Goal: Task Accomplishment & Management: Use online tool/utility

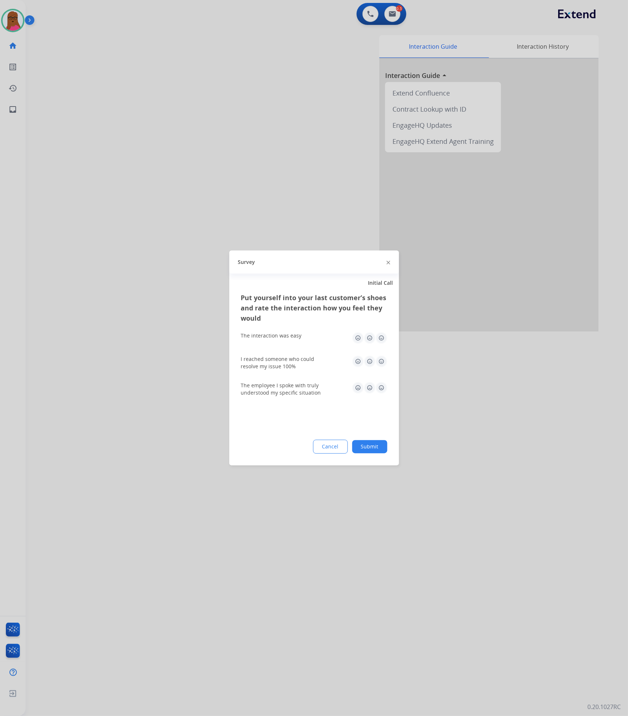
click at [388, 263] on img at bounding box center [389, 263] width 4 height 4
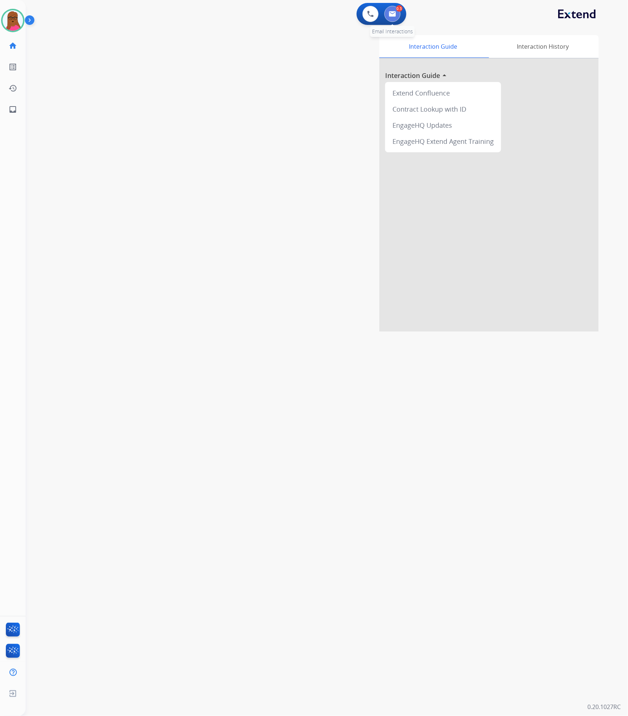
click at [393, 16] on button at bounding box center [393, 14] width 16 height 16
select select "**********"
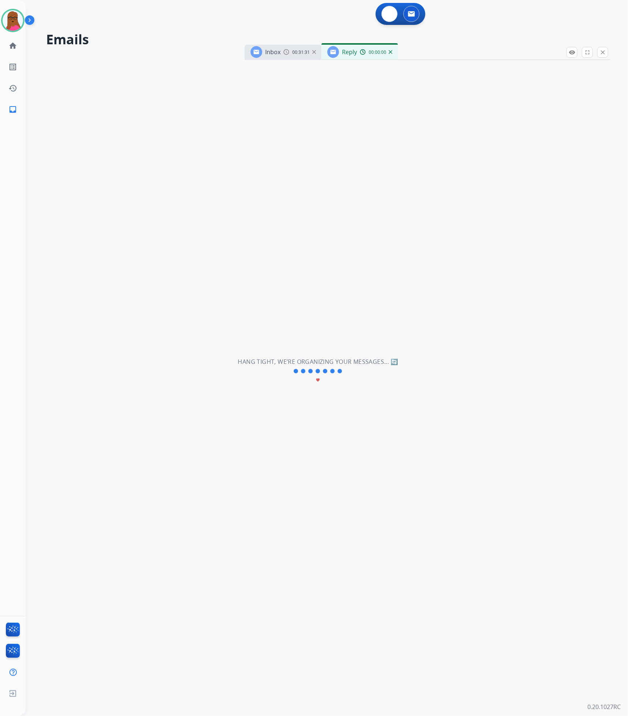
select select "**********"
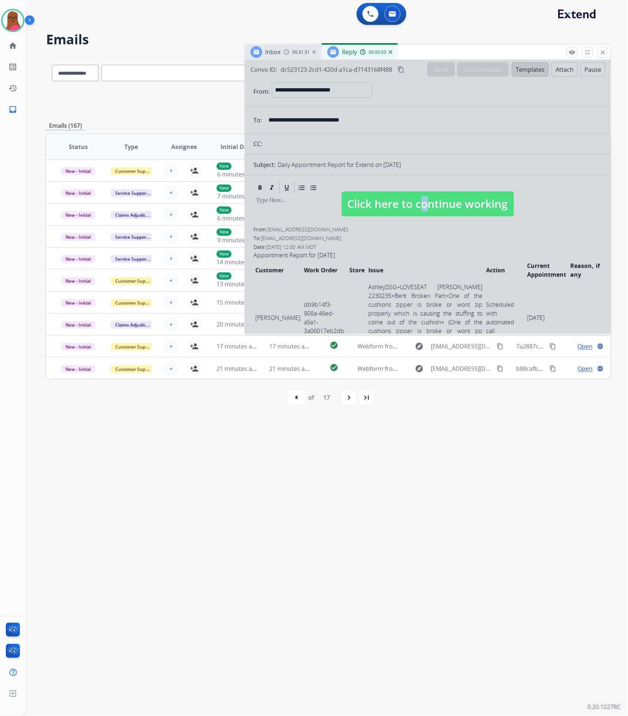
click at [416, 201] on span "Click here to continue working" at bounding box center [428, 203] width 172 height 25
select select
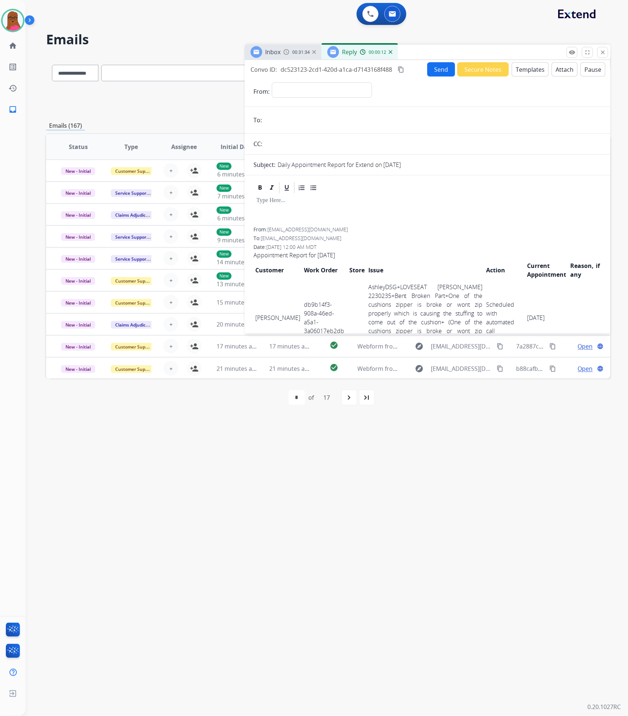
click at [391, 52] on img at bounding box center [391, 52] width 4 height 4
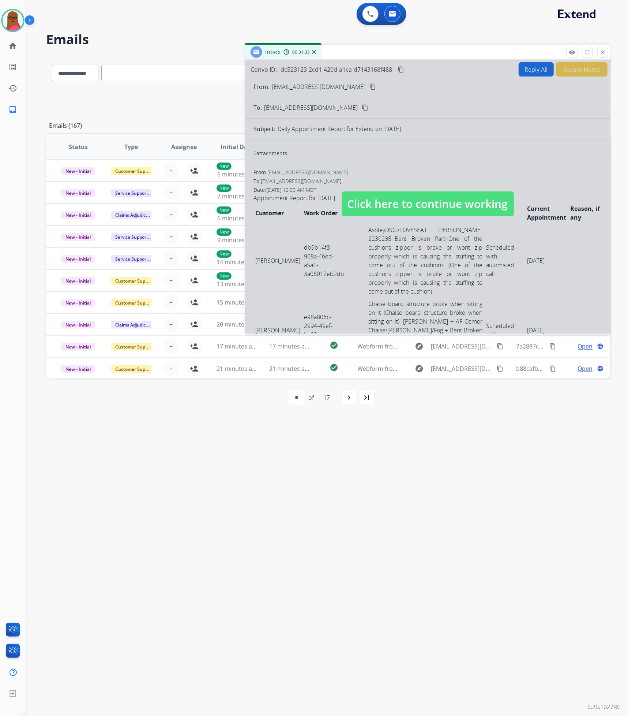
click at [393, 198] on span "Click here to continue working" at bounding box center [428, 203] width 172 height 25
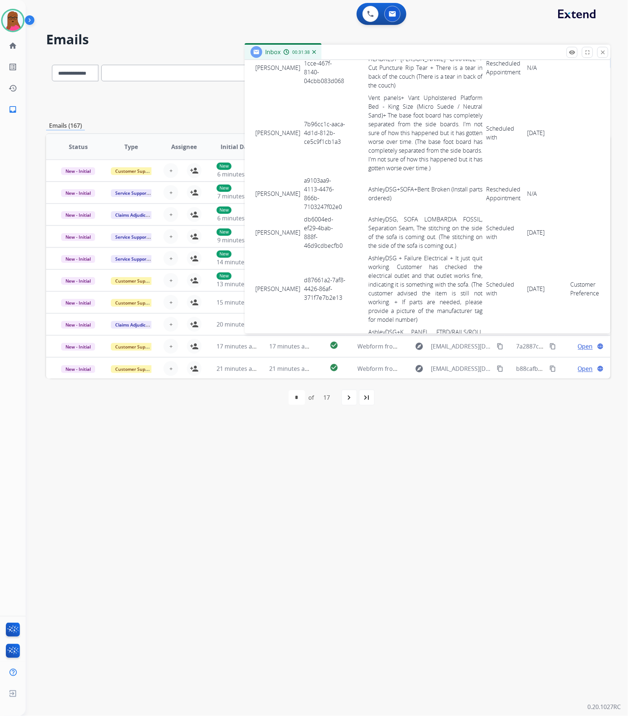
scroll to position [768, 0]
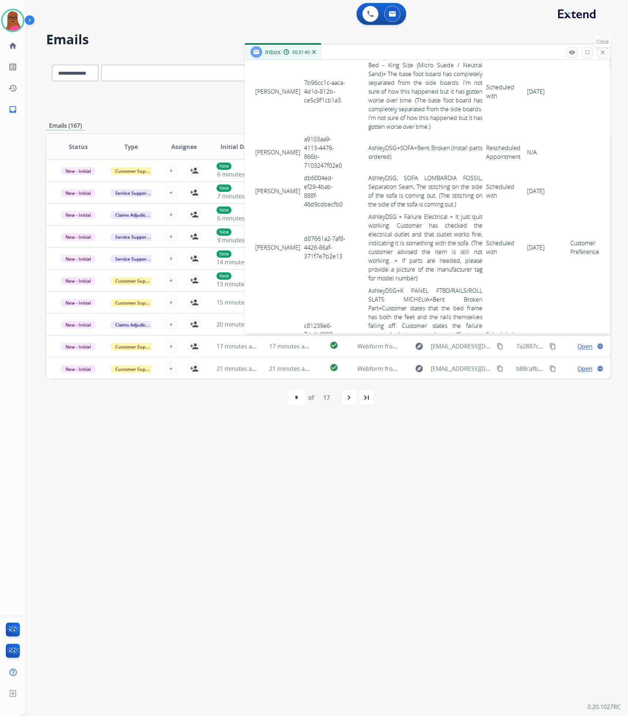
click at [607, 52] on button "close Close" at bounding box center [603, 52] width 11 height 11
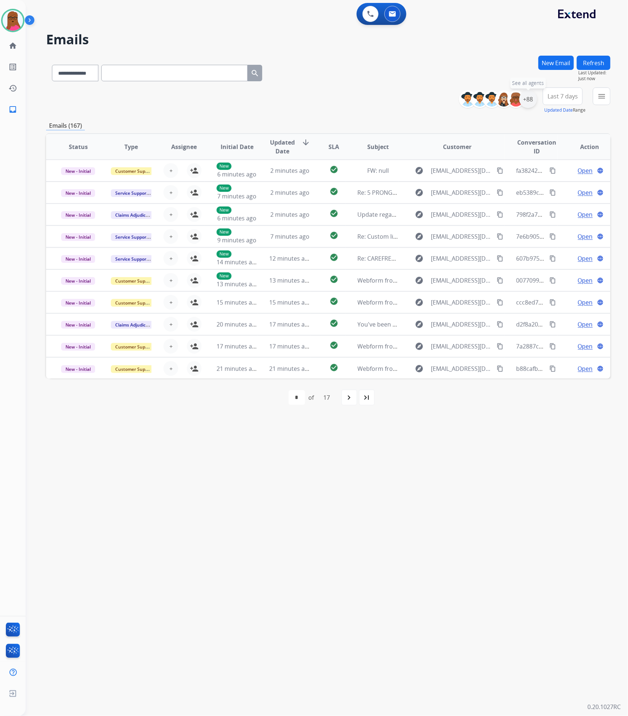
click at [531, 101] on div "+88" at bounding box center [529, 99] width 18 height 18
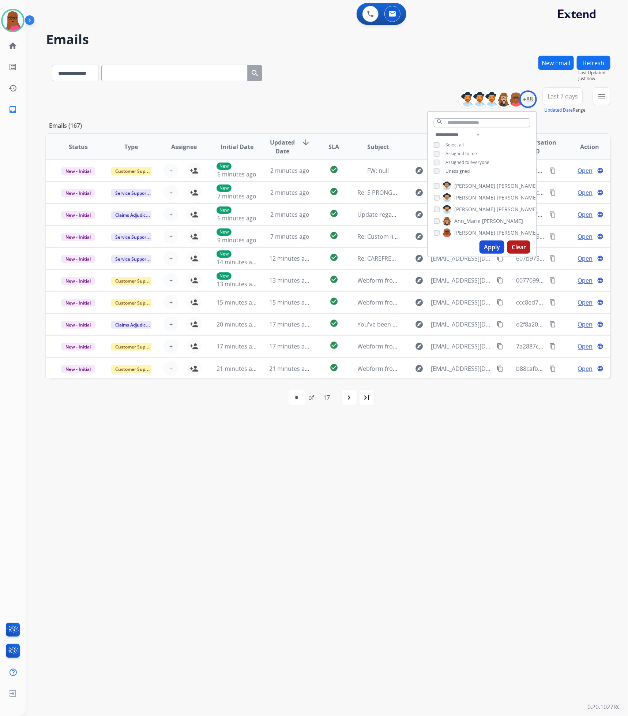
click at [498, 244] on button "Apply" at bounding box center [492, 246] width 25 height 13
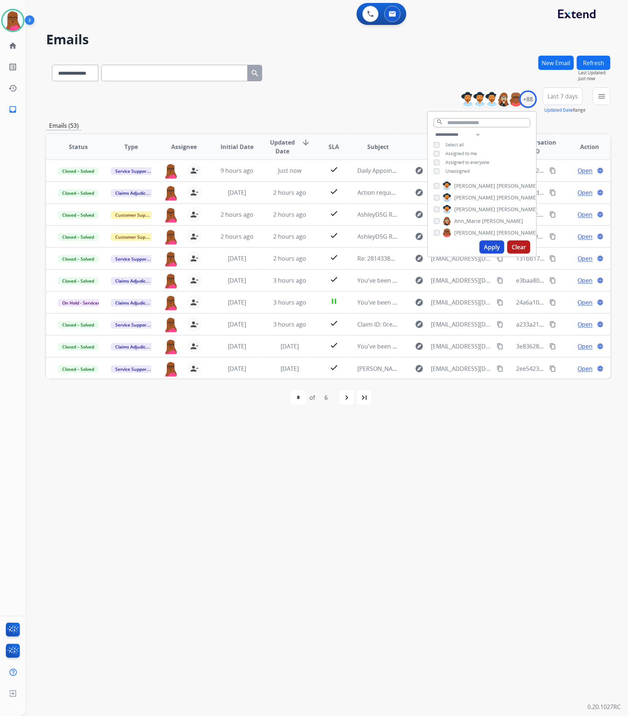
click at [420, 111] on div "**********" at bounding box center [328, 100] width 565 height 26
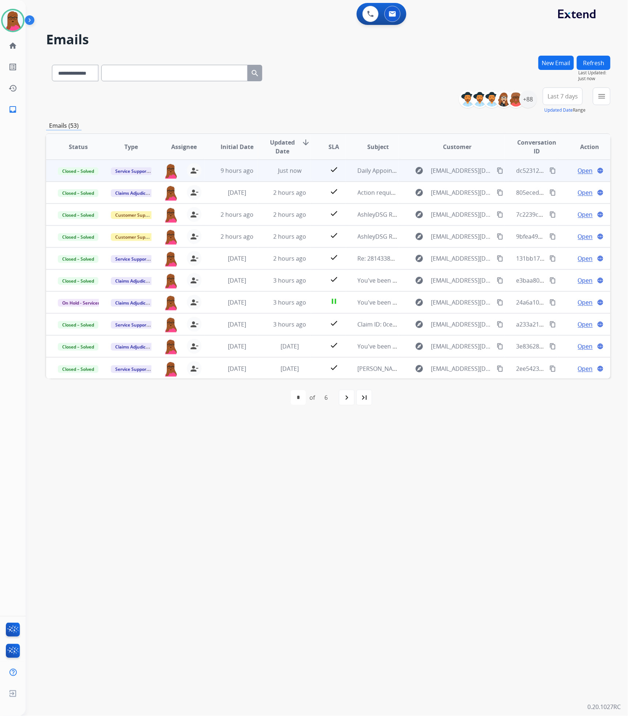
click at [578, 171] on span "Open" at bounding box center [585, 170] width 15 height 9
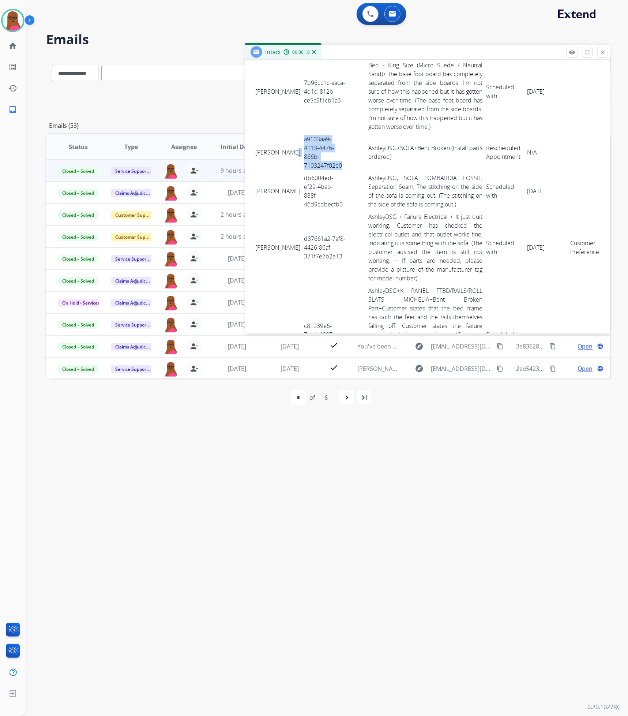
drag, startPoint x: 346, startPoint y: 186, endPoint x: 299, endPoint y: 159, distance: 54.1
click at [295, 159] on tr "[PERSON_NAME] a9103aa9-4113-4476-866b-7103247f02e0 AshleyDSG+SOFA+Bent Broken (…" at bounding box center [428, 152] width 348 height 39
copy tr "a9103aa9-4113-4476-866b-7103247f02e0"
click at [278, 161] on td "[PERSON_NAME]" at bounding box center [278, 152] width 49 height 39
drag, startPoint x: 254, startPoint y: 166, endPoint x: 549, endPoint y: 170, distance: 295.3
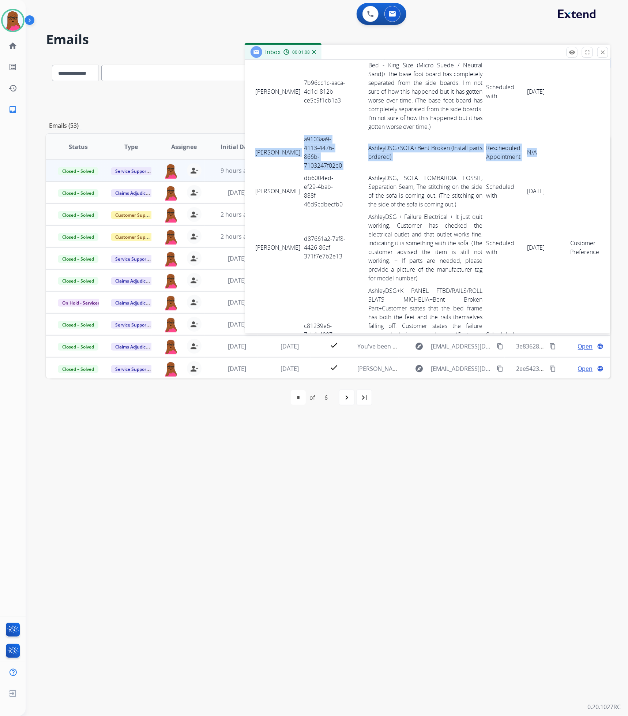
click at [549, 170] on tr "[PERSON_NAME] a9103aa9-4113-4476-866b-7103247f02e0 AshleyDSG+SOFA+Bent Broken (…" at bounding box center [428, 152] width 348 height 39
copy tr "[PERSON_NAME] a9103aa9-4113-4476-866b-7103247f02e0 AshleyDSG+SOFA+Bent Broken (…"
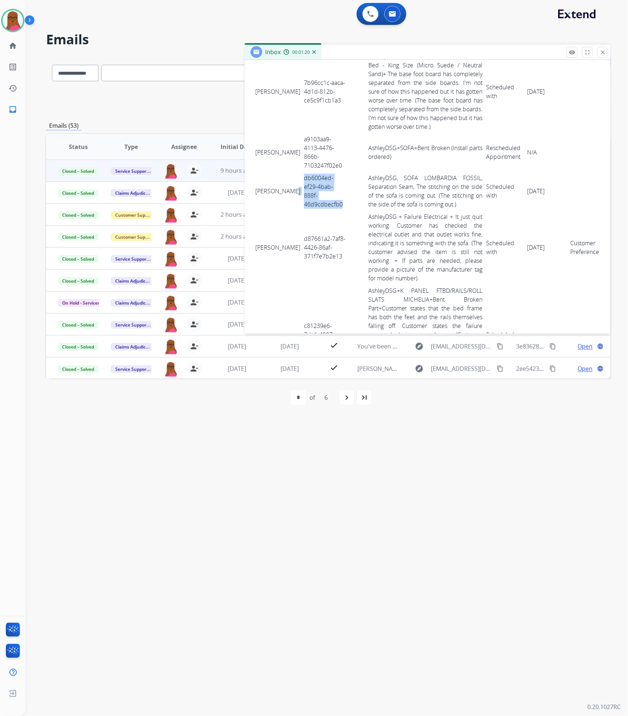
drag, startPoint x: 341, startPoint y: 224, endPoint x: 296, endPoint y: 201, distance: 50.1
click at [296, 201] on tr "[PERSON_NAME] db6004ed-ef29-4bab-888f-46d9cdbecfb0 AshleyDSG, SOFA LOMBARDIA FO…" at bounding box center [428, 191] width 348 height 39
copy tr "db6004ed-ef29-4bab-888f-46d9cdbecfb0"
drag, startPoint x: 258, startPoint y: 201, endPoint x: 262, endPoint y: 219, distance: 17.9
click at [262, 210] on td "[PERSON_NAME]" at bounding box center [278, 191] width 49 height 39
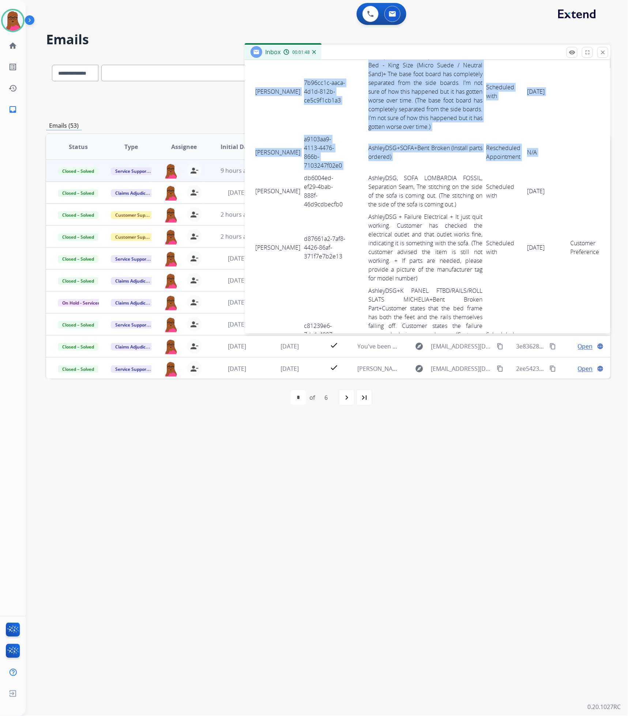
click at [256, 203] on td "[PERSON_NAME]" at bounding box center [278, 191] width 49 height 39
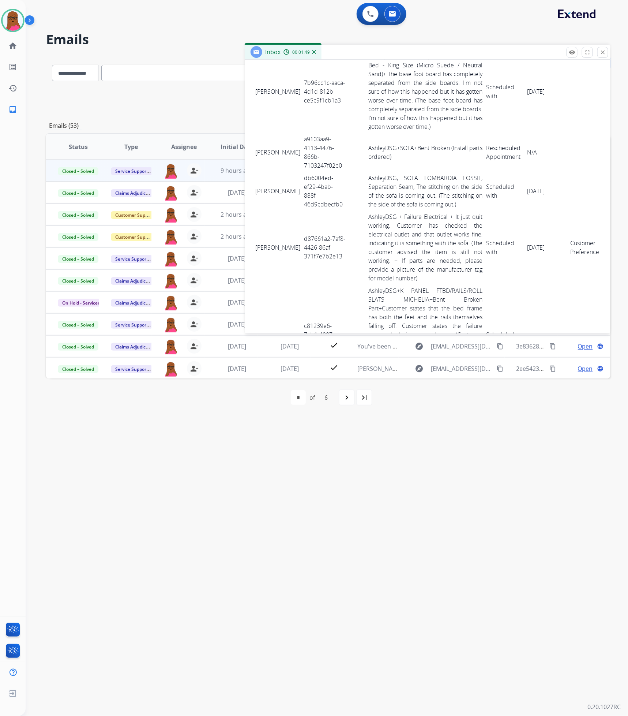
click at [266, 198] on td "[PERSON_NAME]" at bounding box center [278, 191] width 49 height 39
drag, startPoint x: 258, startPoint y: 203, endPoint x: 274, endPoint y: 223, distance: 25.4
click at [274, 210] on td "[PERSON_NAME]" at bounding box center [278, 191] width 49 height 39
drag, startPoint x: 256, startPoint y: 207, endPoint x: 557, endPoint y: 212, distance: 300.8
click at [557, 210] on tr "[PERSON_NAME] db6004ed-ef29-4bab-888f-46d9cdbecfb0 AshleyDSG, SOFA LOMBARDIA FO…" at bounding box center [428, 191] width 348 height 39
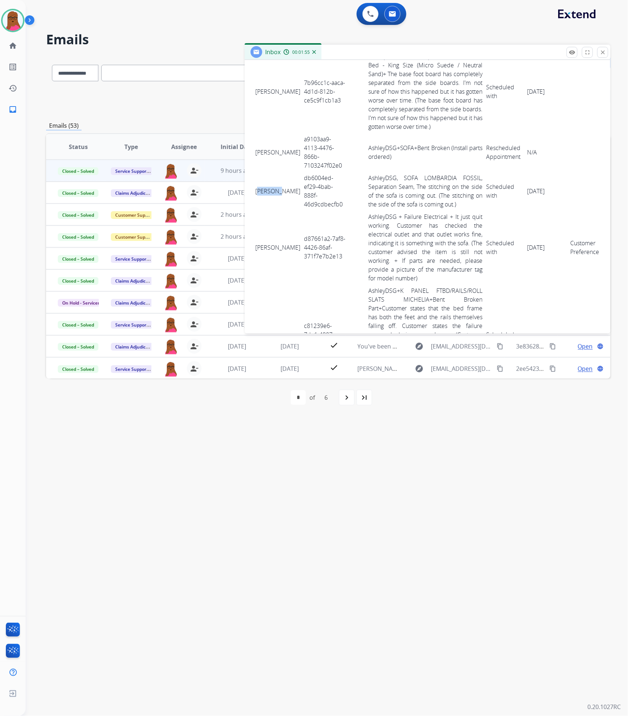
copy tr "[PERSON_NAME] db6004ed-ef29-4bab-888f-46d9cdbecfb0 AshleyDSG, SOFA LOMBARDIA FO…"
drag, startPoint x: 340, startPoint y: 279, endPoint x: 299, endPoint y: 251, distance: 49.3
click at [302, 251] on td "d87661a2-7af8-4426-86af-371f7e7b2e13" at bounding box center [324, 247] width 45 height 74
copy td "d87661a2-7af8-4426-86af-371f7e7b2e13"
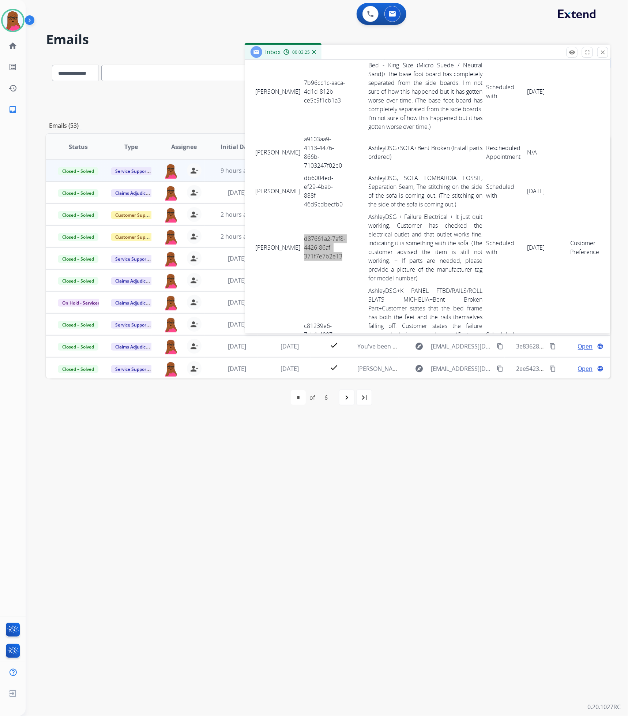
scroll to position [823, 0]
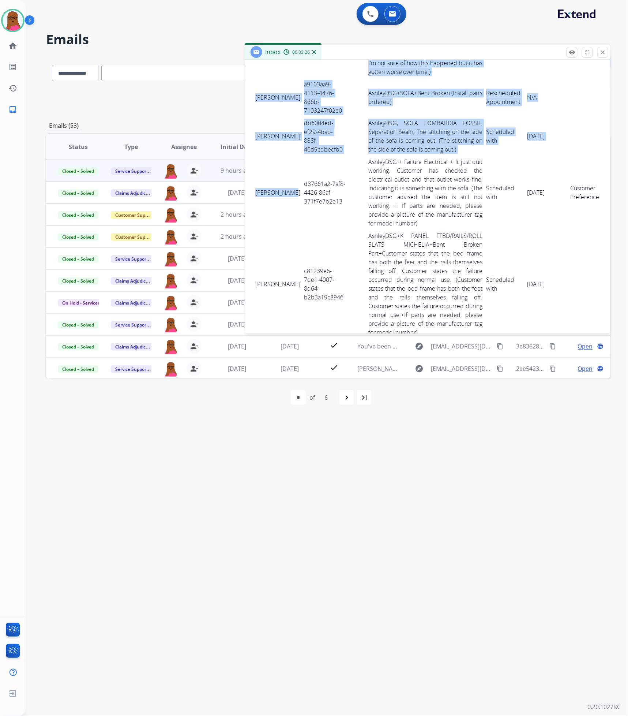
drag, startPoint x: 258, startPoint y: 207, endPoint x: 269, endPoint y: 218, distance: 16.3
click at [269, 218] on div "0 attachments From: [EMAIL_ADDRESS][DOMAIN_NAME] To: [EMAIL_ADDRESS][DOMAIN_NAM…" at bounding box center [428, 683] width 366 height 2722
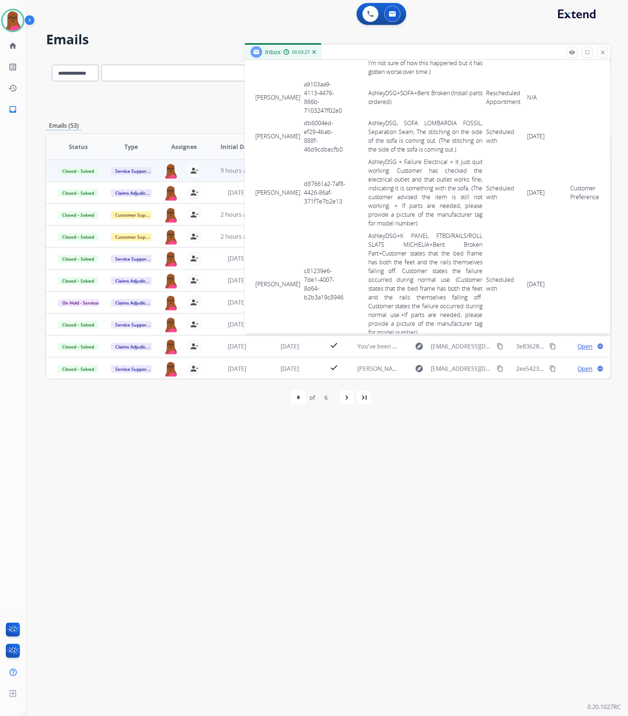
click at [283, 229] on td "[PERSON_NAME]" at bounding box center [278, 193] width 49 height 74
drag, startPoint x: 254, startPoint y: 200, endPoint x: 596, endPoint y: 217, distance: 342.5
click at [596, 217] on tr "[PERSON_NAME] d87661a2-7af8-4426-86af-371f7e7b2e13 AshleyDSG + Failure Electric…" at bounding box center [428, 193] width 348 height 74
copy tr "[PERSON_NAME] d87661a2-7af8-4426-86af-371f7e7b2e13 AshleyDSG + Failure Electric…"
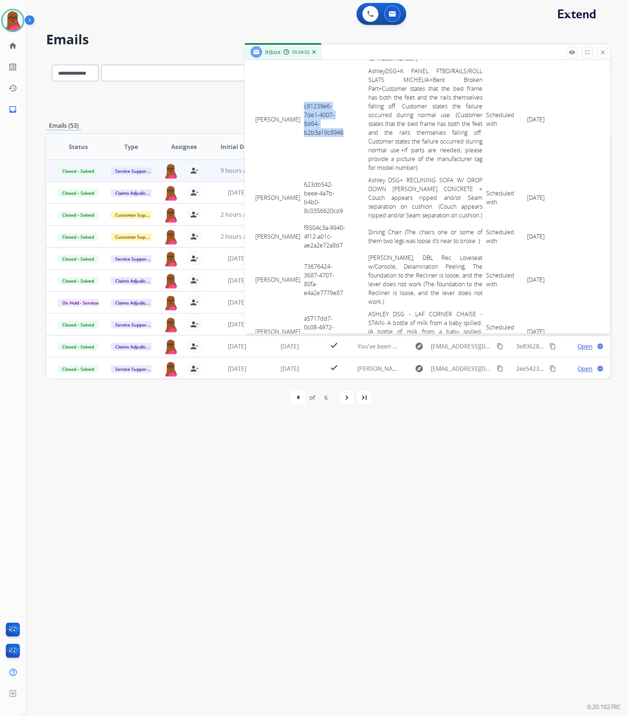
drag, startPoint x: 341, startPoint y: 151, endPoint x: 299, endPoint y: 119, distance: 53.3
click at [302, 119] on td "c81239e6-7de1-4007-8d64-b2b3a19c8946" at bounding box center [324, 119] width 45 height 109
copy td "c81239e6-7de1-4007-8d64-b2b3a19c8946"
drag, startPoint x: 256, startPoint y: 132, endPoint x: 555, endPoint y: 142, distance: 299.8
click at [555, 142] on tr "[PERSON_NAME] c81239e6-7de1-4007-8d64-b2b3a19c8946 AshleyDSG+K PANEL FTBD/RAILS…" at bounding box center [428, 119] width 348 height 109
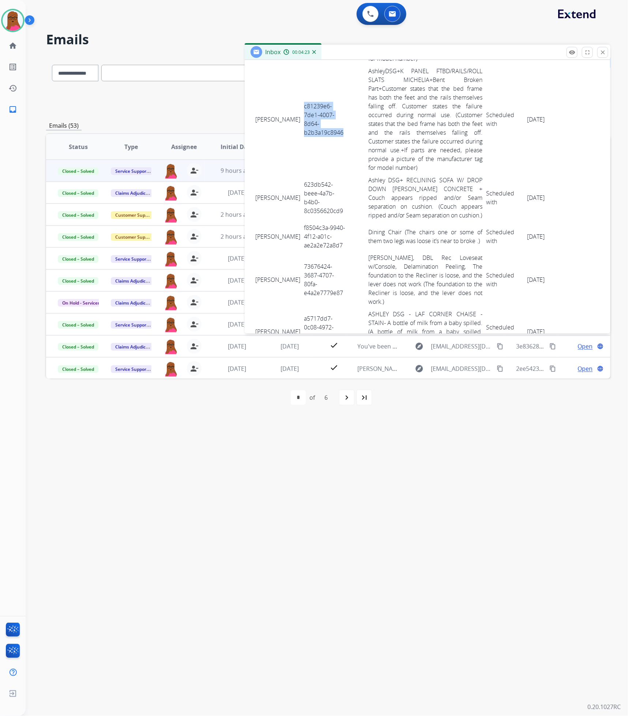
copy tr "[PERSON_NAME] c81239e6-7de1-4007-8d64-b2b3a19c8946 AshleyDSG+K PANEL FTBD/RAILS…"
drag, startPoint x: 345, startPoint y: 231, endPoint x: 296, endPoint y: 206, distance: 55.1
click at [296, 206] on tr "[PERSON_NAME] 623db542-beee-4a7b-b4b0-8c0356620cd9 Ashley DSG+ RECLINING SOFA W…" at bounding box center [428, 198] width 348 height 48
copy tr "623db542-beee-4a7b-b4b0-8c0356620cd9"
drag, startPoint x: 255, startPoint y: 209, endPoint x: 555, endPoint y: 225, distance: 300.1
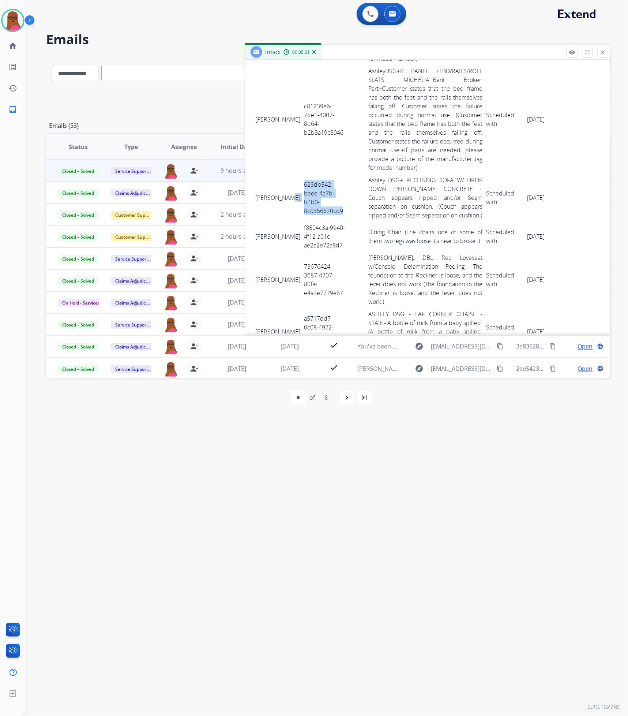
click at [555, 221] on tr "[PERSON_NAME] 623db542-beee-4a7b-b4b0-8c0356620cd9 Ashley DSG+ RECLINING SOFA W…" at bounding box center [428, 198] width 348 height 48
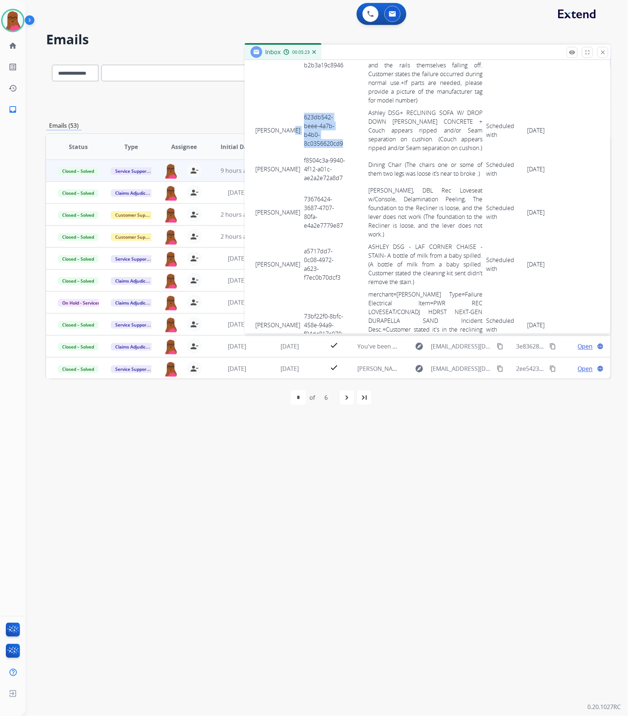
scroll to position [1153, 0]
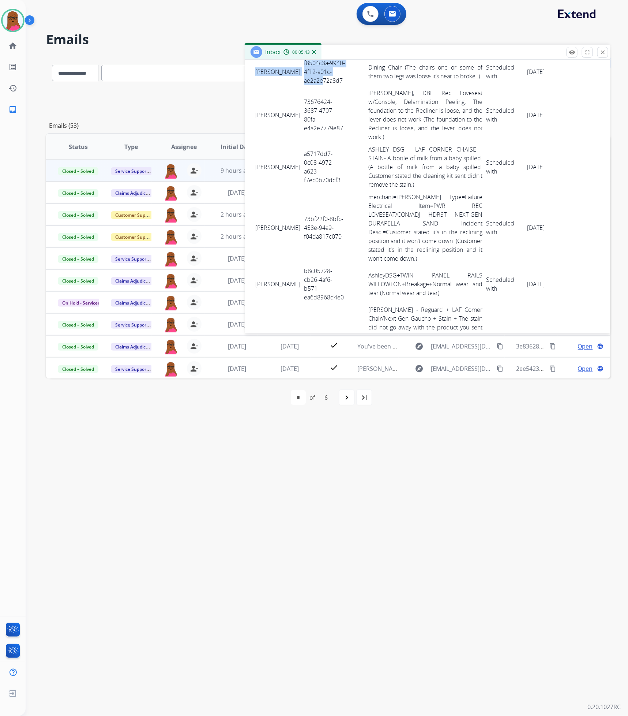
drag, startPoint x: 255, startPoint y: 86, endPoint x: 319, endPoint y: 105, distance: 67.4
click at [319, 87] on tr "[PERSON_NAME] f8504c3a-9940-4f12-a01c-ae2a2e72a8d7 Dining Chair (The chairs one…" at bounding box center [428, 72] width 348 height 30
click at [336, 87] on td "f8504c3a-9940-4f12-a01c-ae2a2e72a8d7" at bounding box center [324, 72] width 45 height 30
drag, startPoint x: 337, startPoint y: 107, endPoint x: 303, endPoint y: 82, distance: 42.2
click at [302, 80] on td "f8504c3a-9940-4f12-a01c-ae2a2e72a8d7" at bounding box center [324, 72] width 45 height 30
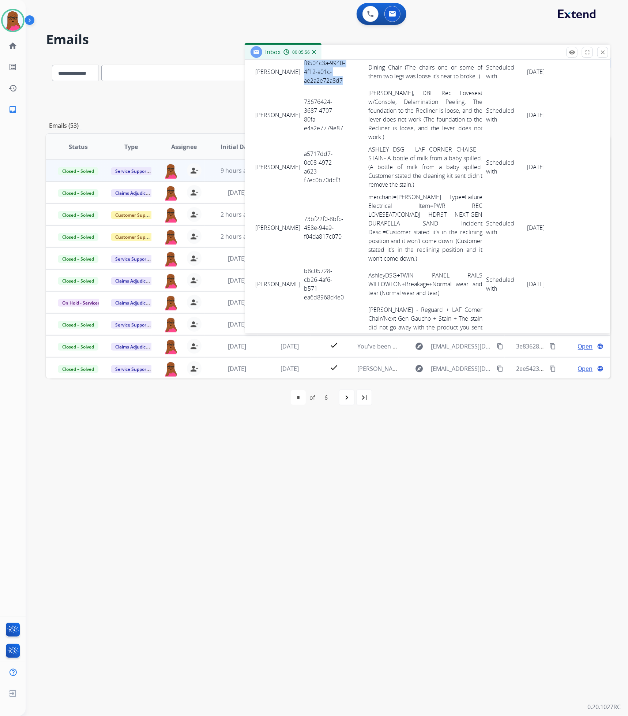
drag, startPoint x: 255, startPoint y: 88, endPoint x: 561, endPoint y: 94, distance: 306.3
click at [561, 87] on tr "[PERSON_NAME] f8504c3a-9940-4f12-a01c-ae2a2e72a8d7 Dining Chair (The chairs one…" at bounding box center [428, 72] width 348 height 30
drag, startPoint x: 323, startPoint y: 150, endPoint x: 299, endPoint y: 130, distance: 31.9
click at [302, 130] on td "73676424-3687-4707-80fa-e4a2e7779e87" at bounding box center [324, 115] width 45 height 56
drag, startPoint x: 258, startPoint y: 135, endPoint x: 278, endPoint y: 141, distance: 20.9
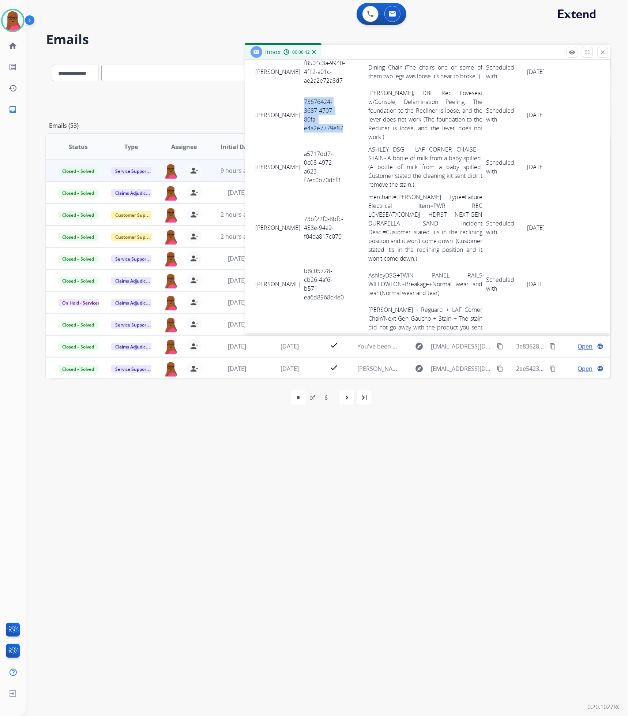
click at [288, 143] on td "[PERSON_NAME]" at bounding box center [278, 115] width 49 height 56
click at [260, 129] on td "[PERSON_NAME]" at bounding box center [278, 115] width 49 height 56
click at [252, 131] on div "0 attachments From: [EMAIL_ADDRESS][DOMAIN_NAME] To: [EMAIL_ADDRESS][DOMAIN_NAM…" at bounding box center [428, 354] width 366 height 2722
drag, startPoint x: 256, startPoint y: 132, endPoint x: 557, endPoint y: 143, distance: 301.0
click at [557, 143] on tr "[PERSON_NAME] 73676424-3687-4707-80fa-e4a2e7779e87 [PERSON_NAME], DBL Rec Loves…" at bounding box center [428, 115] width 348 height 56
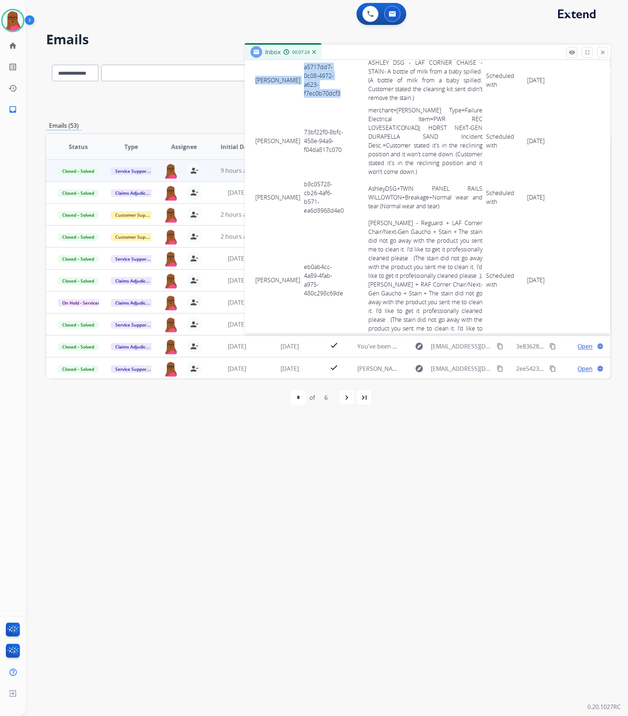
scroll to position [1234, 0]
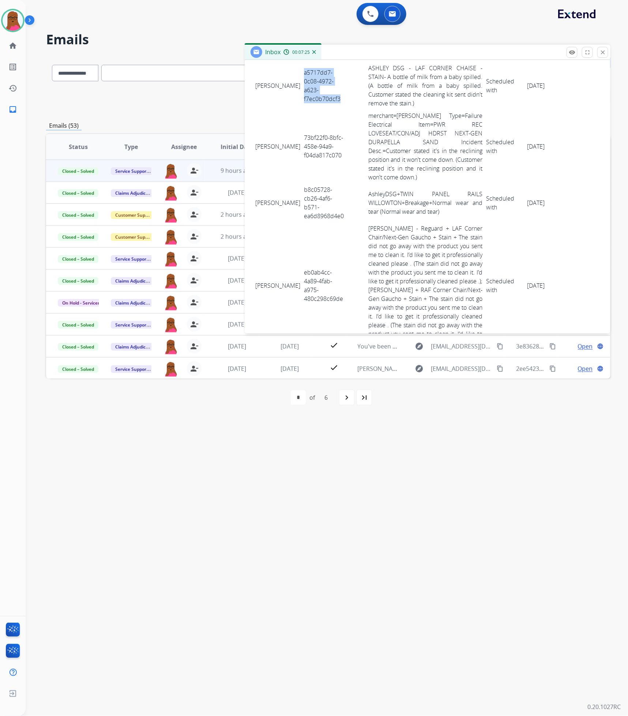
drag, startPoint x: 335, startPoint y: 98, endPoint x: 299, endPoint y: 95, distance: 36.7
click at [302, 95] on td "a5717dd7-0c08-4972-a623-f7ec0b70dcf3" at bounding box center [324, 86] width 45 height 48
drag, startPoint x: 252, startPoint y: 104, endPoint x: 354, endPoint y: 127, distance: 103.8
click at [354, 127] on div "0 attachments From: [EMAIL_ADDRESS][DOMAIN_NAME] To: [EMAIL_ADDRESS][DOMAIN_NAM…" at bounding box center [428, 272] width 366 height 2722
click at [332, 146] on td "73bf22f0-8bfc-458e-94a9-f04da817c070" at bounding box center [324, 146] width 45 height 74
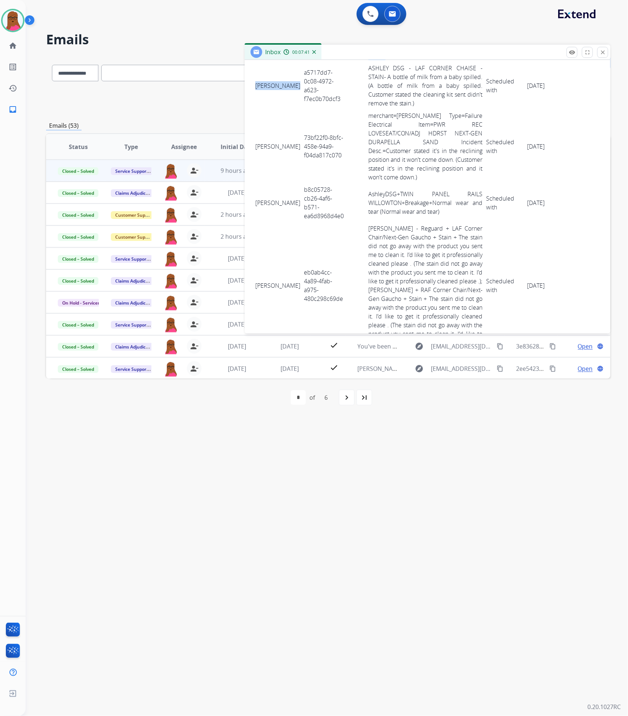
drag, startPoint x: 256, startPoint y: 110, endPoint x: 293, endPoint y: 116, distance: 38.2
click at [293, 116] on div "0 attachments From: [EMAIL_ADDRESS][DOMAIN_NAME] To: [EMAIL_ADDRESS][DOMAIN_NAM…" at bounding box center [428, 272] width 366 height 2722
click at [274, 96] on td "[PERSON_NAME]" at bounding box center [278, 86] width 49 height 48
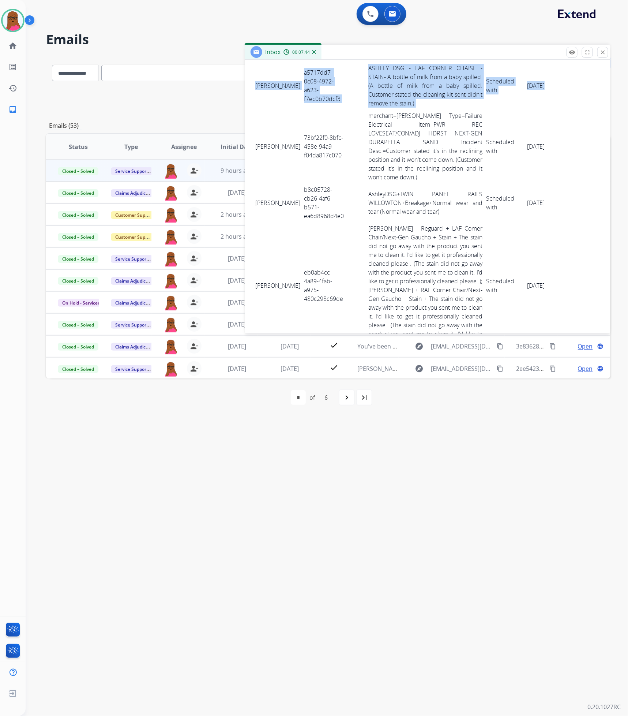
drag, startPoint x: 256, startPoint y: 110, endPoint x: 572, endPoint y: 124, distance: 316.1
click at [572, 109] on tr "[PERSON_NAME] a5717dd7-0c08-4972-a623-f7ec0b70dcf3 [PERSON_NAME] DSG - LAF CORN…" at bounding box center [428, 86] width 348 height 48
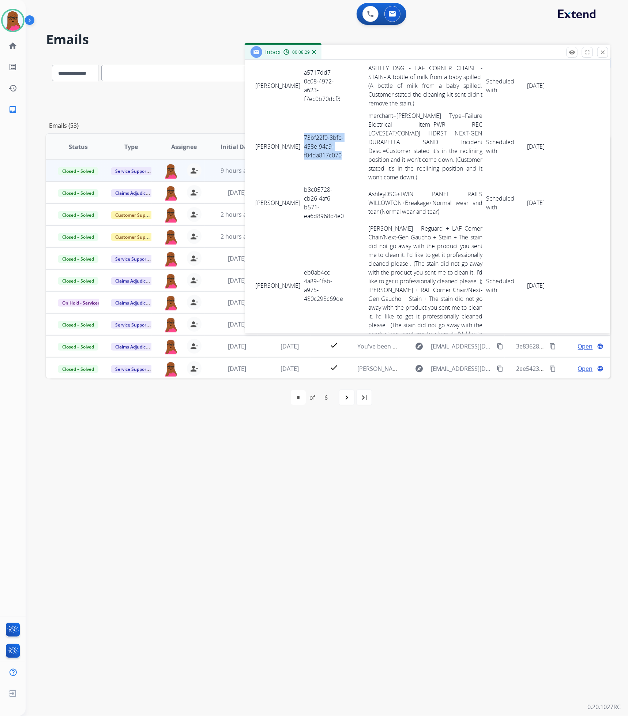
drag, startPoint x: 336, startPoint y: 185, endPoint x: 296, endPoint y: 162, distance: 46.1
click at [296, 162] on tr "[PERSON_NAME] 73bf22f0-8bfc-458e-94a9-f04da817c070 merchant=[PERSON_NAME] Type=…" at bounding box center [428, 146] width 348 height 74
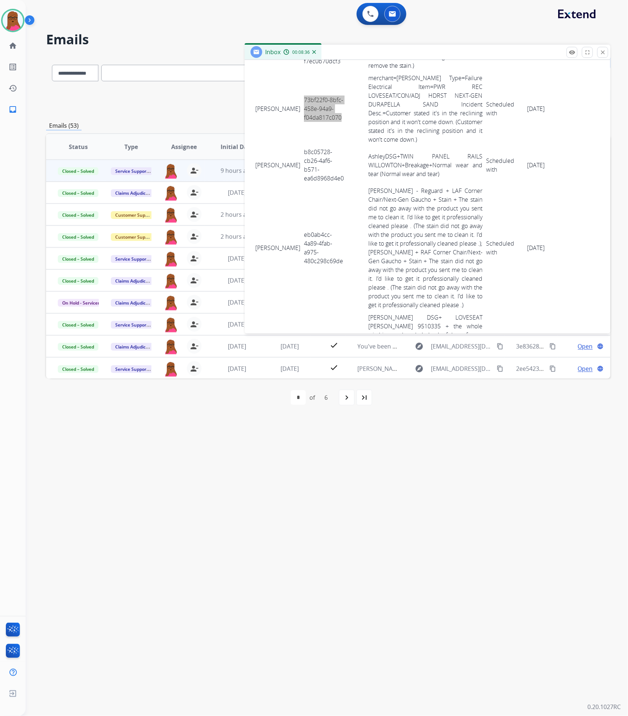
scroll to position [1289, 0]
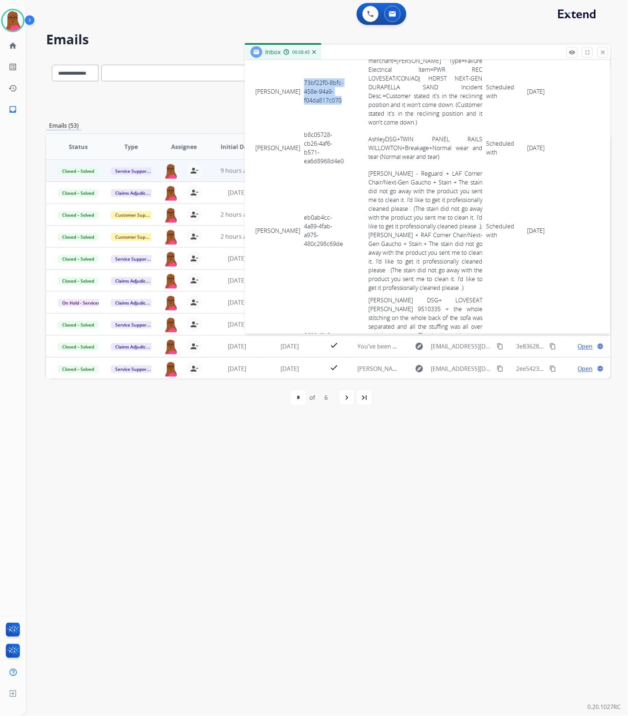
drag, startPoint x: 257, startPoint y: 113, endPoint x: 557, endPoint y: 132, distance: 300.3
click at [557, 128] on tr "[PERSON_NAME] 73bf22f0-8bfc-458e-94a9-f04da817c070 merchant=[PERSON_NAME] Type=…" at bounding box center [428, 92] width 348 height 74
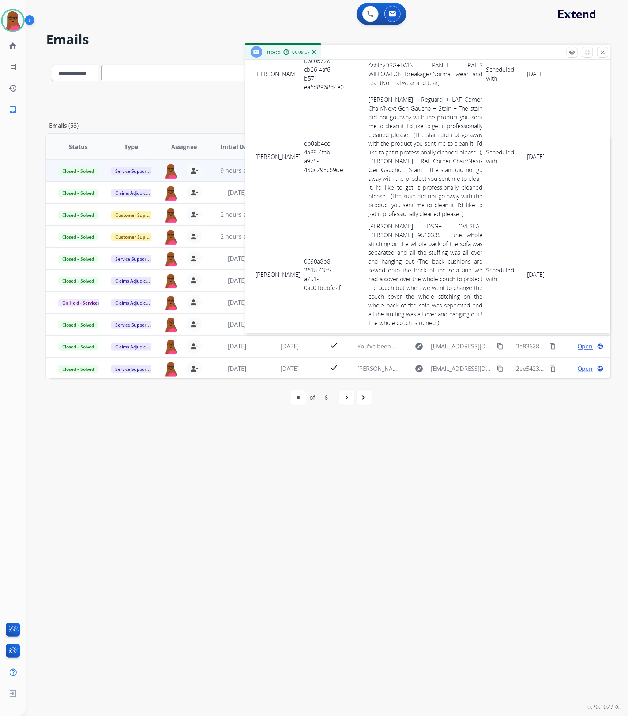
scroll to position [1344, 0]
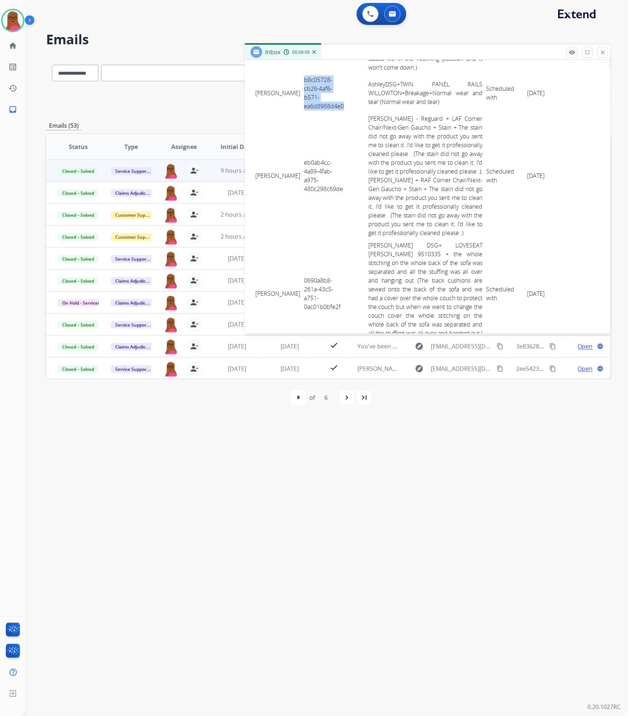
drag, startPoint x: 341, startPoint y: 134, endPoint x: 299, endPoint y: 106, distance: 51.0
click at [302, 106] on td "b8c05728-cb26-4af6-b571-ea6d8968d4e0" at bounding box center [324, 93] width 45 height 39
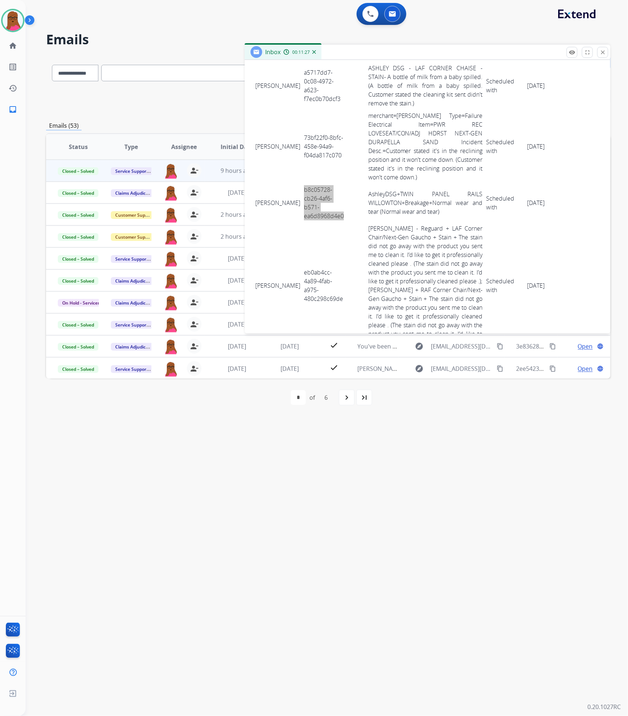
scroll to position [1289, 0]
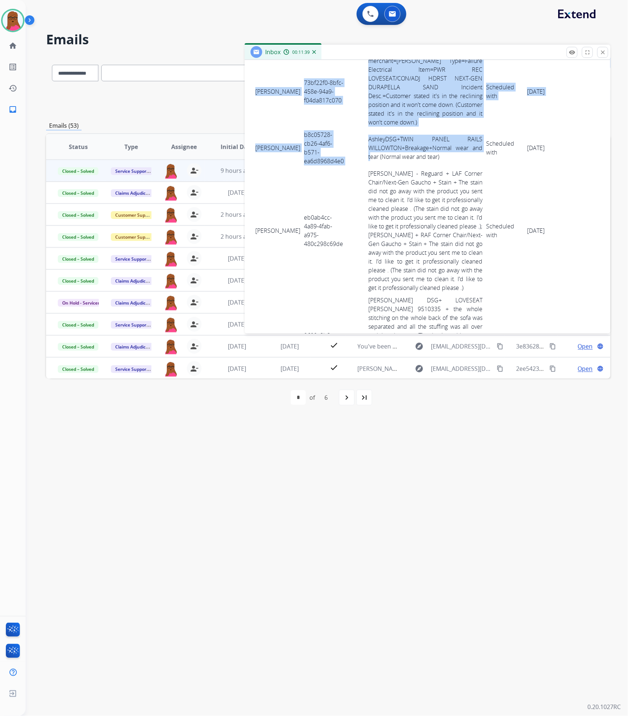
drag, startPoint x: 253, startPoint y: 168, endPoint x: 366, endPoint y: 187, distance: 114.2
click at [366, 187] on div "0 attachments From: [EMAIL_ADDRESS][DOMAIN_NAME] To: [EMAIL_ADDRESS][DOMAIN_NAM…" at bounding box center [428, 218] width 366 height 2722
click at [267, 165] on td "[PERSON_NAME]" at bounding box center [278, 147] width 49 height 39
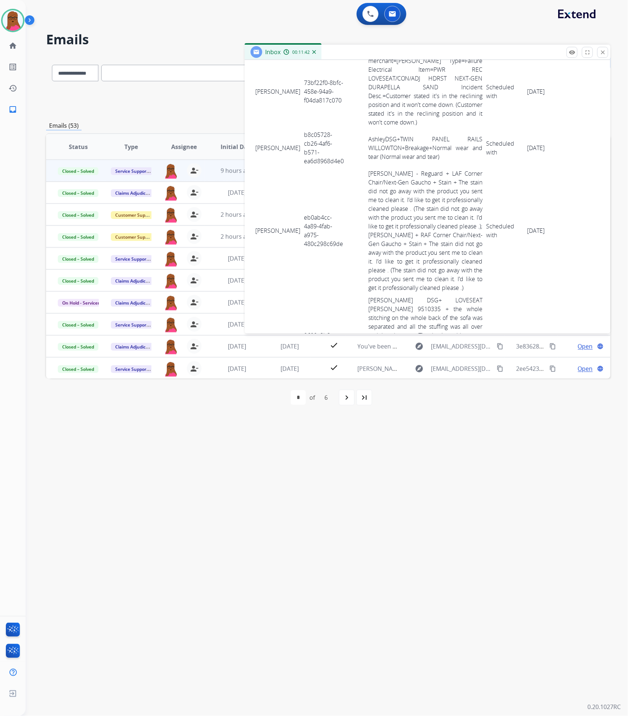
drag, startPoint x: 257, startPoint y: 167, endPoint x: 557, endPoint y: 178, distance: 300.2
click at [557, 167] on tr "[PERSON_NAME] b8c05728-cb26-4af6-b571-ea6d8968d4e0 AshleyDSG+TWIN PANEL RAILS W…" at bounding box center [428, 147] width 348 height 39
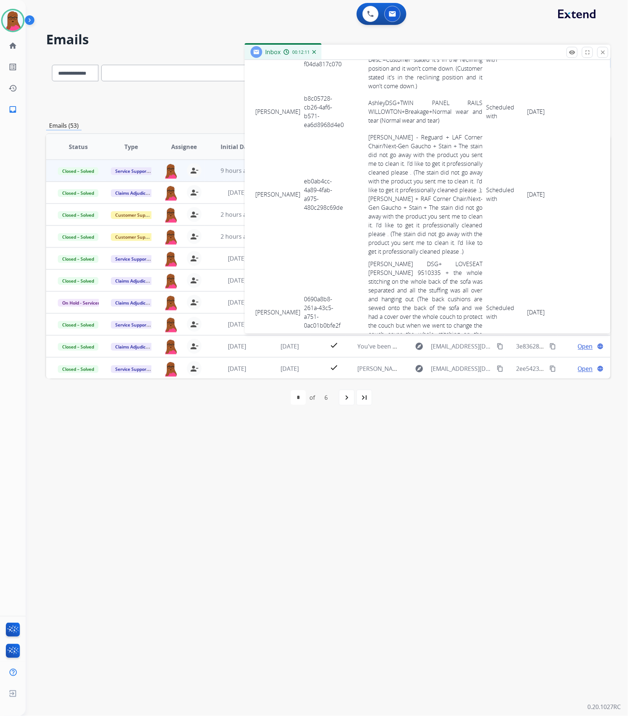
scroll to position [1398, 0]
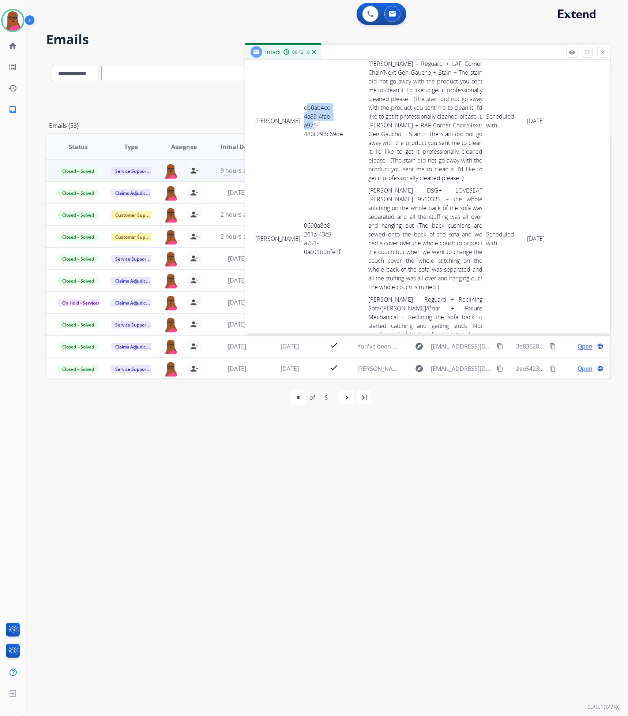
drag, startPoint x: 303, startPoint y: 132, endPoint x: 309, endPoint y: 155, distance: 23.8
click at [309, 155] on td "eb0ab4cc-4a89-4fab-a975-480c298c69de" at bounding box center [324, 120] width 45 height 127
drag, startPoint x: 297, startPoint y: 130, endPoint x: 343, endPoint y: 163, distance: 56.3
click at [343, 163] on tr "[PERSON_NAME] eb0ab4cc-4a89-4fab-a975-480c298c69de [PERSON_NAME] - Reguard + LA…" at bounding box center [428, 120] width 348 height 127
drag, startPoint x: 257, startPoint y: 135, endPoint x: 560, endPoint y: 147, distance: 303.6
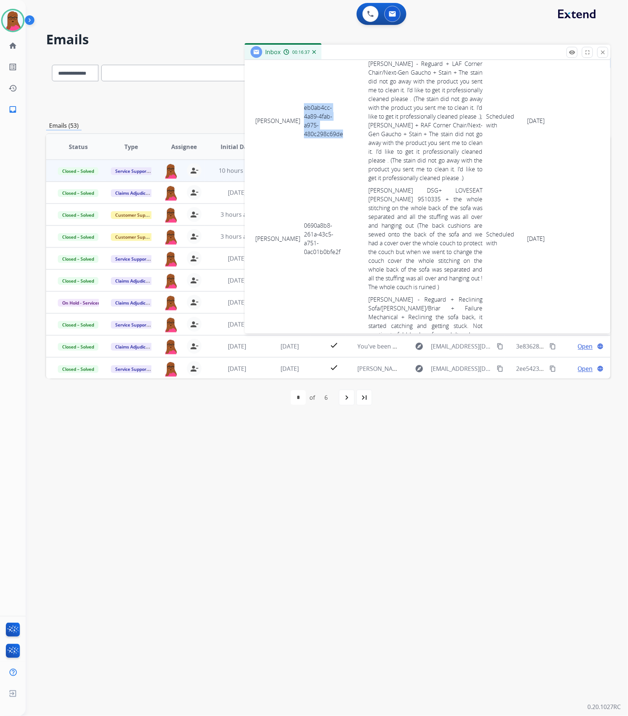
click at [560, 147] on tr "[PERSON_NAME] eb0ab4cc-4a89-4fab-a975-480c298c69de [PERSON_NAME] - Reguard + LA…" at bounding box center [428, 120] width 348 height 127
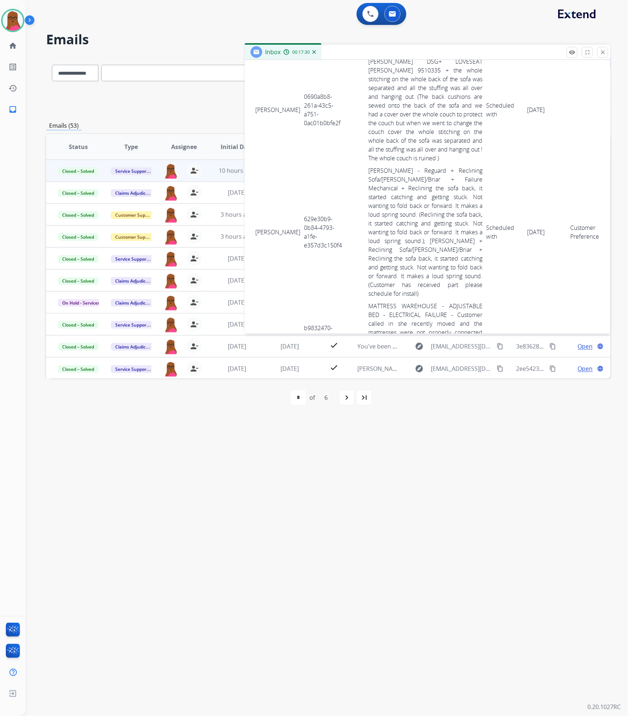
scroll to position [1508, 0]
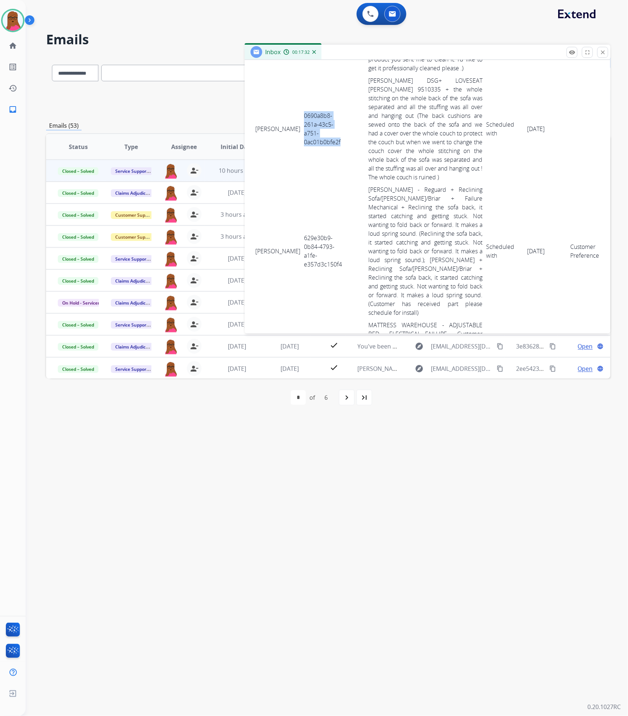
drag, startPoint x: 339, startPoint y: 172, endPoint x: 300, endPoint y: 137, distance: 52.1
click at [302, 137] on td "0690a8b8-261a-43c5-a751-0ac01b0bfe2f" at bounding box center [324, 128] width 45 height 109
drag, startPoint x: 256, startPoint y: 137, endPoint x: 551, endPoint y: 162, distance: 296.4
click at [551, 162] on tr "[PERSON_NAME] 0690a8b8-261a-43c5-a751-0ac01b0bfe2f [PERSON_NAME] DSG+ LOVESEAT …" at bounding box center [428, 128] width 348 height 109
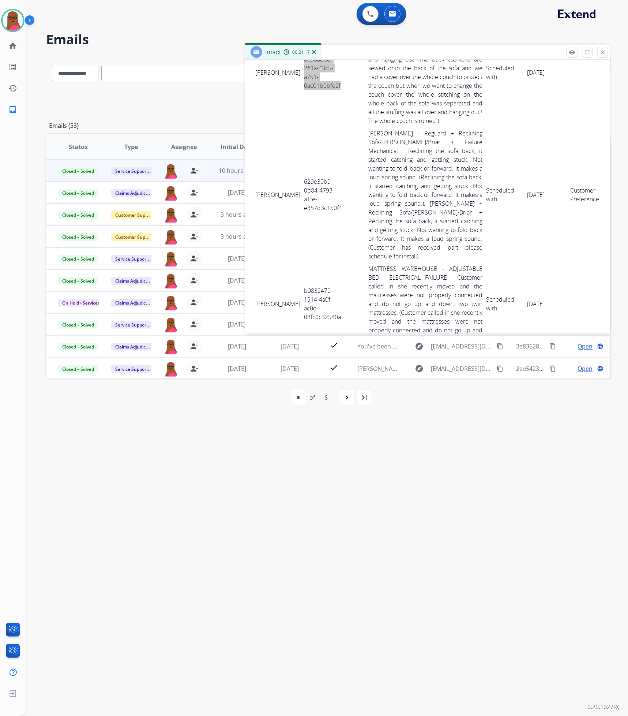
scroll to position [1618, 0]
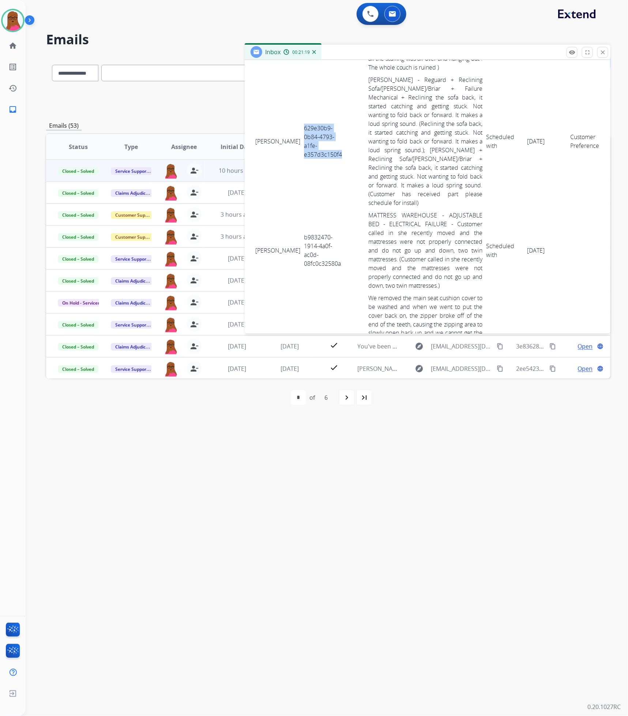
drag, startPoint x: 352, startPoint y: 177, endPoint x: 299, endPoint y: 148, distance: 60.2
click at [299, 148] on tr "[PERSON_NAME] 629e30b9-0b84-4793-a1fe-e357d3c150f4 Ashley - Reguard + Reclining…" at bounding box center [428, 141] width 348 height 135
drag, startPoint x: 253, startPoint y: 155, endPoint x: 273, endPoint y: 175, distance: 28.7
click at [269, 144] on td "[PERSON_NAME]" at bounding box center [278, 141] width 49 height 135
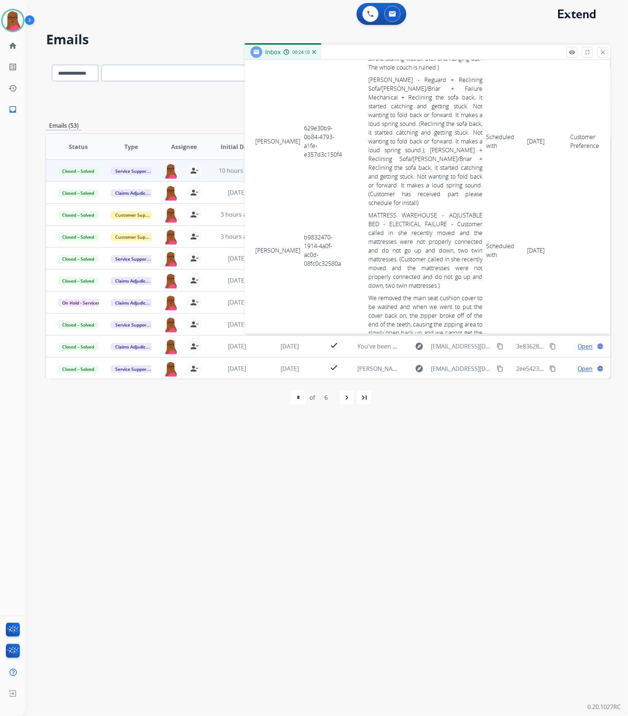
drag, startPoint x: 255, startPoint y: 159, endPoint x: 595, endPoint y: 168, distance: 340.0
click at [595, 168] on tr "[PERSON_NAME] 629e30b9-0b84-4793-a1fe-e357d3c150f4 Ashley - Reguard + Reclining…" at bounding box center [428, 141] width 348 height 135
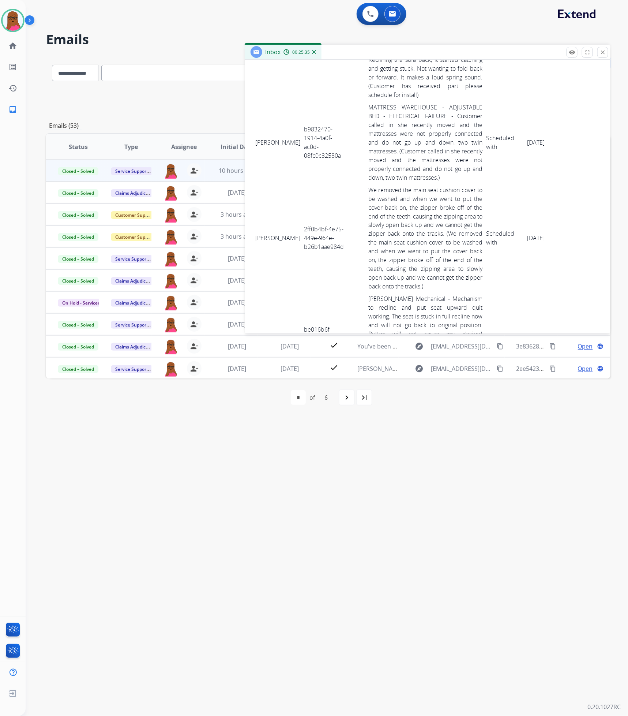
scroll to position [1728, 0]
drag, startPoint x: 339, startPoint y: 175, endPoint x: 300, endPoint y: 144, distance: 49.8
click at [302, 144] on td "b9832470-1914-4a0f-ac0d-08fc0c32580a" at bounding box center [324, 140] width 45 height 83
drag, startPoint x: 258, startPoint y: 151, endPoint x: 550, endPoint y: 158, distance: 292.5
click at [550, 158] on tr "[PERSON_NAME] b9832470-1914-4a0f-ac0d-08fc0c32580a MATTRESS WAREHOUSE - ADJUSTA…" at bounding box center [428, 140] width 348 height 83
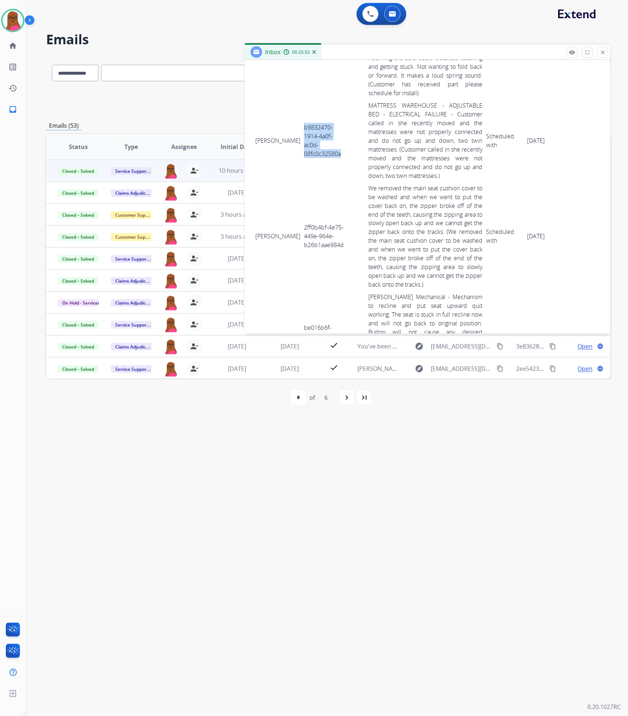
click at [285, 145] on td "[PERSON_NAME]" at bounding box center [278, 140] width 49 height 83
click at [255, 144] on td "[PERSON_NAME]" at bounding box center [278, 140] width 49 height 83
click at [258, 136] on td "[PERSON_NAME]" at bounding box center [278, 140] width 49 height 83
click at [258, 135] on td "[PERSON_NAME]" at bounding box center [278, 140] width 49 height 83
click at [257, 154] on td "[PERSON_NAME]" at bounding box center [278, 140] width 49 height 83
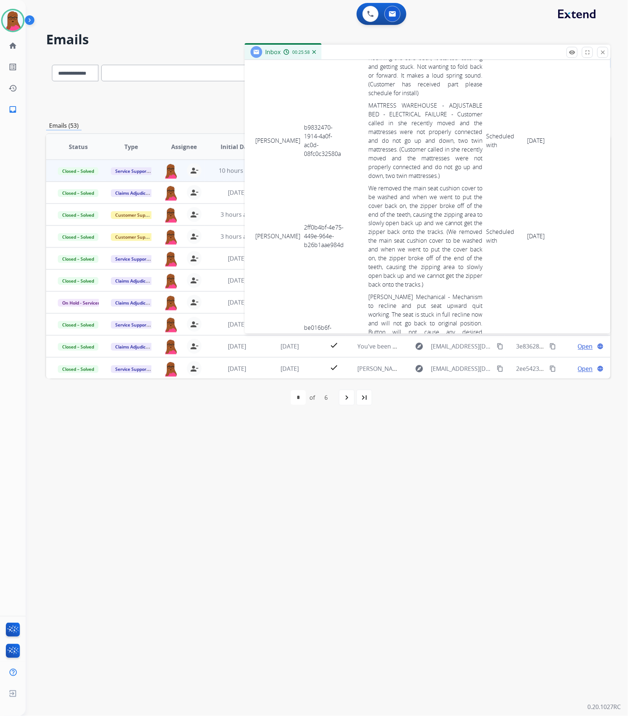
drag, startPoint x: 257, startPoint y: 153, endPoint x: 552, endPoint y: 163, distance: 295.4
click at [552, 163] on tr "[PERSON_NAME] b9832470-1914-4a0f-ac0d-08fc0c32580a MATTRESS WAREHOUSE - ADJUSTA…" at bounding box center [428, 140] width 348 height 83
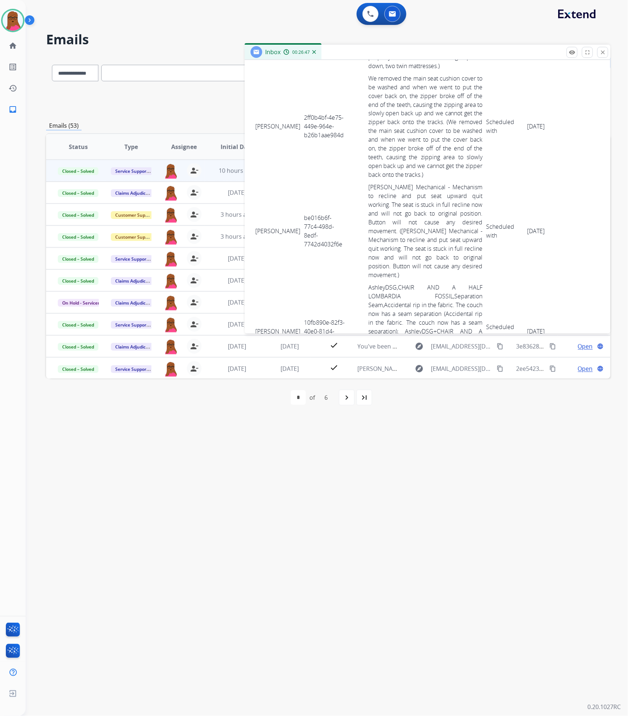
click at [313, 151] on td "2ff0b4bf-4e75-449e-964e-b26b1aae984d" at bounding box center [324, 126] width 45 height 109
drag, startPoint x: 255, startPoint y: 131, endPoint x: 557, endPoint y: 150, distance: 302.5
click at [557, 150] on tr "[PERSON_NAME] 2ff0b4bf-4e75-449e-964e-b26b1aae984d We removed the main seat cus…" at bounding box center [428, 126] width 348 height 109
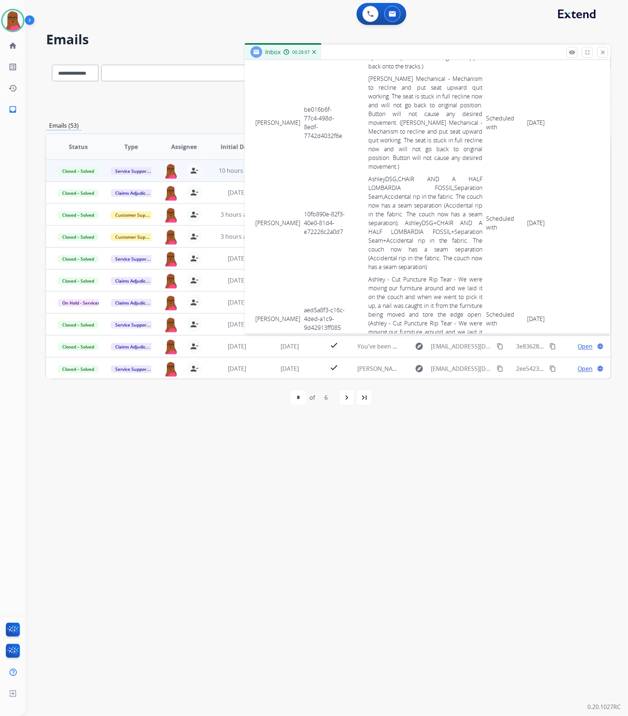
scroll to position [1947, 0]
drag, startPoint x: 325, startPoint y: 147, endPoint x: 299, endPoint y: 125, distance: 34.5
click at [299, 125] on tr "[PERSON_NAME] be016b6f-77c4-498d-8edf-7742d4032f6e [PERSON_NAME] Mechanical - M…" at bounding box center [428, 121] width 348 height 100
drag, startPoint x: 260, startPoint y: 126, endPoint x: 259, endPoint y: 136, distance: 9.9
click at [259, 136] on td "[PERSON_NAME]" at bounding box center [278, 121] width 49 height 100
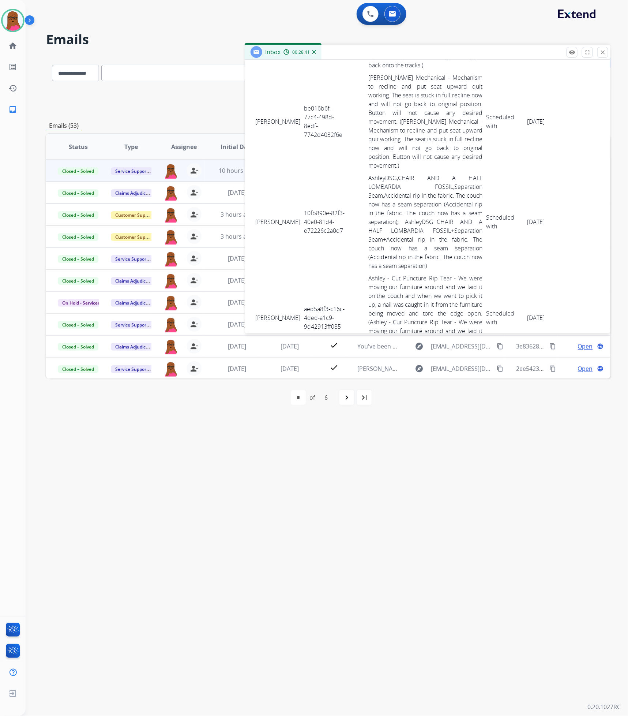
drag, startPoint x: 255, startPoint y: 122, endPoint x: 552, endPoint y: 153, distance: 299.1
click at [552, 153] on tr "[PERSON_NAME] be016b6f-77c4-498d-8edf-7742d4032f6e [PERSON_NAME] Mechanical - M…" at bounding box center [428, 121] width 348 height 100
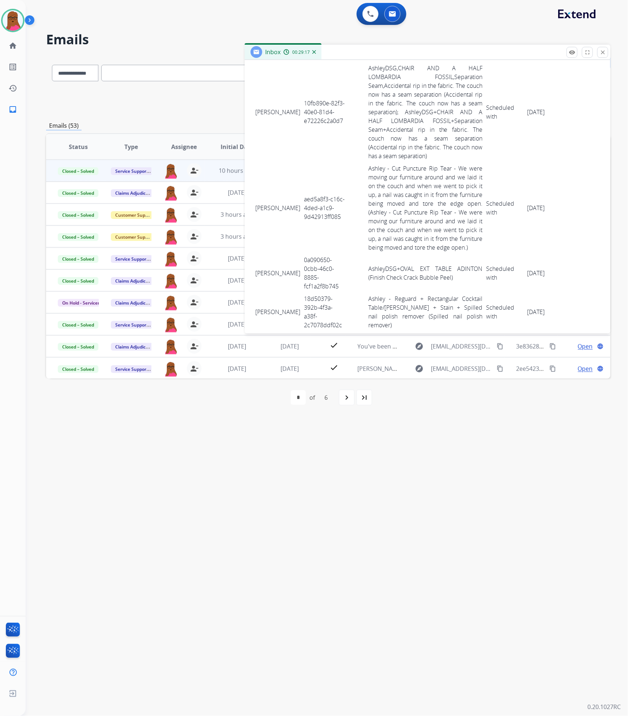
scroll to position [2002, 0]
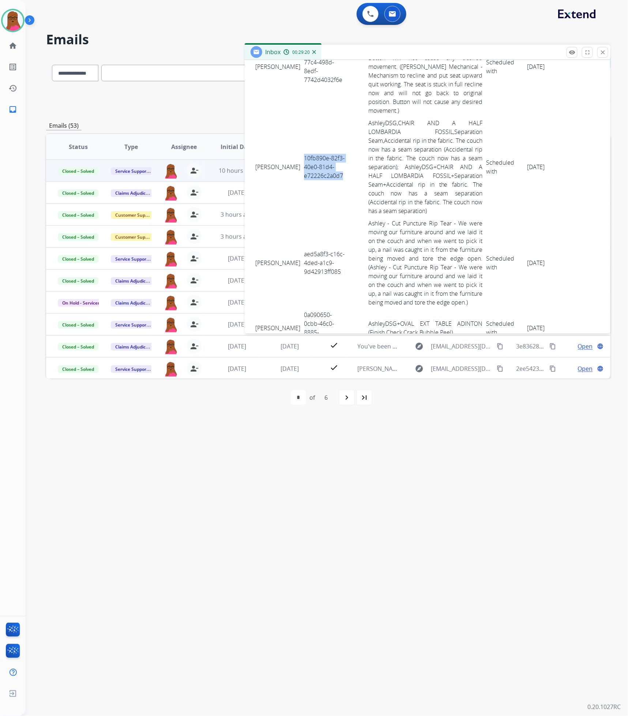
drag, startPoint x: 337, startPoint y: 186, endPoint x: 295, endPoint y: 167, distance: 46.8
click at [295, 167] on tr "[PERSON_NAME] 10fb890e-82f3-40e0-81d4-e72226c2a0d7 AshleyDSG,CHAIR AND A HALF L…" at bounding box center [428, 167] width 348 height 100
drag, startPoint x: 256, startPoint y: 172, endPoint x: 553, endPoint y: 183, distance: 297.7
click at [553, 183] on tr "[PERSON_NAME] 10fb890e-82f3-40e0-81d4-e72226c2a0d7 AshleyDSG,CHAIR AND A HALF L…" at bounding box center [428, 167] width 348 height 100
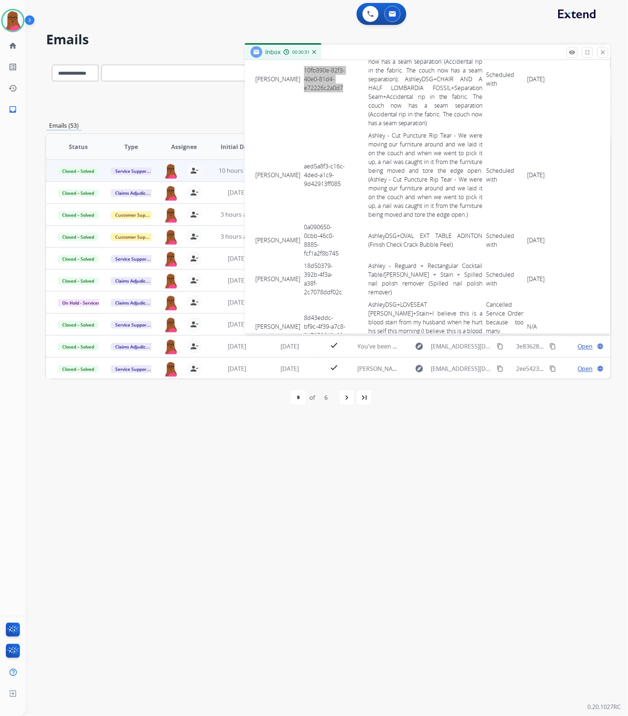
scroll to position [2064, 0]
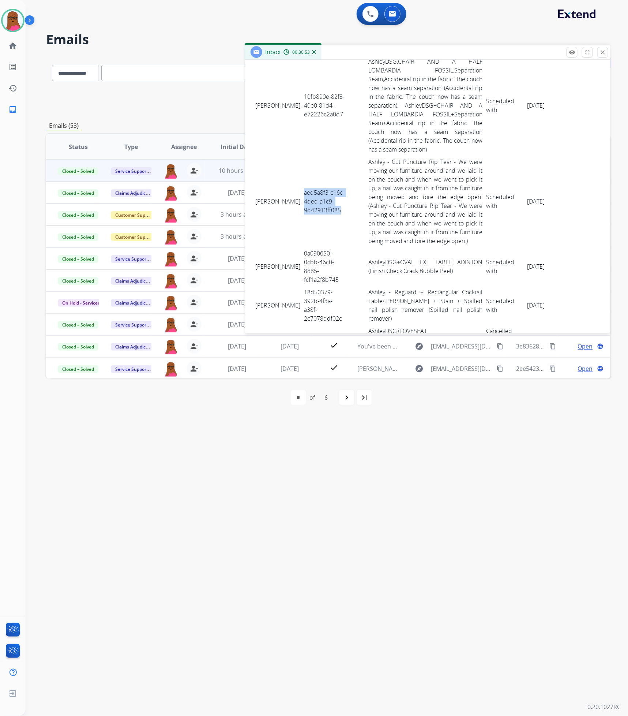
drag, startPoint x: 338, startPoint y: 224, endPoint x: 299, endPoint y: 194, distance: 49.4
click at [302, 194] on td "aed5a8f3-c16c-4ded-a1c9-9d42913ff085" at bounding box center [324, 201] width 45 height 91
drag, startPoint x: 255, startPoint y: 208, endPoint x: 553, endPoint y: 216, distance: 298.0
click at [553, 216] on tr "[PERSON_NAME] aed5a8f3-c16c-4ded-a1c9-9d42913ff085 Ashley - Cut Puncture Rip Te…" at bounding box center [428, 201] width 348 height 91
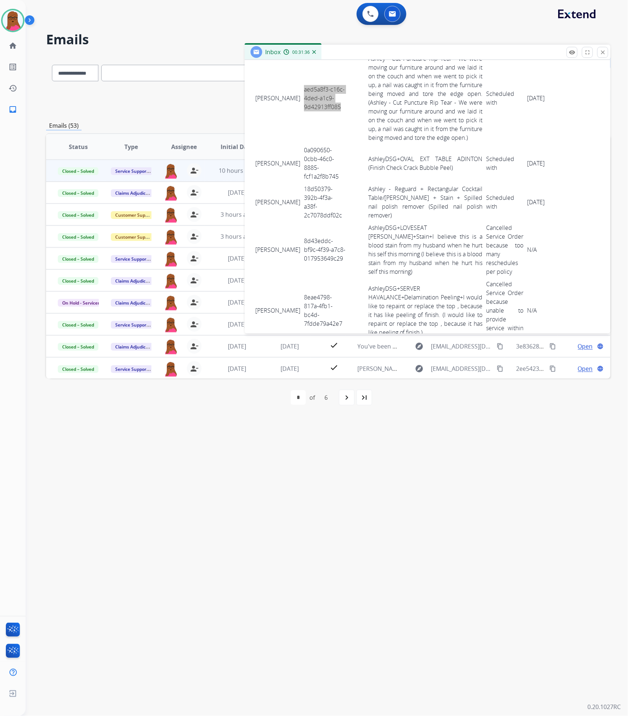
scroll to position [2228, 0]
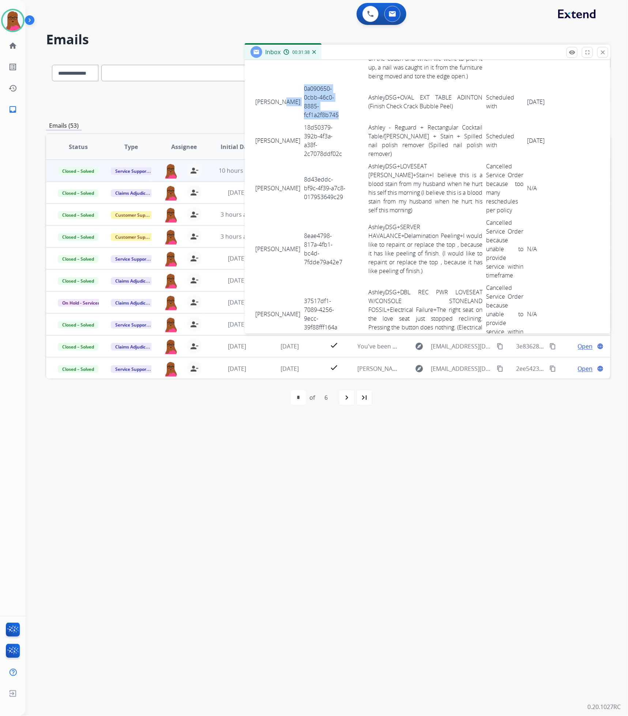
drag, startPoint x: 336, startPoint y: 121, endPoint x: 291, endPoint y: 101, distance: 48.7
click at [291, 101] on tr "[PERSON_NAME] 0a090650-0cbb-46c0-8885-fcf1a2f8b745 AshleyDSG+OVAL EXT TABLE ADI…" at bounding box center [428, 101] width 348 height 39
drag, startPoint x: 254, startPoint y: 101, endPoint x: 560, endPoint y: 121, distance: 307.3
click at [560, 121] on tr "[PERSON_NAME] 0a090650-0cbb-46c0-8885-fcf1a2f8b745 AshleyDSG+OVAL EXT TABLE ADI…" at bounding box center [428, 101] width 348 height 39
drag, startPoint x: 334, startPoint y: 165, endPoint x: 307, endPoint y: 143, distance: 34.3
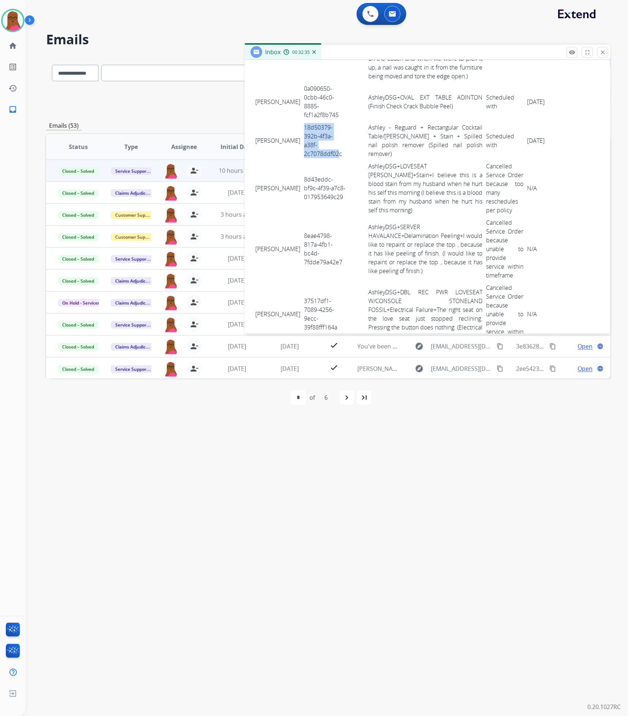
click at [302, 134] on td "18d50379-392b-4f3a-a38f-2c7078ddf02c" at bounding box center [324, 140] width 45 height 39
drag, startPoint x: 341, startPoint y: 163, endPoint x: 292, endPoint y: 148, distance: 50.5
click at [292, 148] on tr "[PERSON_NAME] 18d50379-392b-4f3a-a38f-2c7078ddf02c Ashley - Reguard + Rectangul…" at bounding box center [428, 140] width 348 height 39
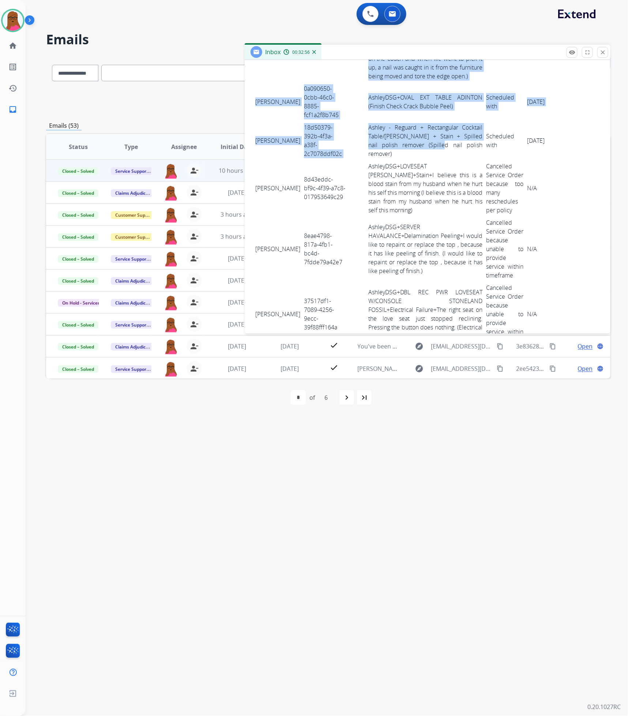
drag, startPoint x: 253, startPoint y: 146, endPoint x: 417, endPoint y: 160, distance: 164.9
click at [261, 137] on td "[PERSON_NAME]" at bounding box center [278, 140] width 49 height 39
drag, startPoint x: 252, startPoint y: 148, endPoint x: 327, endPoint y: 160, distance: 75.6
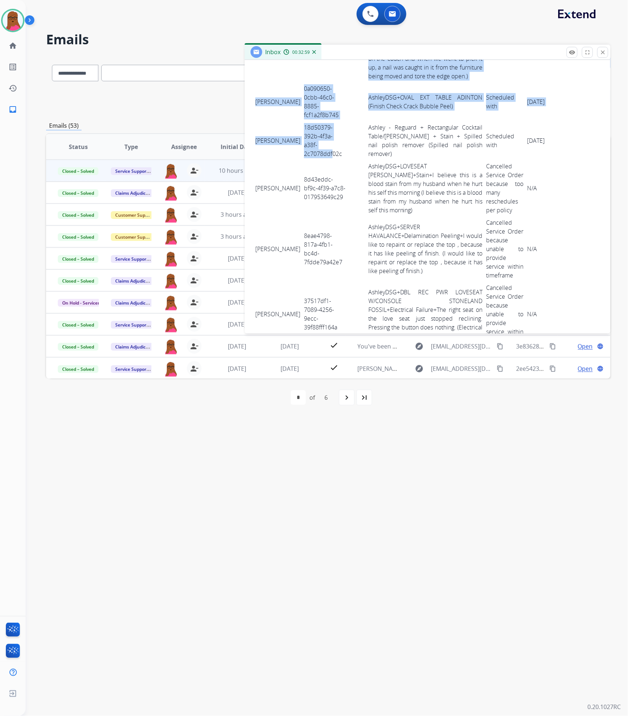
click at [257, 135] on td "[PERSON_NAME]" at bounding box center [278, 140] width 49 height 39
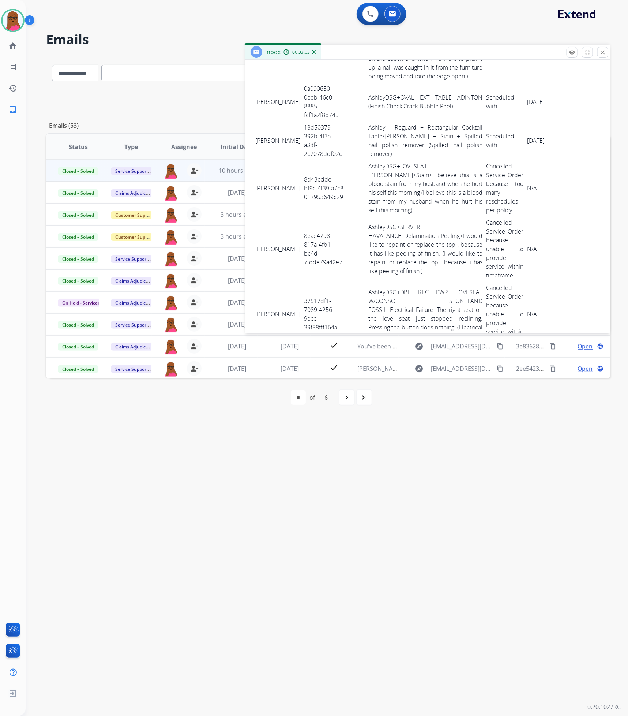
drag, startPoint x: 256, startPoint y: 145, endPoint x: 562, endPoint y: 160, distance: 307.0
click at [562, 160] on tr "[PERSON_NAME] 18d50379-392b-4f3a-a38f-2c7078ddf02c Ashley - Reguard + Rectangul…" at bounding box center [428, 140] width 348 height 39
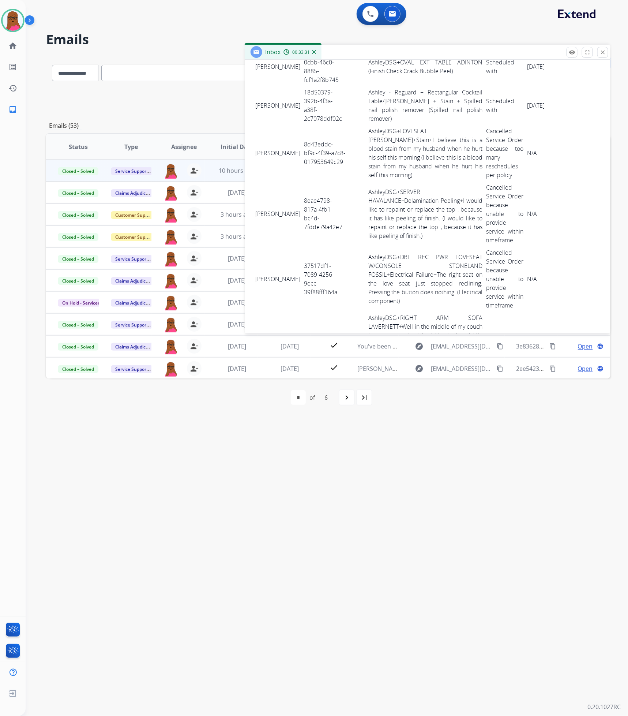
scroll to position [2283, 0]
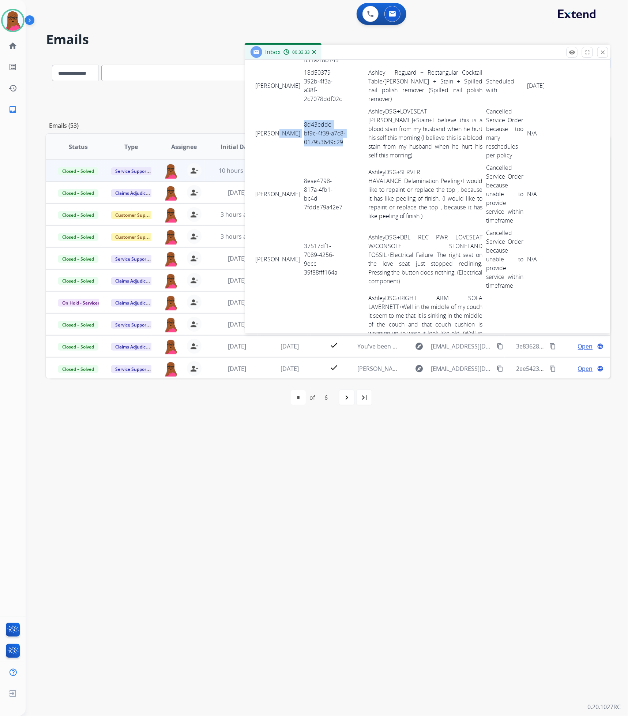
drag, startPoint x: 349, startPoint y: 160, endPoint x: 299, endPoint y: 132, distance: 58.0
click at [296, 130] on tr "[PERSON_NAME] 8d43eddc-bf9c-4f39-a7c8-017953649c29 [PERSON_NAME]+LOVESEAT [PERS…" at bounding box center [428, 133] width 348 height 56
click at [333, 161] on td "8d43eddc-bf9c-4f39-a7c8-017953649c29" at bounding box center [324, 133] width 45 height 56
drag, startPoint x: 341, startPoint y: 154, endPoint x: 300, endPoint y: 130, distance: 48.2
click at [302, 130] on td "8d43eddc-bf9c-4f39-a7c8-017953649c29" at bounding box center [324, 133] width 45 height 56
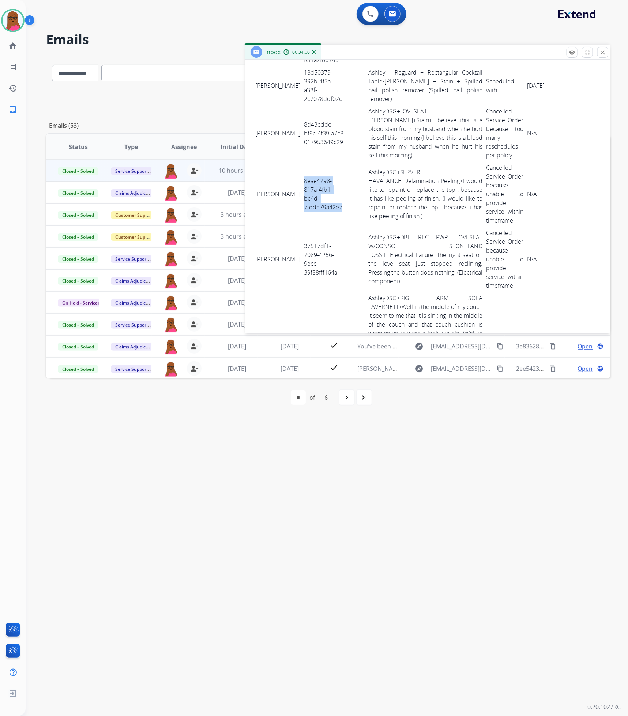
drag, startPoint x: 345, startPoint y: 216, endPoint x: 342, endPoint y: 194, distance: 22.9
click at [297, 190] on tr "[PERSON_NAME] 8eae4798-817a-4fb1-bc4d-7fdde79a42e7 AshleyDSG+SERVER HAVALANCE+D…" at bounding box center [428, 193] width 348 height 65
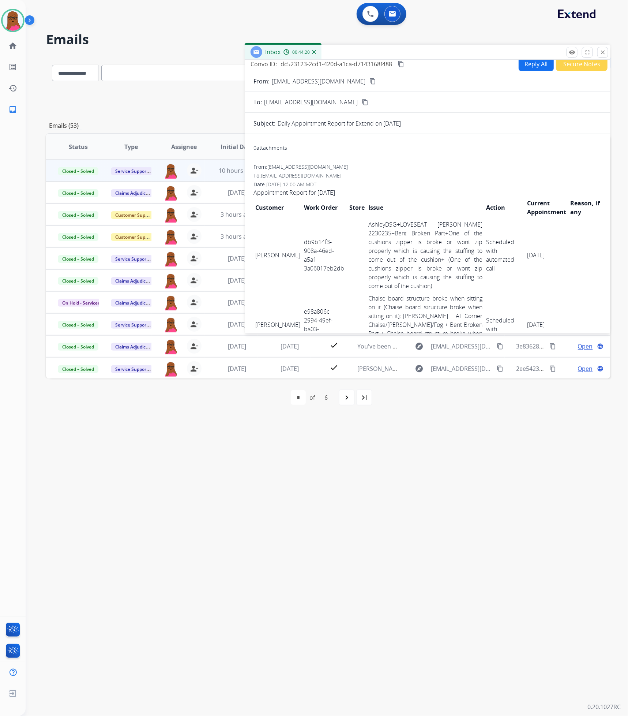
scroll to position [0, 0]
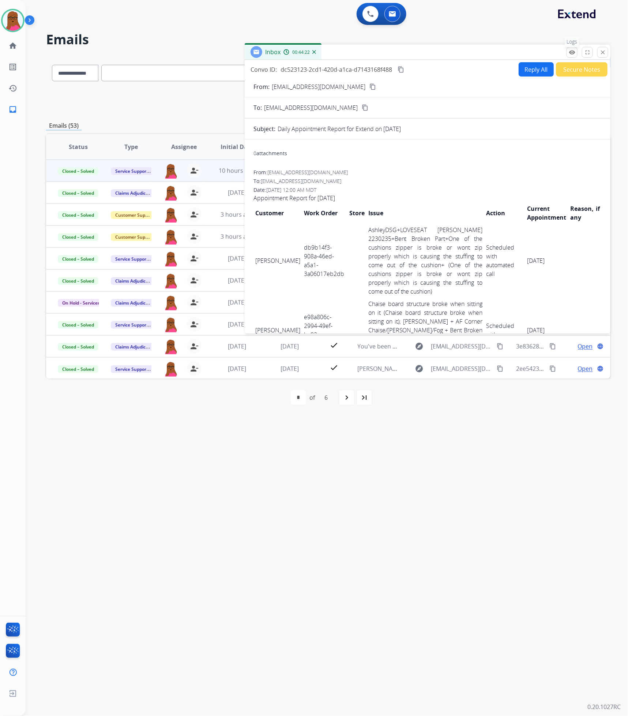
click at [569, 54] on mat-icon "remove_red_eye" at bounding box center [572, 52] width 7 height 7
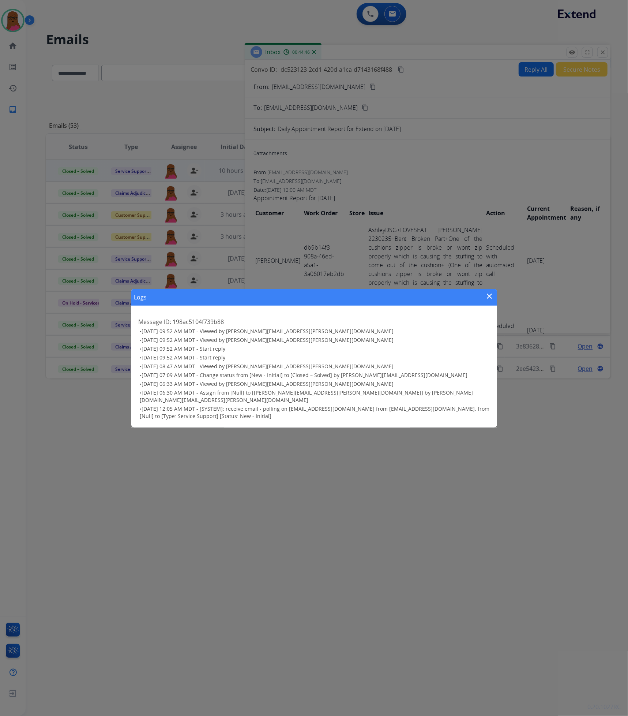
click at [488, 300] on mat-icon "close" at bounding box center [490, 296] width 9 height 9
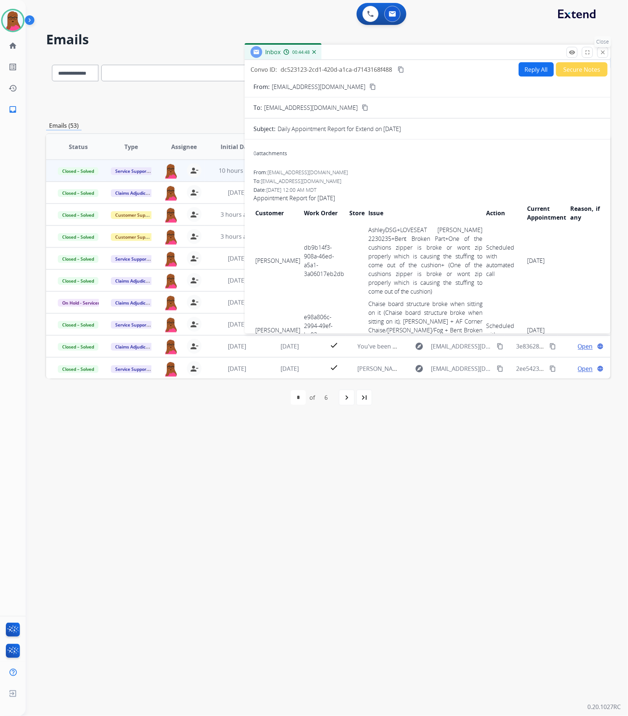
click at [604, 52] on mat-icon "close" at bounding box center [603, 52] width 7 height 7
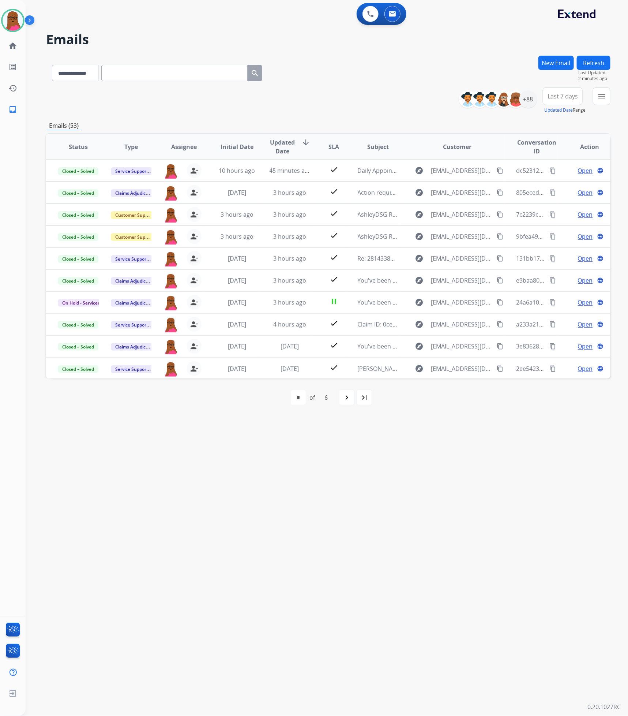
click at [598, 63] on button "Refresh" at bounding box center [594, 63] width 34 height 14
click at [600, 93] on mat-icon "menu" at bounding box center [602, 96] width 9 height 9
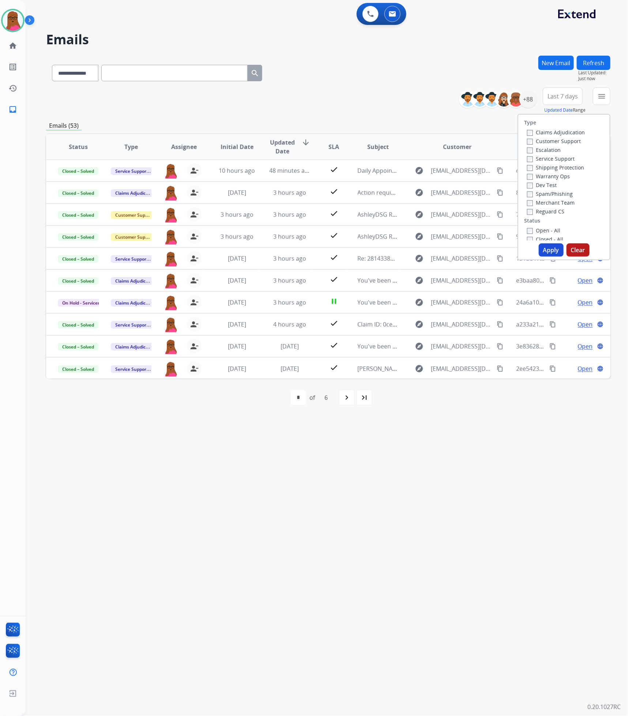
click at [530, 131] on label "Claims Adjudication" at bounding box center [556, 132] width 58 height 7
click at [529, 159] on label "Service Support" at bounding box center [551, 158] width 48 height 7
click at [549, 249] on button "Apply" at bounding box center [551, 249] width 25 height 13
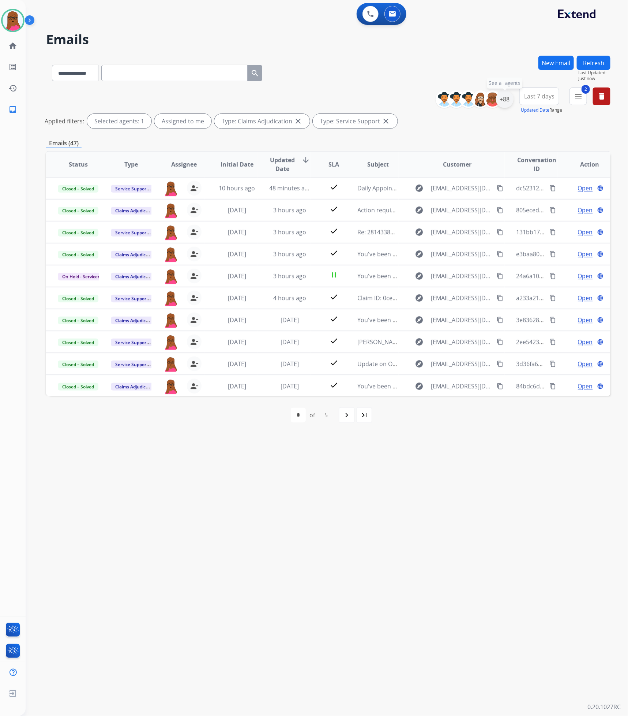
click at [506, 101] on div "+88" at bounding box center [505, 99] width 18 height 18
click at [413, 166] on div "**********" at bounding box center [459, 153] width 108 height 47
click at [466, 245] on button "Apply" at bounding box center [468, 246] width 25 height 13
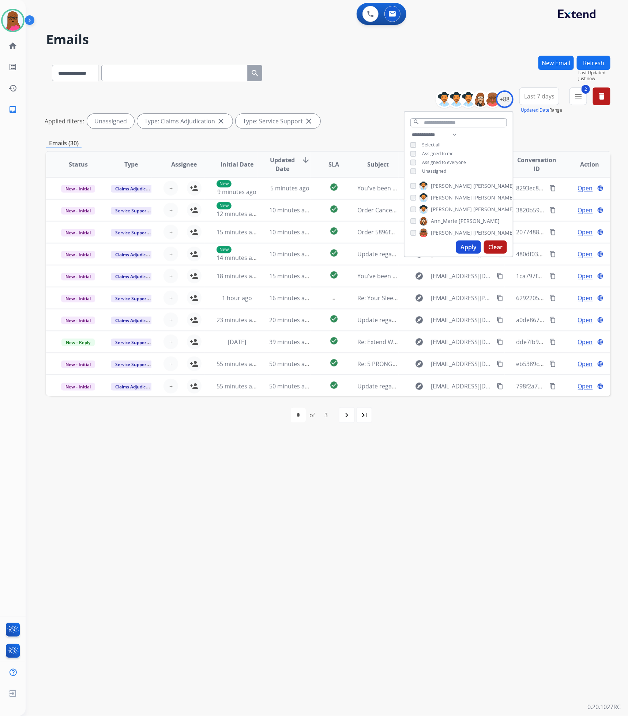
click at [459, 452] on div "**********" at bounding box center [318, 370] width 585 height 689
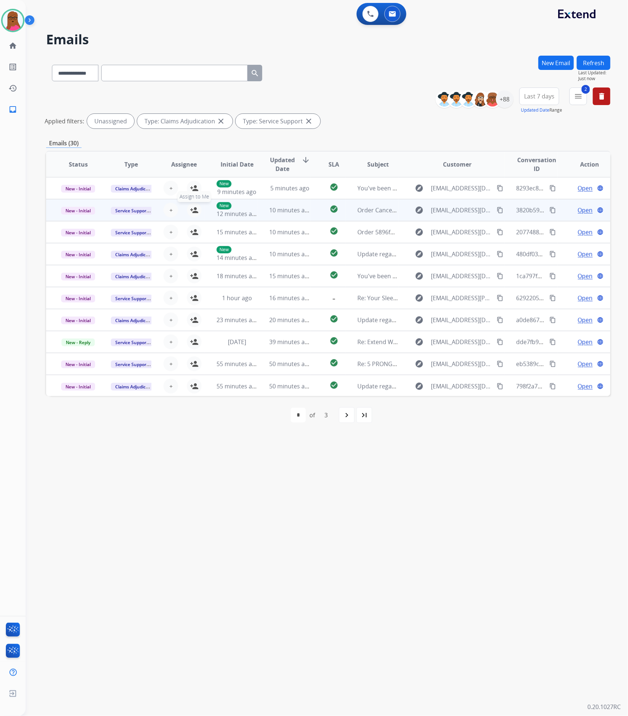
click at [192, 209] on mat-icon "person_add" at bounding box center [194, 210] width 9 height 9
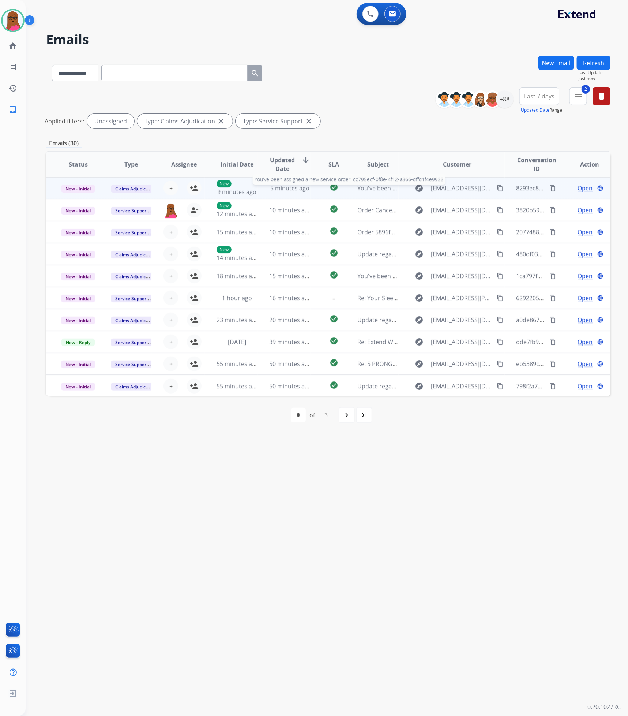
click at [378, 189] on span "You've been assigned a new service order: cc795ecf-0f8e-4f12-a366-dffd1f4e9933" at bounding box center [469, 188] width 222 height 8
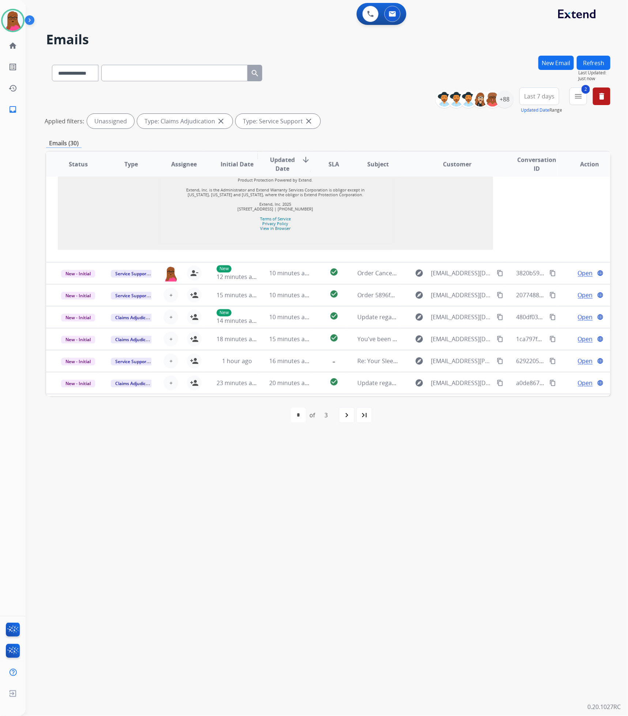
scroll to position [768, 0]
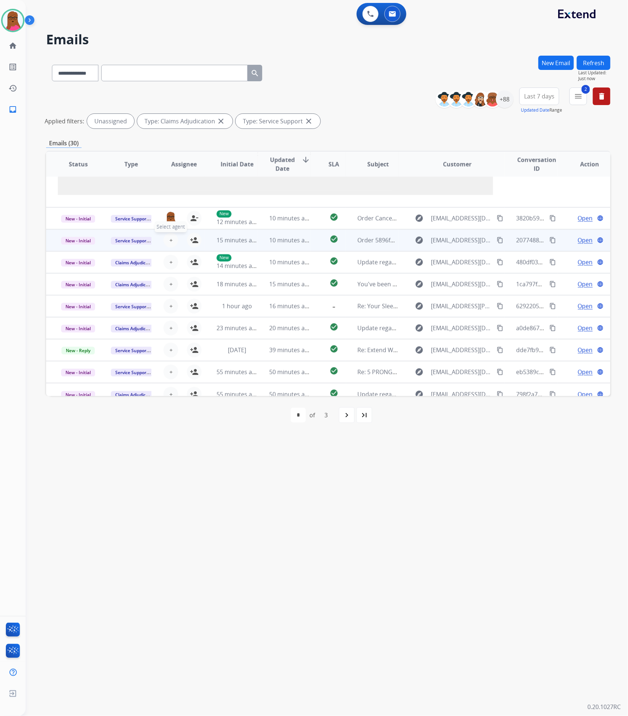
click at [171, 240] on span "+" at bounding box center [170, 240] width 3 height 9
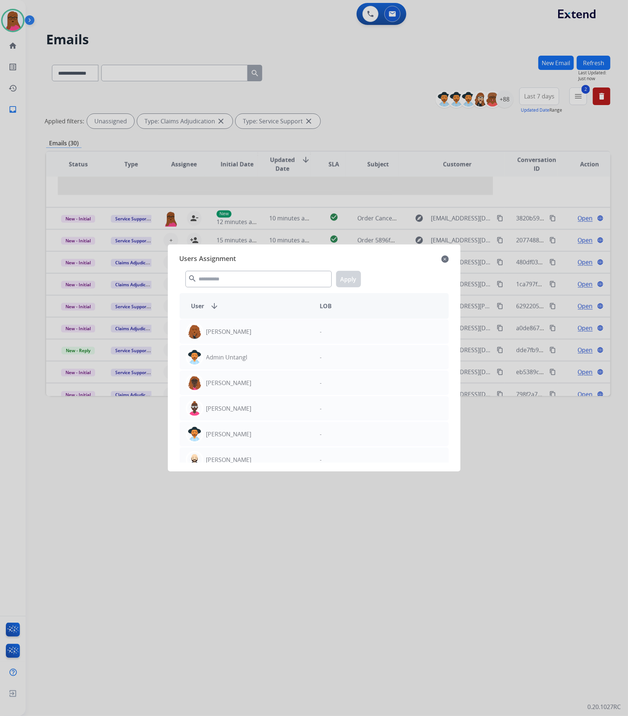
click at [446, 257] on mat-icon "close" at bounding box center [445, 259] width 7 height 9
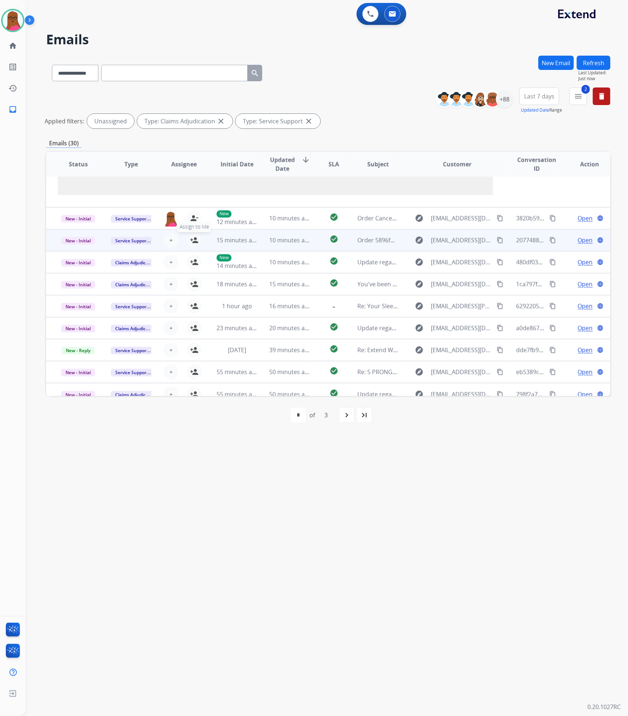
click at [196, 240] on mat-icon "person_add" at bounding box center [194, 240] width 9 height 9
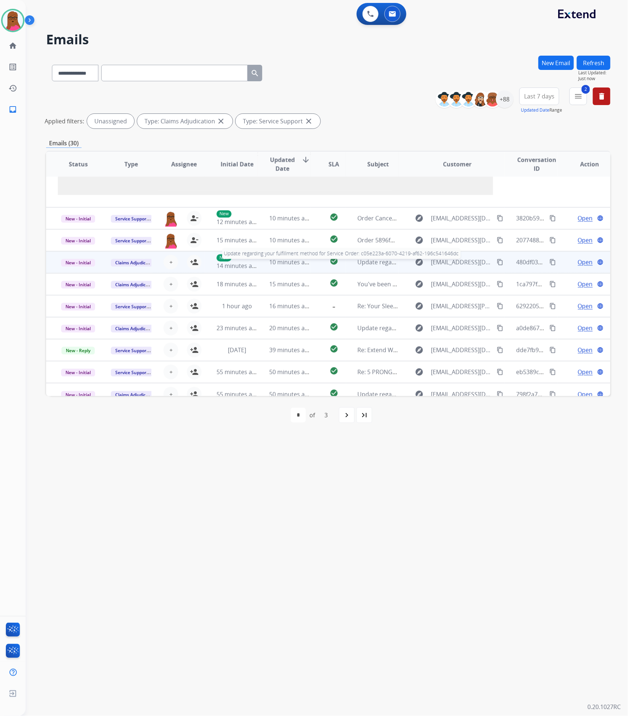
click at [368, 266] on div "Update regarding your fulfillment method for Service Order: c05e223a-6070-4219-…" at bounding box center [378, 262] width 41 height 9
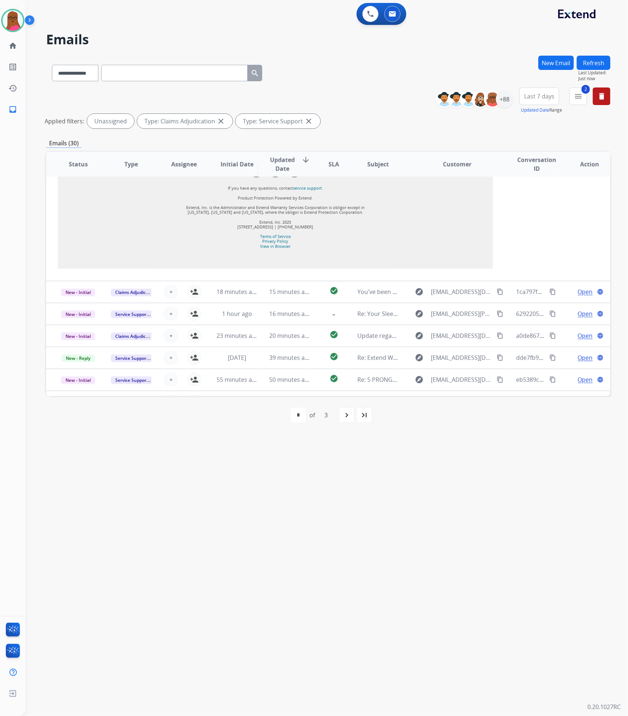
scroll to position [643, 0]
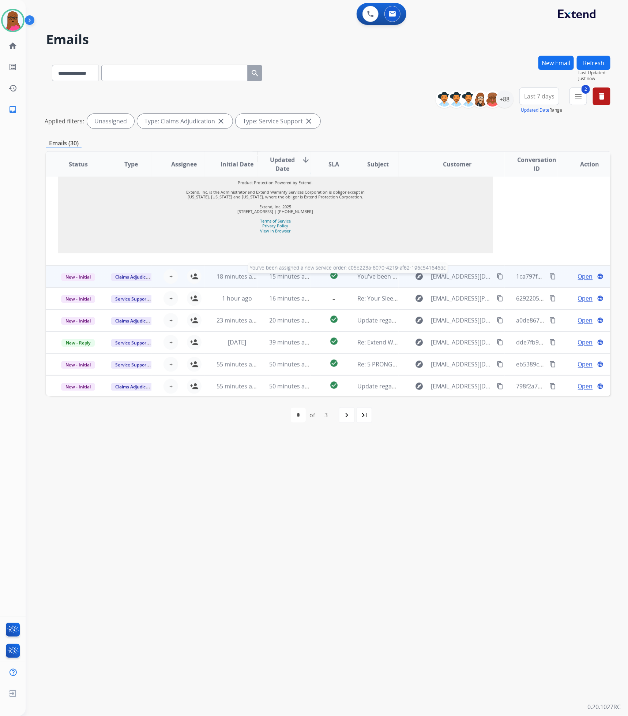
click at [364, 277] on span "You've been assigned a new service order: c05e223a-6070-4219-af62-196c541646dc" at bounding box center [472, 277] width 229 height 8
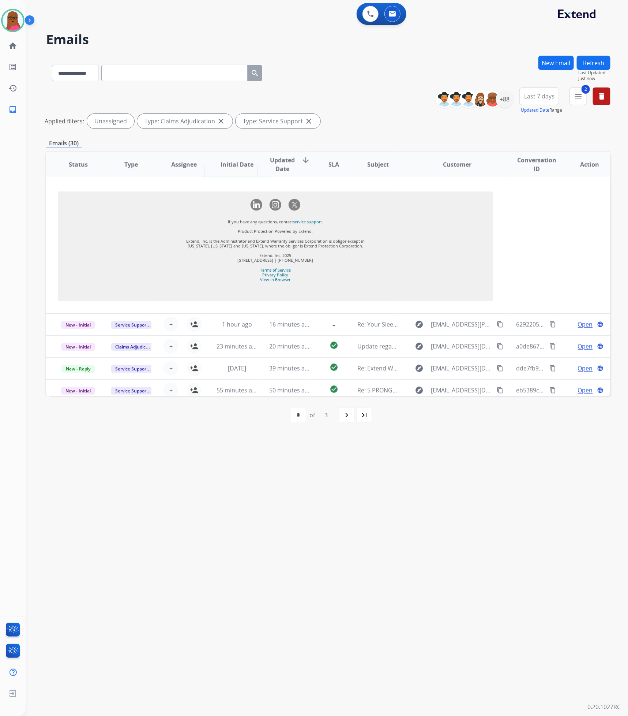
scroll to position [997, 0]
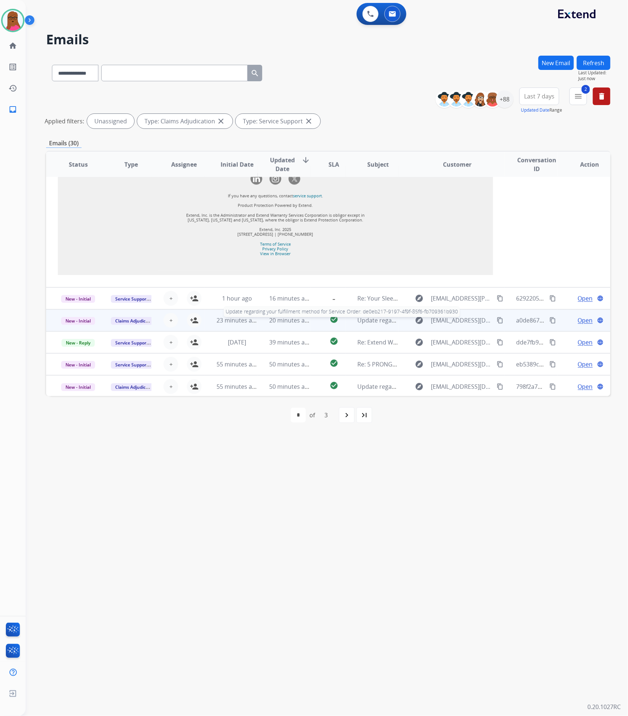
click at [358, 318] on span "Update regarding your fulfillment method for Service Order: de0eb217-9197-4f9f-…" at bounding box center [496, 320] width 276 height 8
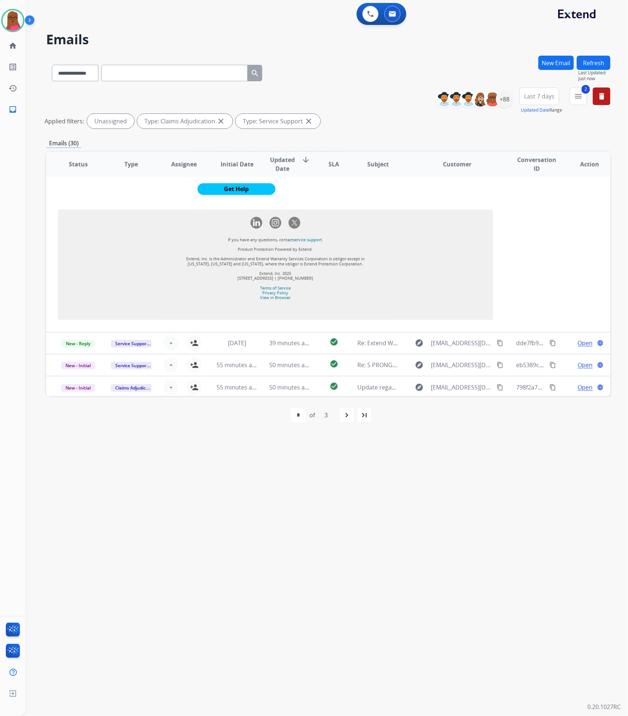
scroll to position [679, 0]
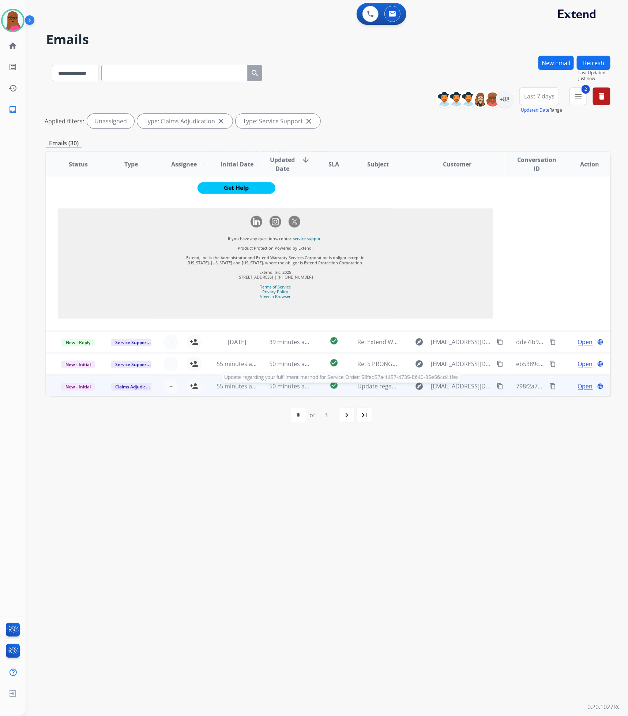
click at [360, 388] on span "Update regarding your fulfillment method for Service Order: 58fed57a-1457-4735-…" at bounding box center [497, 386] width 278 height 8
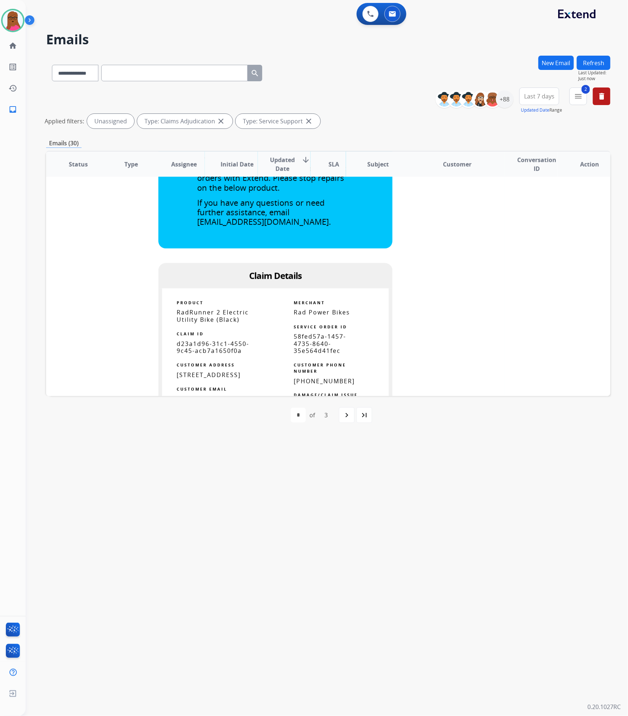
scroll to position [490, 0]
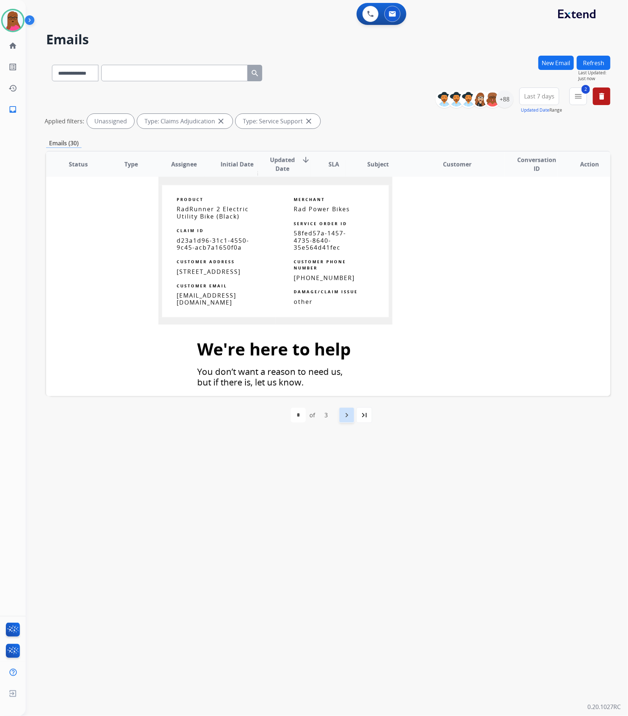
click at [341, 416] on div "navigate_next" at bounding box center [347, 415] width 16 height 16
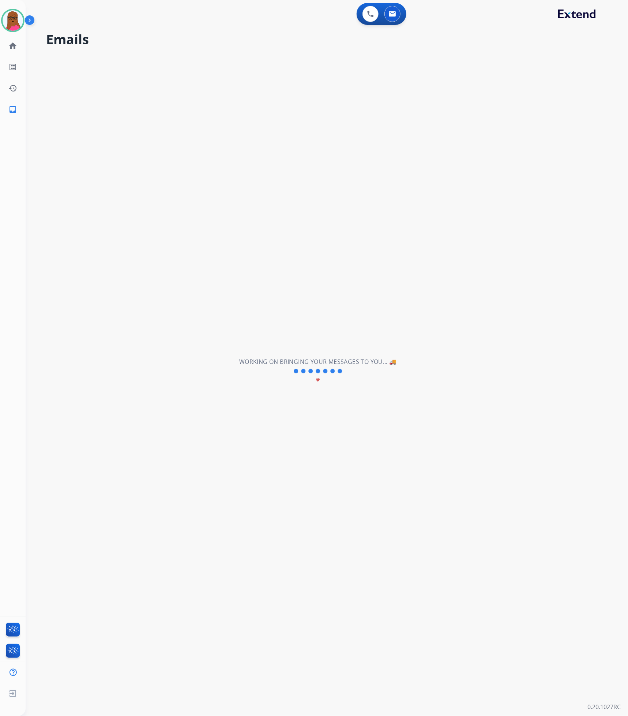
scroll to position [24, 0]
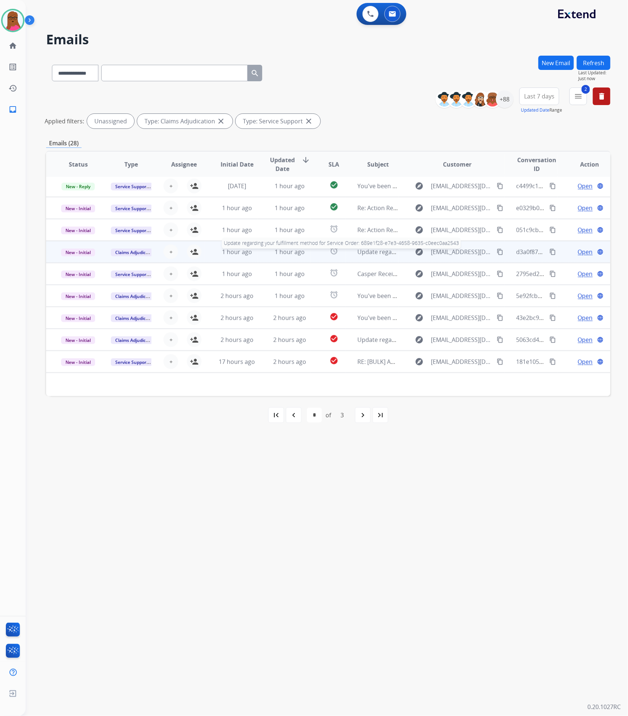
click at [360, 256] on div "Update regarding your fulfillment method for Service Order: 689e1f28-e7e3-4658-…" at bounding box center [378, 251] width 41 height 9
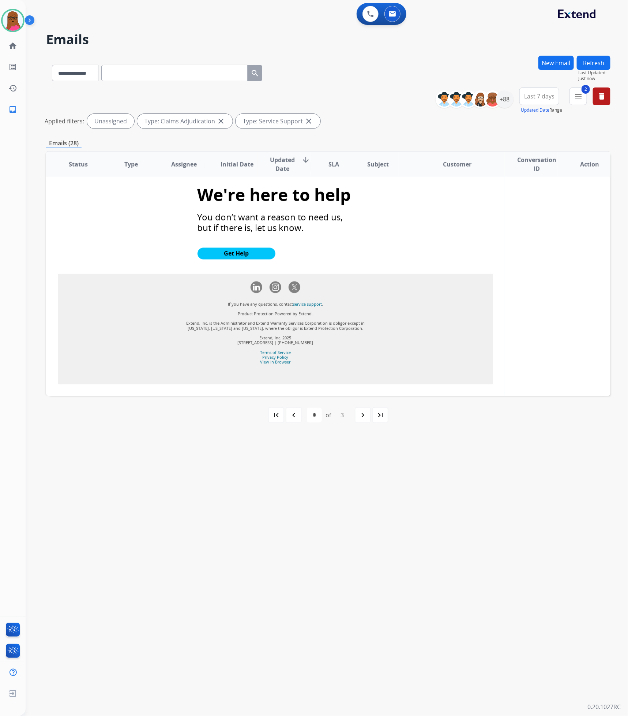
scroll to position [644, 0]
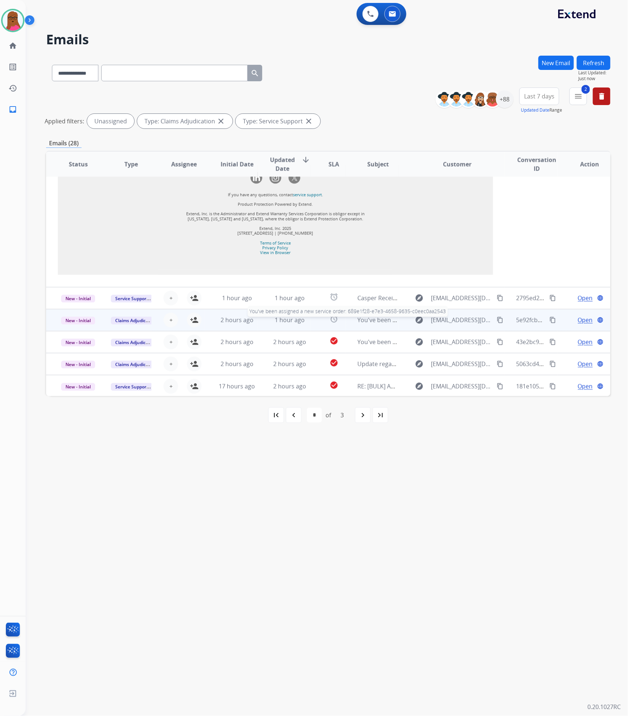
click at [362, 322] on span "You've been assigned a new service order: 689e1f28-e7e3-4658-9635-c0eec0aa2543" at bounding box center [472, 320] width 229 height 8
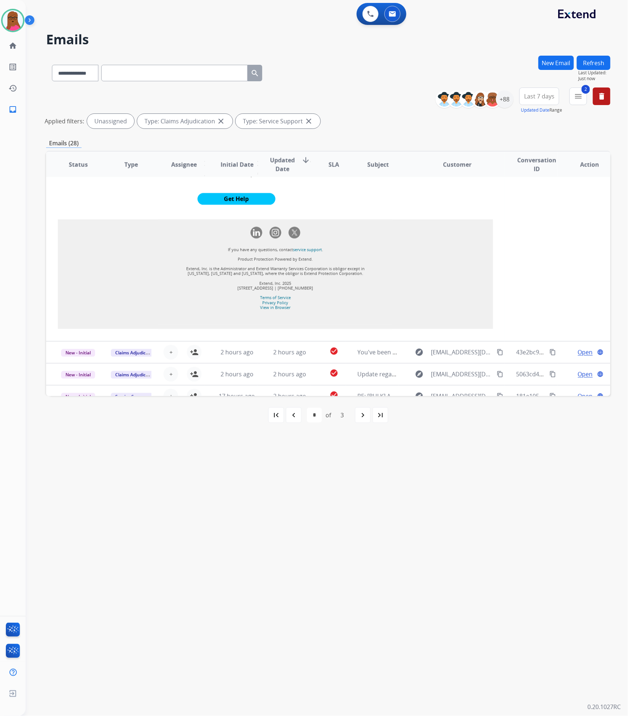
scroll to position [793, 0]
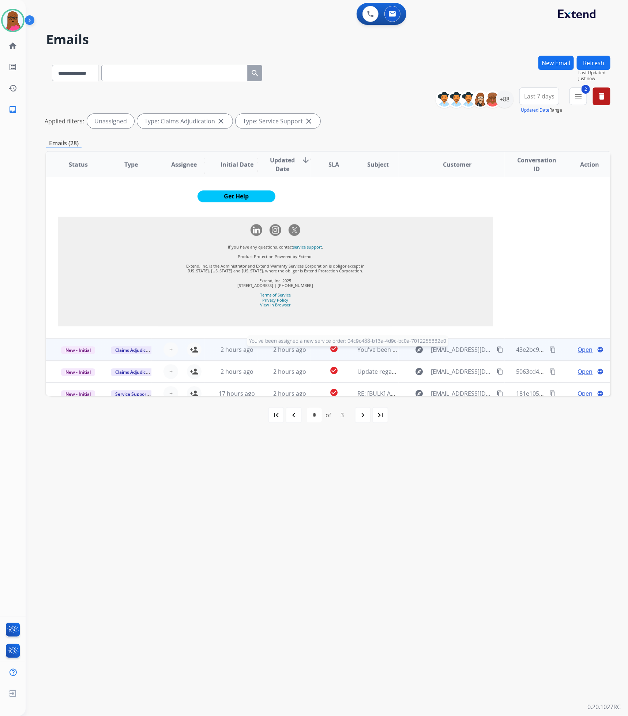
click at [377, 345] on span "You've been assigned a new service order: 04c9c488-b13a-4d9c-bc0a-7012255332e0" at bounding box center [473, 349] width 231 height 8
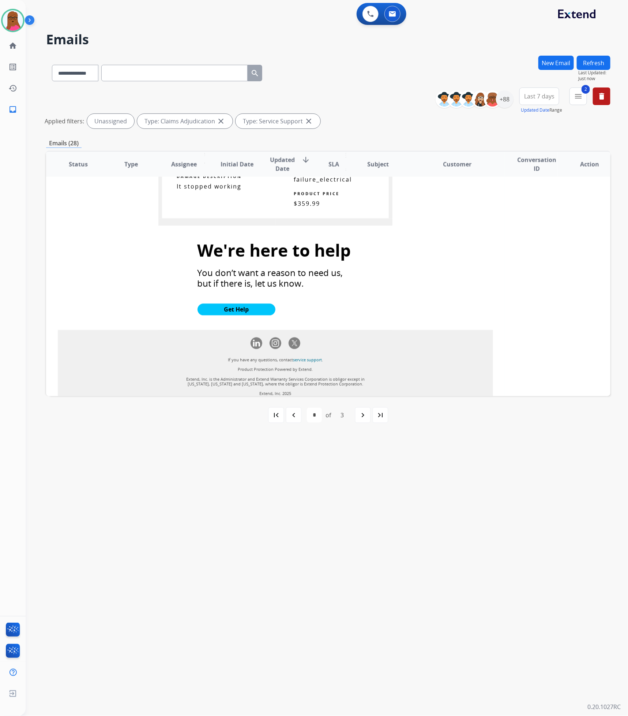
scroll to position [768, 0]
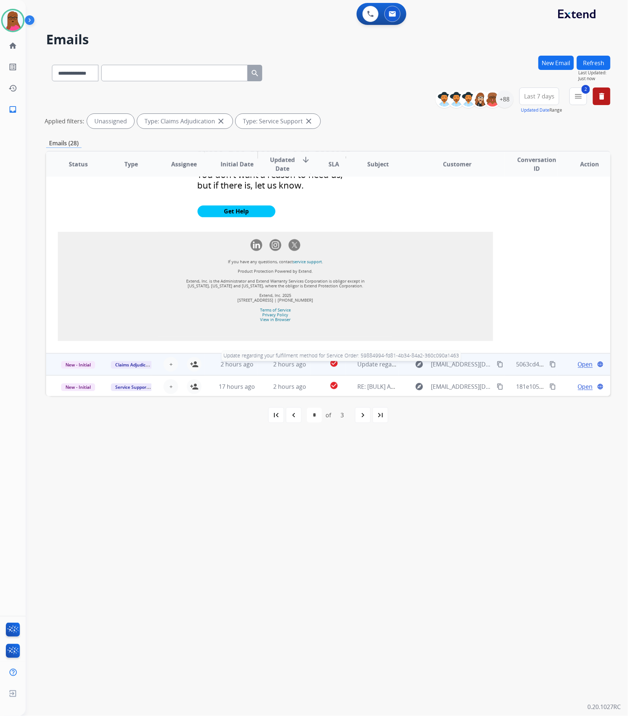
click at [367, 364] on span "Update regarding your fulfillment method for Service Order: 59884994-fd81-4b34-…" at bounding box center [497, 364] width 279 height 8
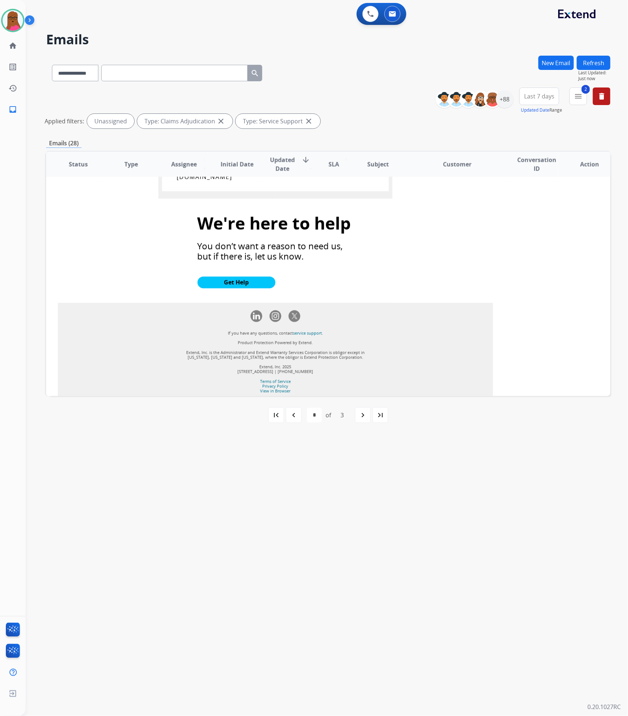
scroll to position [651, 0]
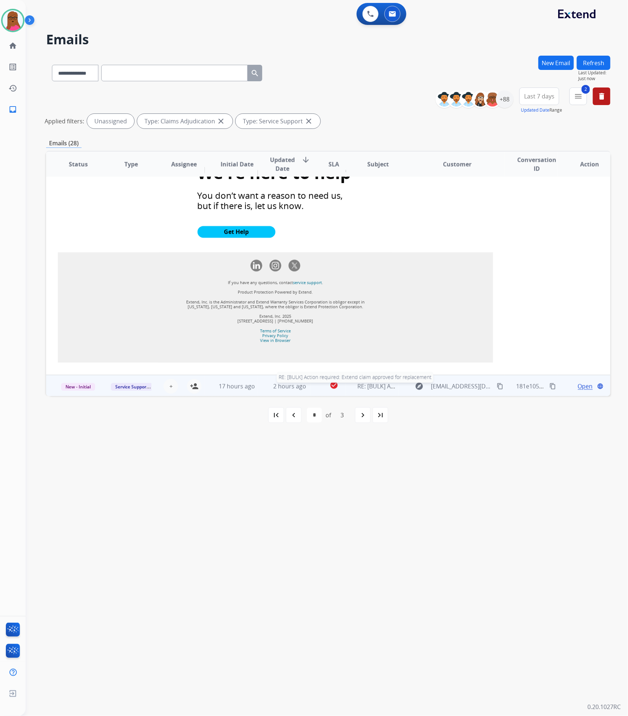
click at [368, 386] on span "RE: [BULK] Action required: Extend claim approved for replacement" at bounding box center [450, 386] width 185 height 8
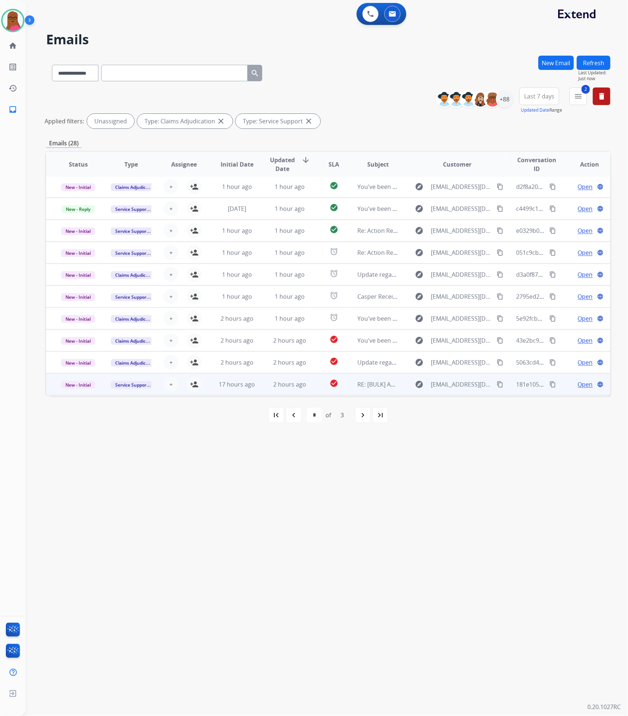
scroll to position [0, 0]
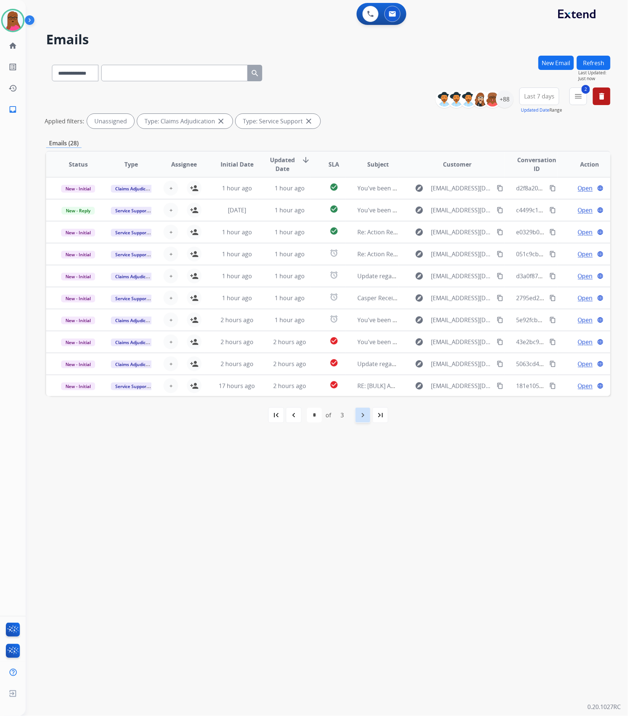
click at [364, 416] on mat-icon "navigate_next" at bounding box center [363, 415] width 9 height 9
select select "*"
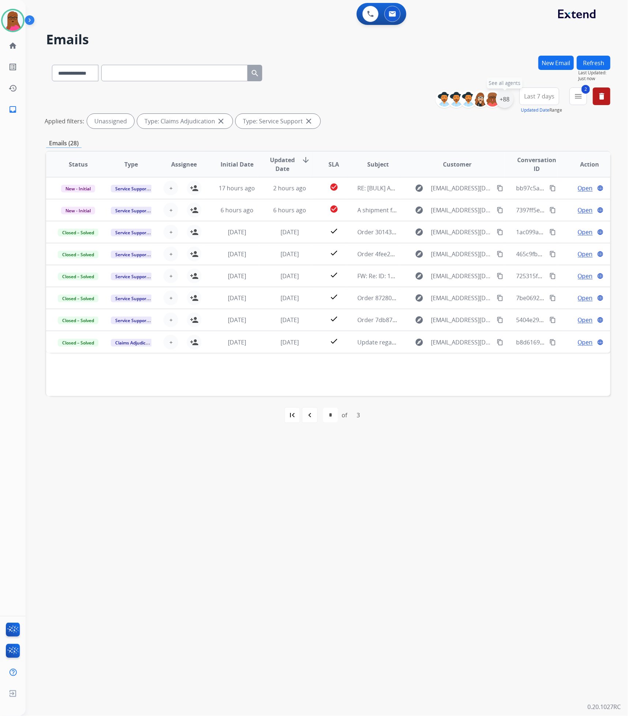
click at [503, 97] on div "+88" at bounding box center [505, 99] width 18 height 18
click at [461, 251] on button "Apply" at bounding box center [468, 246] width 25 height 13
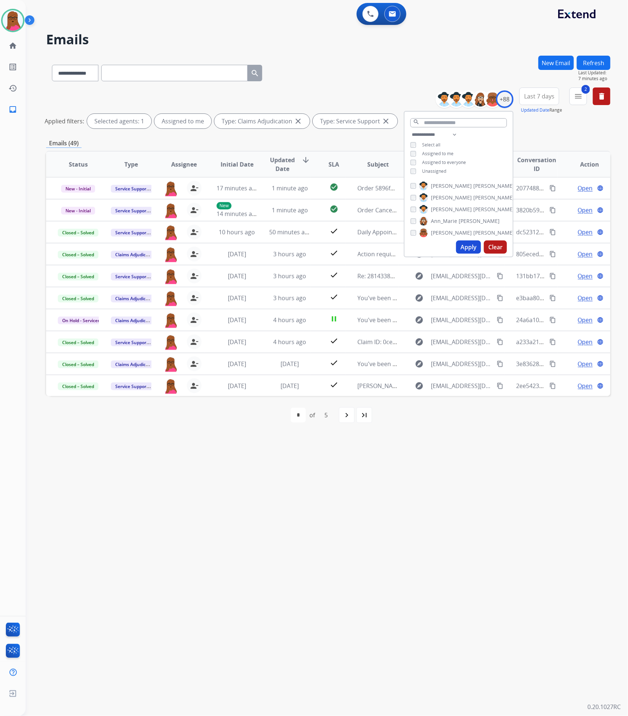
click at [470, 243] on button "Apply" at bounding box center [468, 246] width 25 height 13
click at [365, 498] on div "**********" at bounding box center [318, 370] width 585 height 689
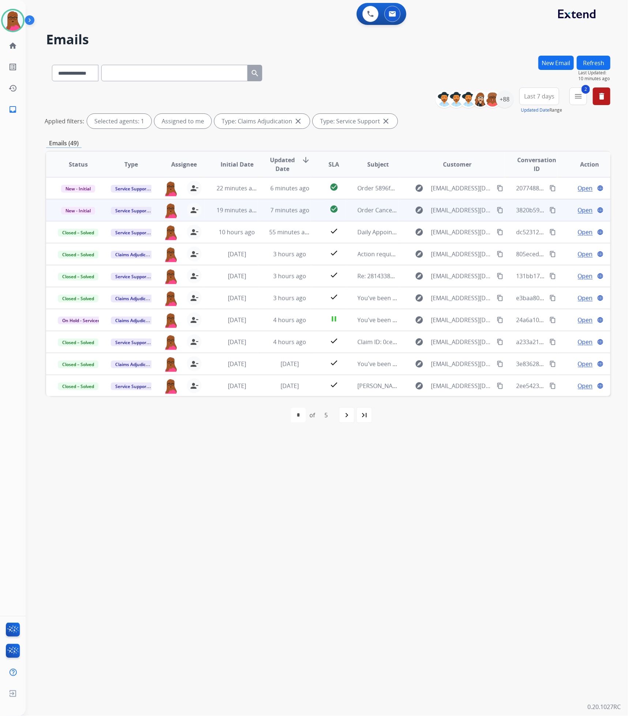
click at [578, 210] on span "Open" at bounding box center [585, 210] width 15 height 9
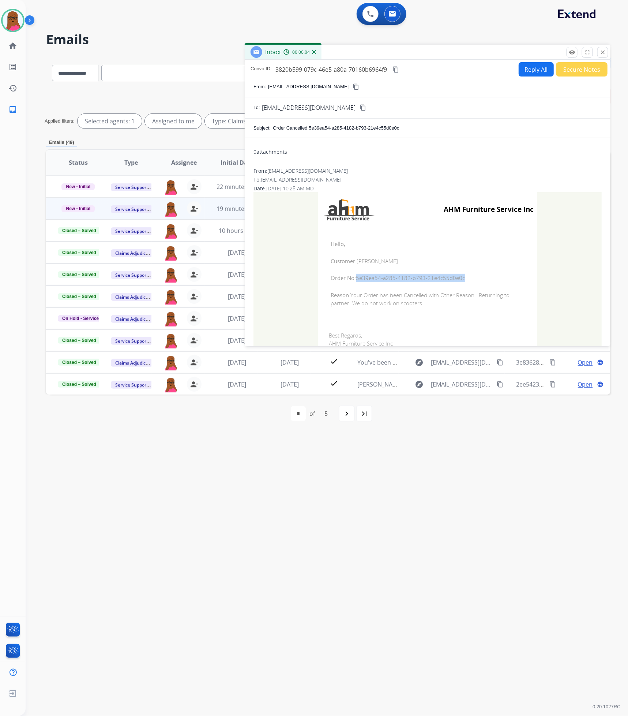
drag, startPoint x: 465, startPoint y: 277, endPoint x: 355, endPoint y: 279, distance: 110.2
click at [355, 279] on span "Order No: 5e39ea54-a285-4182-b793-21e4c55d0e0c" at bounding box center [428, 278] width 194 height 8
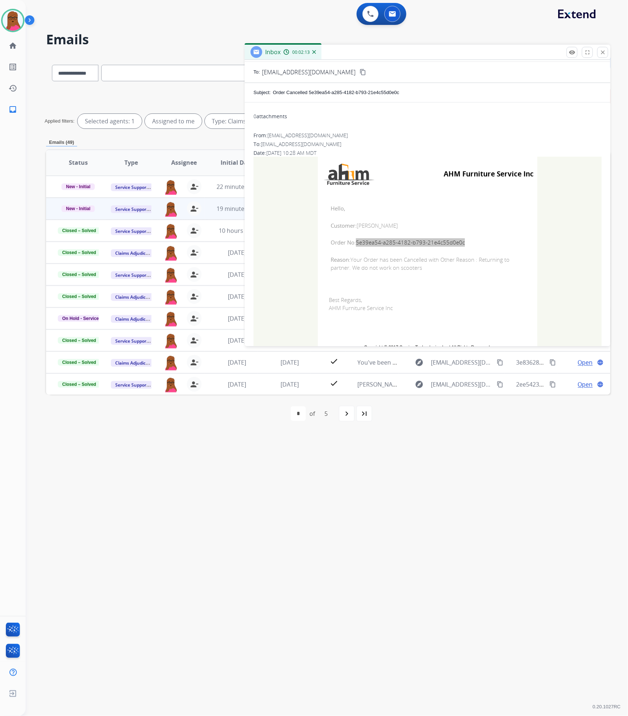
scroll to position [55, 0]
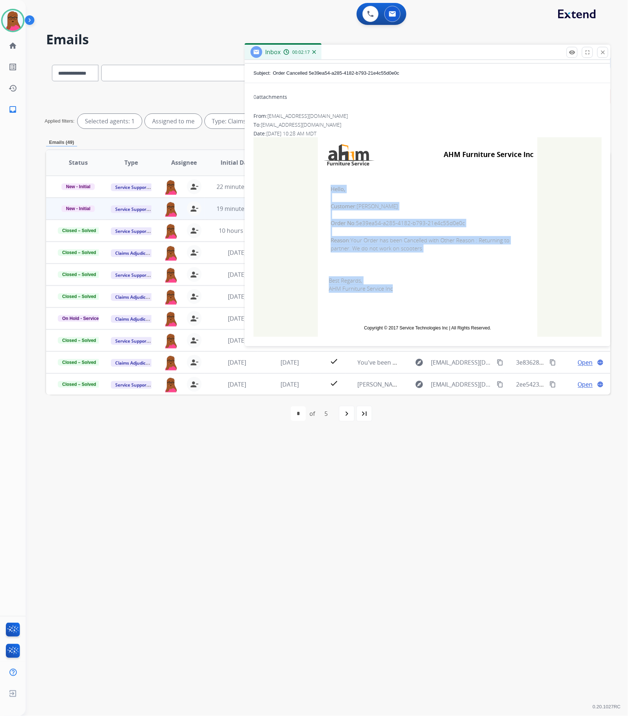
drag, startPoint x: 327, startPoint y: 189, endPoint x: 389, endPoint y: 288, distance: 116.5
click at [389, 288] on tbody "AHM Furniture Service Inc Hello, Customer: [PERSON_NAME] Order No: 5e39ea54-a28…" at bounding box center [428, 237] width 220 height 200
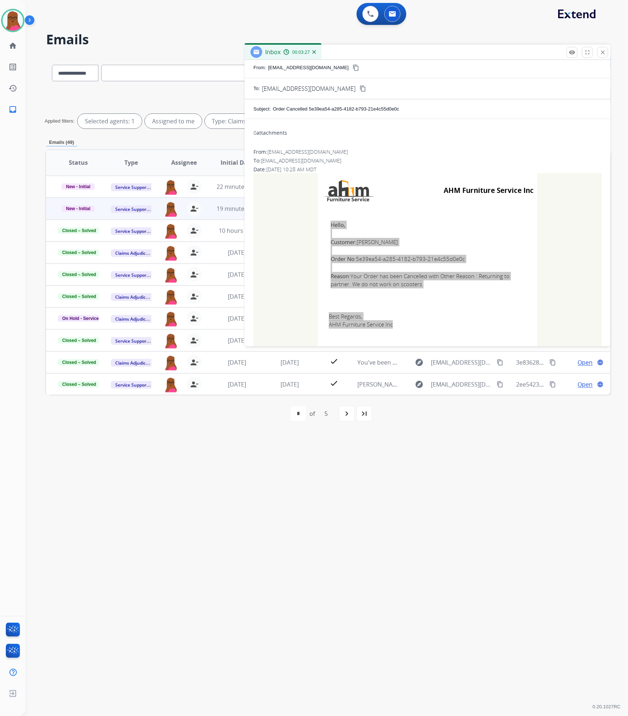
scroll to position [0, 0]
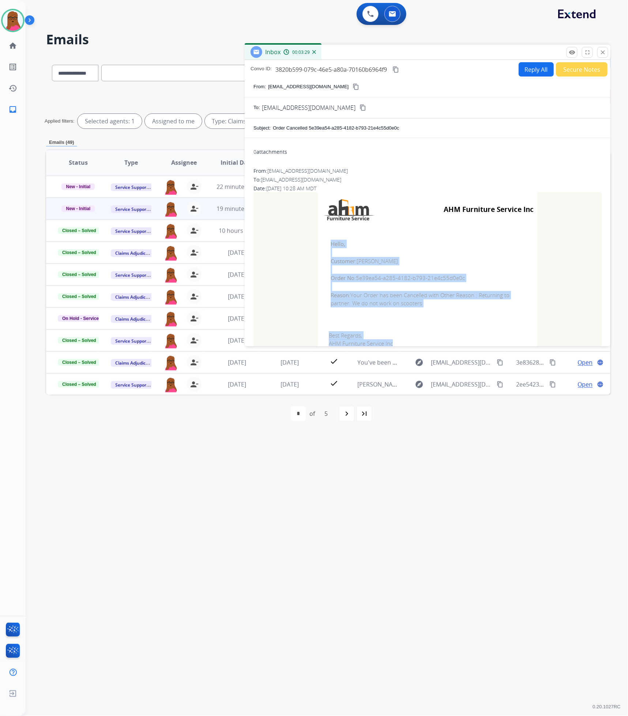
click at [603, 53] on mat-icon "close" at bounding box center [603, 52] width 7 height 7
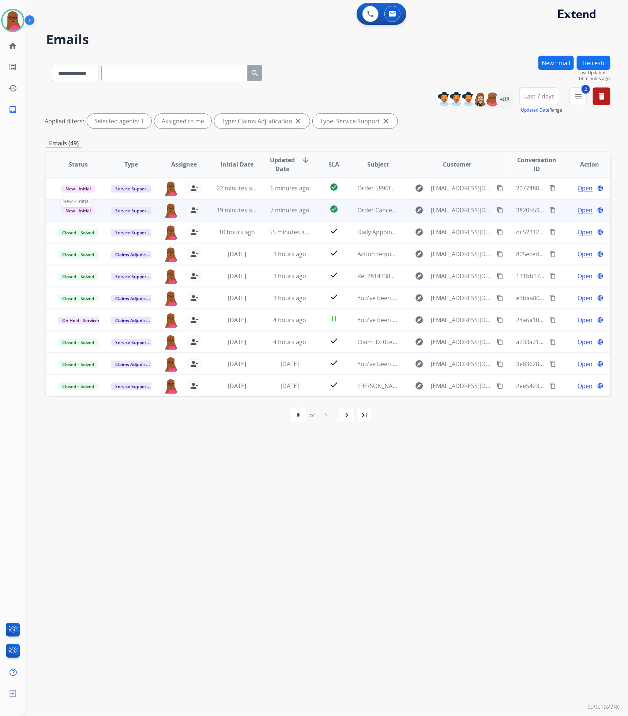
click at [71, 209] on span "New - Initial" at bounding box center [78, 211] width 34 height 8
click at [124, 281] on p "Closed – Solved" at bounding box center [115, 279] width 42 height 10
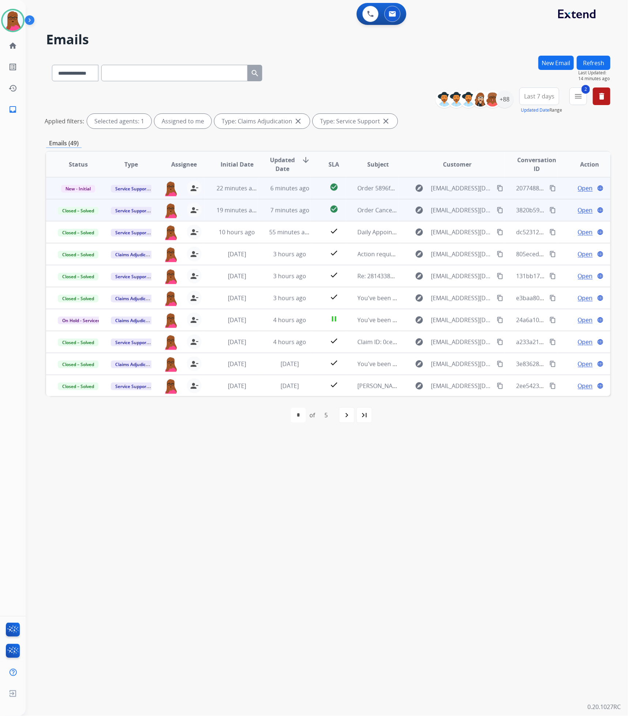
click at [578, 188] on span "Open" at bounding box center [585, 188] width 15 height 9
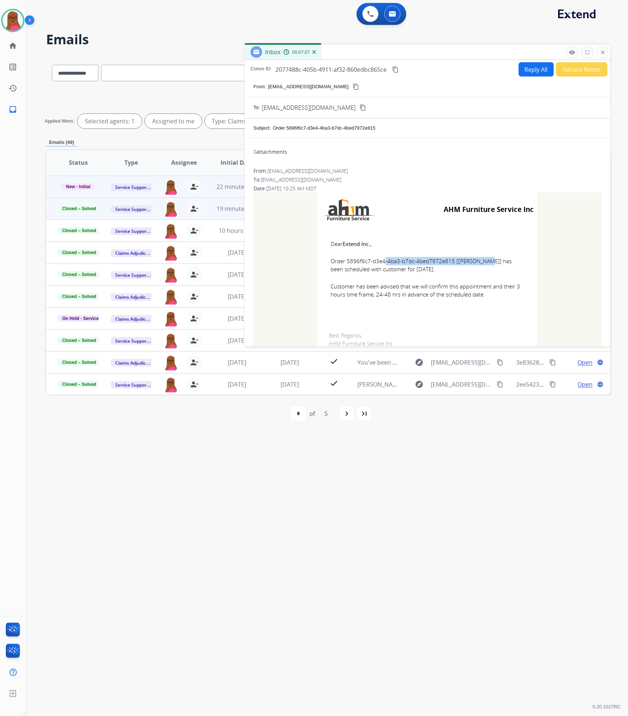
drag, startPoint x: 450, startPoint y: 261, endPoint x: 344, endPoint y: 263, distance: 106.1
click at [344, 263] on span "Order 5896f6c7-d3e4-4ba3-b7dc-4bed7972e815 [[PERSON_NAME]] has been scheduled w…" at bounding box center [428, 265] width 194 height 16
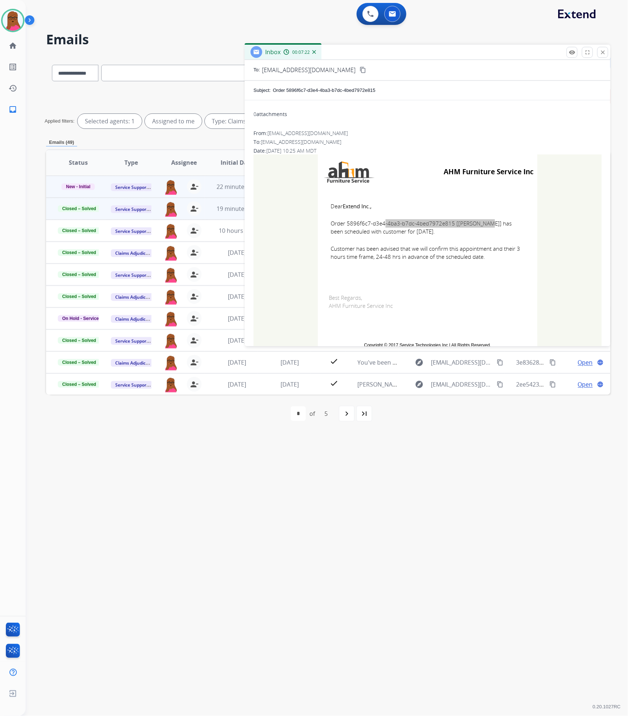
scroll to position [55, 0]
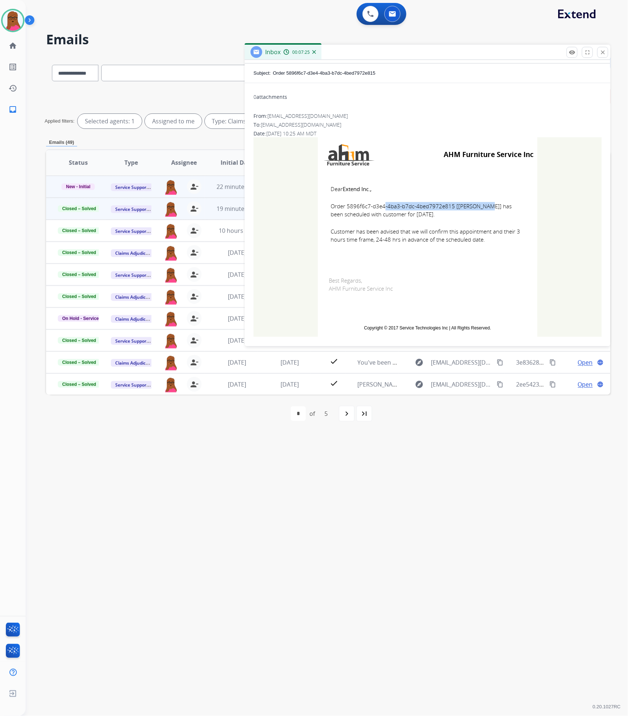
drag, startPoint x: 413, startPoint y: 287, endPoint x: 329, endPoint y: 180, distance: 135.5
click at [329, 180] on tbody "AHM Furniture Service Inc Dear Extend Inc., Order 5896f6c7-d3e4-4ba3-b7dc-4bed7…" at bounding box center [428, 237] width 220 height 200
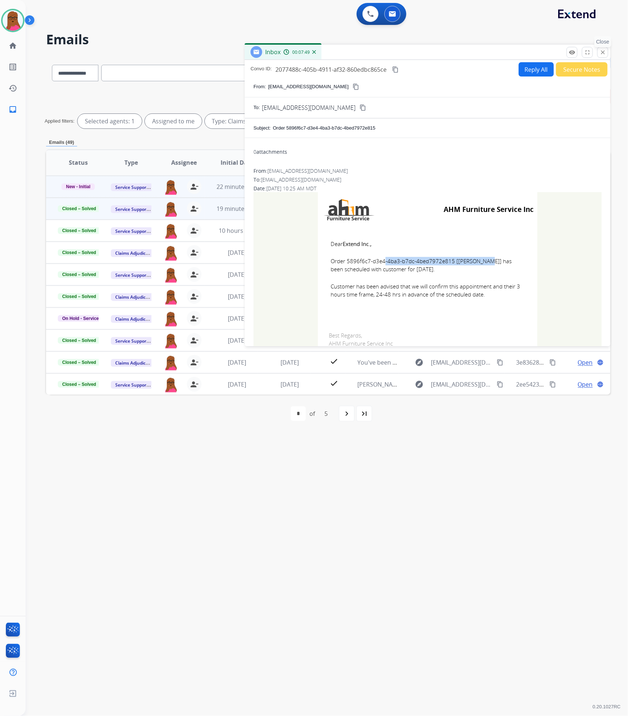
click at [598, 49] on button "close Close" at bounding box center [603, 52] width 11 height 11
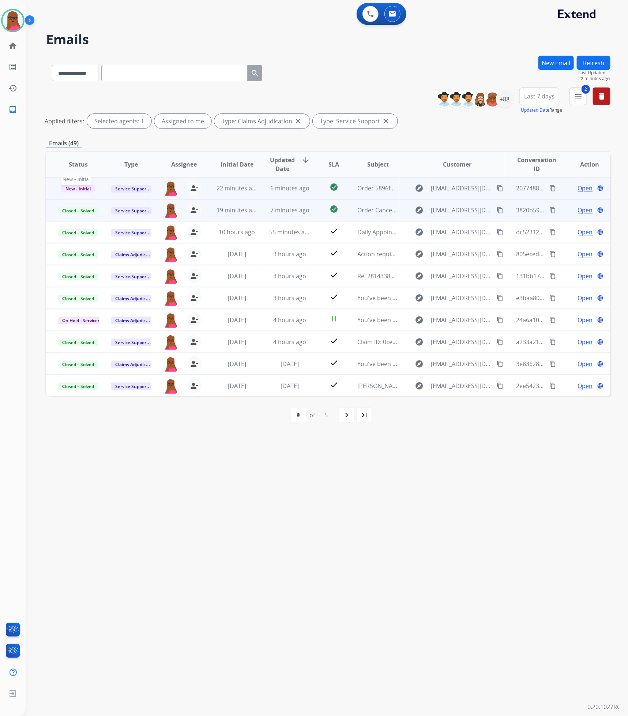
click at [85, 190] on span "New - Initial" at bounding box center [78, 189] width 34 height 8
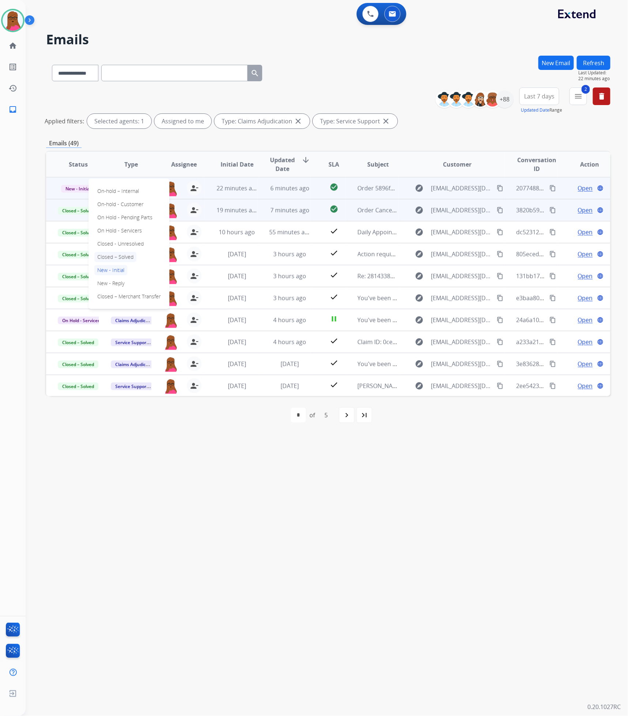
click at [122, 259] on p "Closed – Solved" at bounding box center [115, 257] width 42 height 10
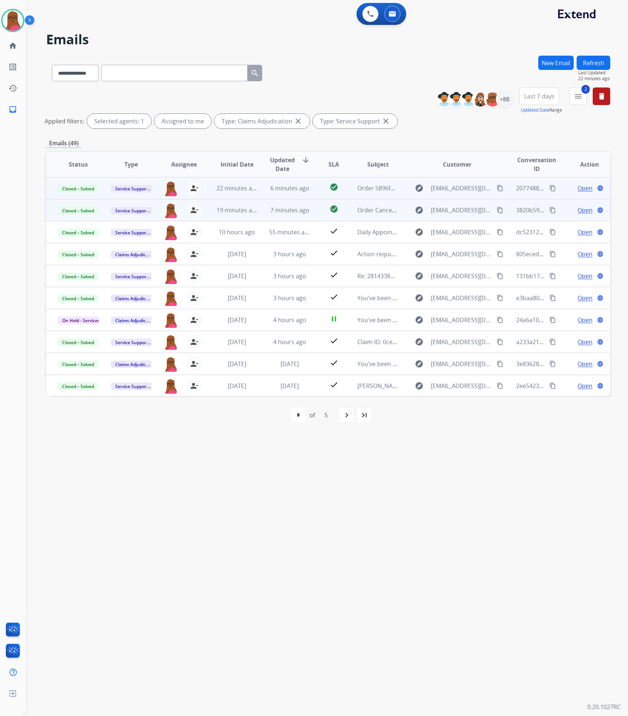
click at [588, 66] on button "Refresh" at bounding box center [594, 63] width 34 height 14
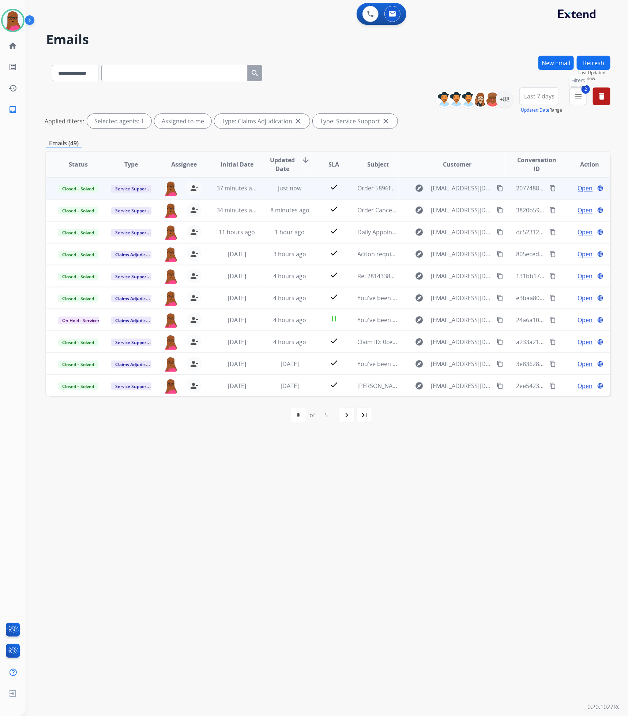
click at [582, 95] on mat-icon "menu" at bounding box center [578, 96] width 9 height 9
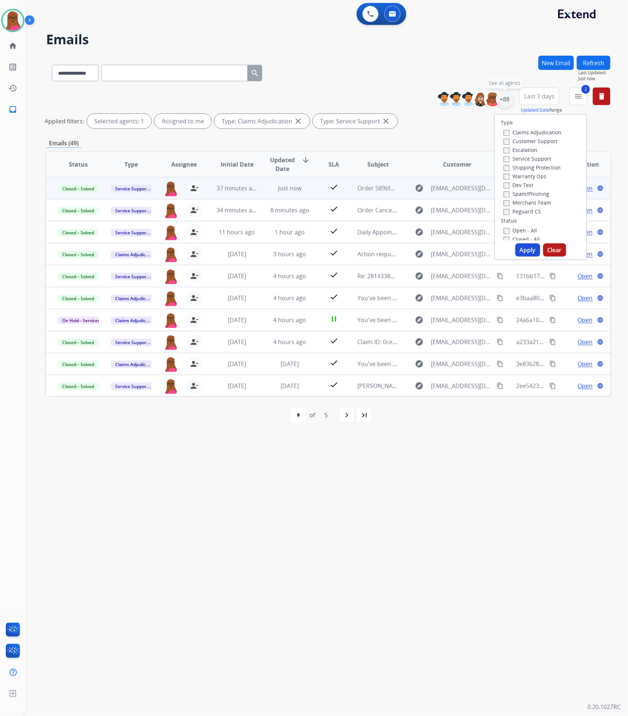
click at [503, 104] on div "+88" at bounding box center [505, 99] width 18 height 18
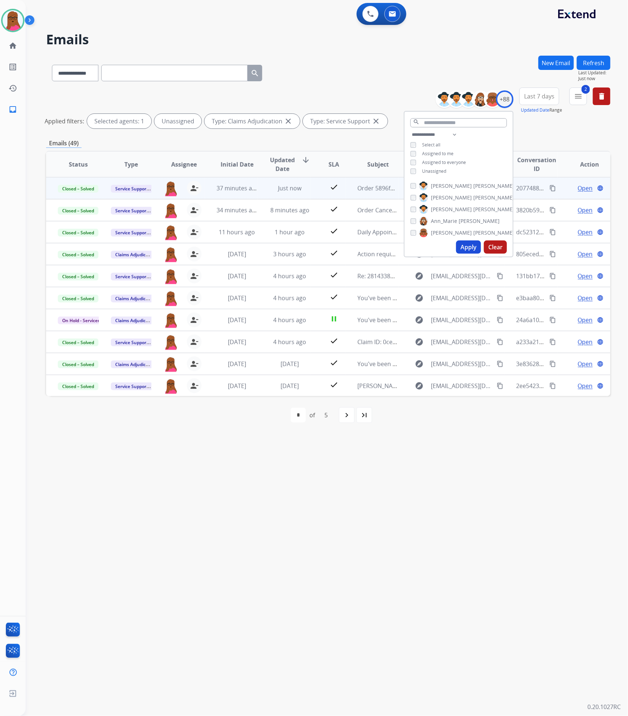
click at [468, 248] on button "Apply" at bounding box center [468, 246] width 25 height 13
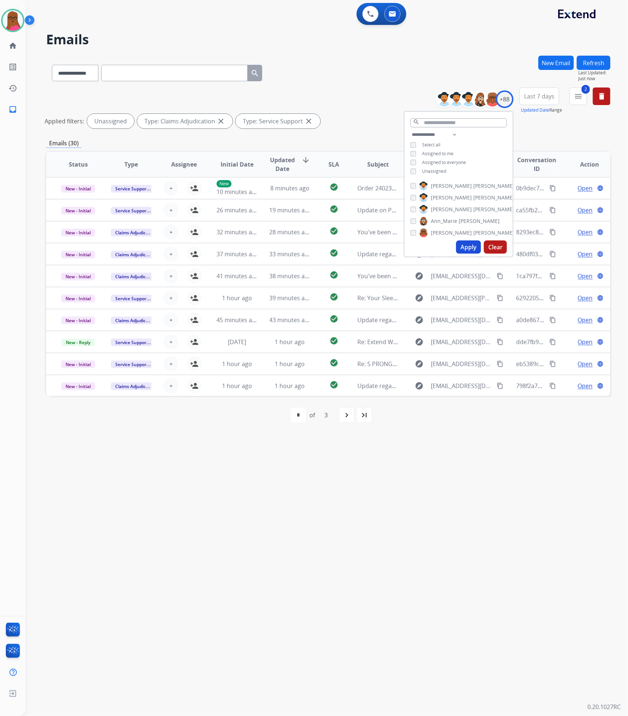
click at [499, 607] on div "**********" at bounding box center [318, 370] width 585 height 689
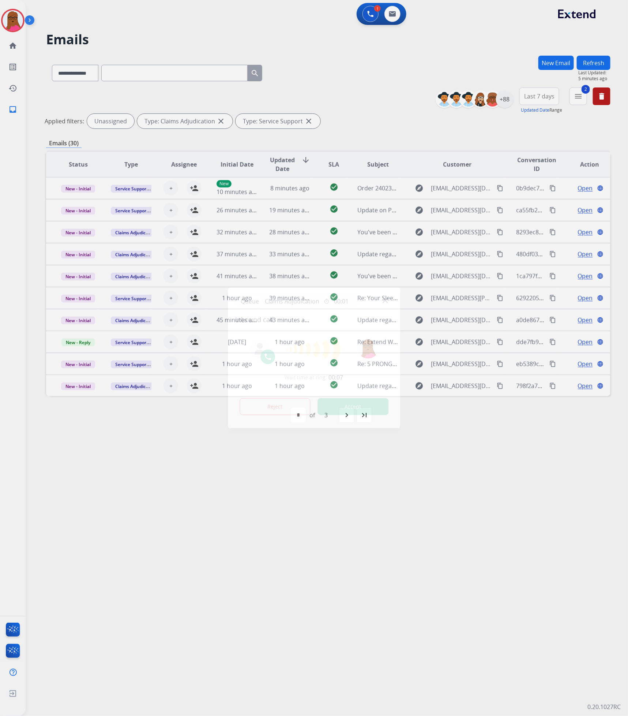
click at [346, 399] on button "Accept" at bounding box center [353, 406] width 71 height 17
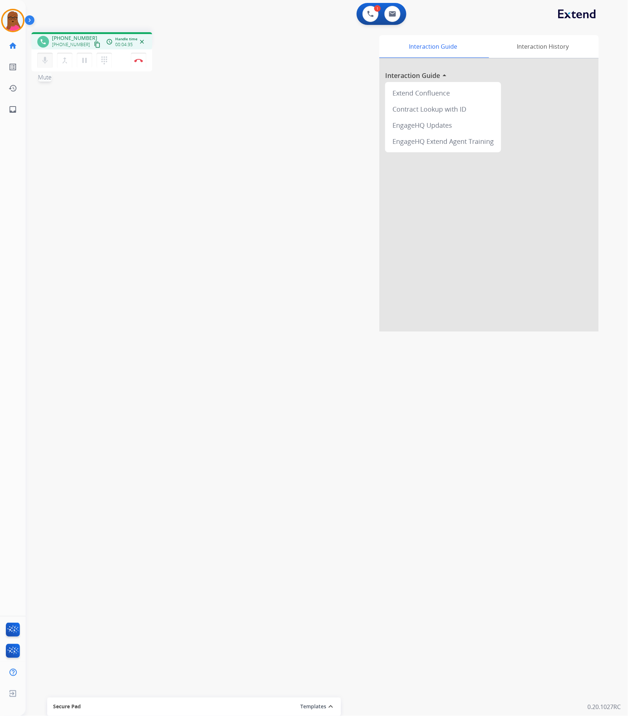
click at [45, 57] on mat-icon "mic" at bounding box center [45, 60] width 9 height 9
click at [48, 65] on button "mic_off Mute" at bounding box center [44, 60] width 15 height 15
click at [143, 63] on button "Disconnect" at bounding box center [138, 60] width 15 height 15
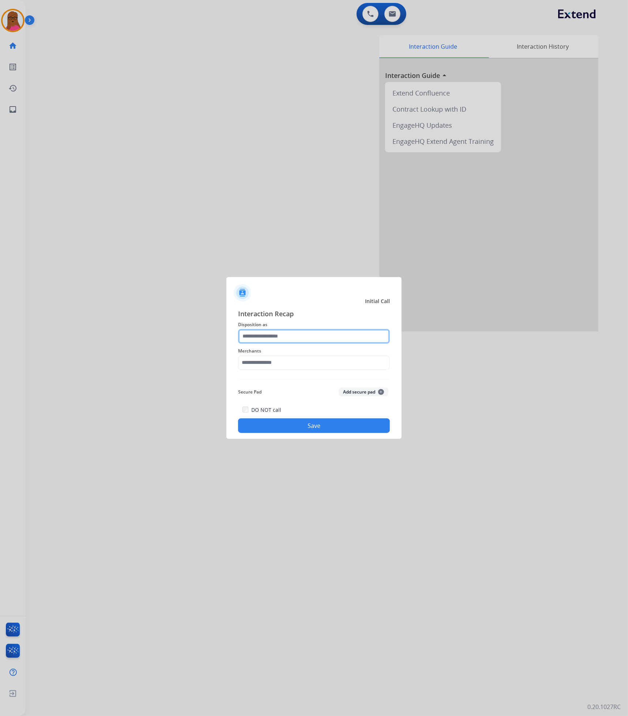
click at [363, 338] on input "text" at bounding box center [314, 336] width 152 height 15
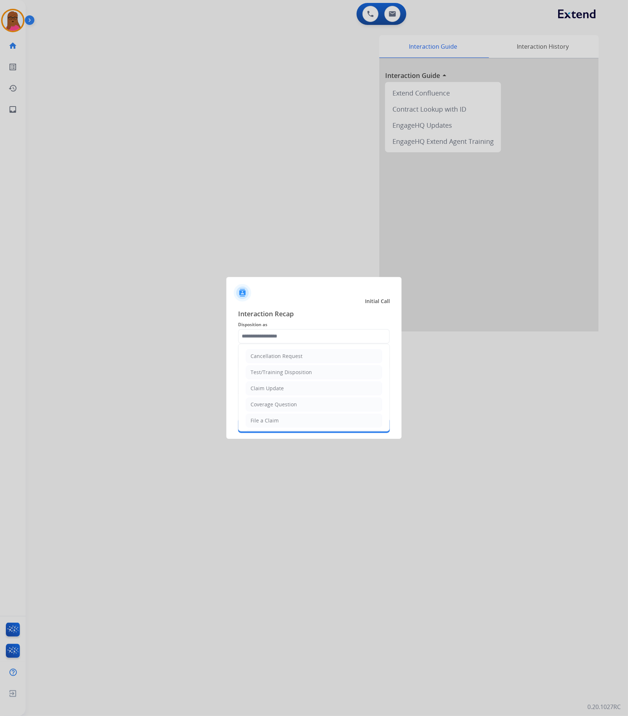
click at [310, 389] on li "Claim Update" at bounding box center [314, 388] width 136 height 14
type input "**********"
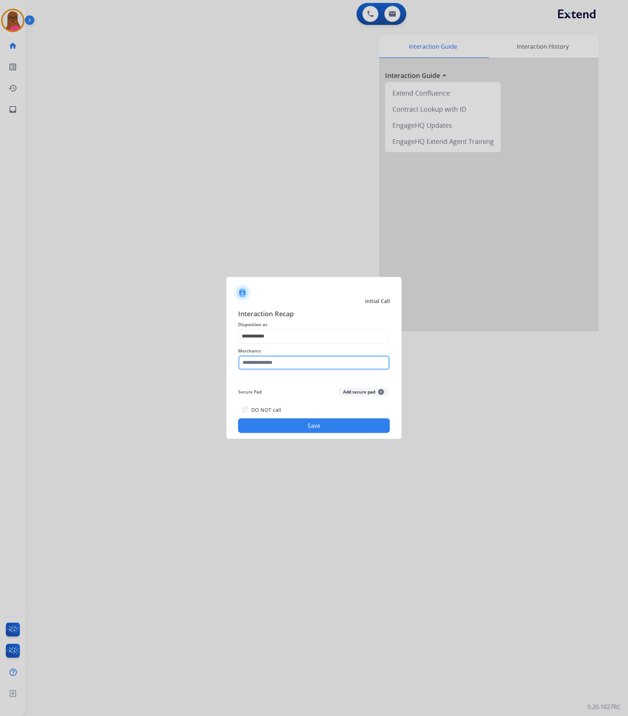
click at [309, 365] on input "text" at bounding box center [314, 362] width 152 height 15
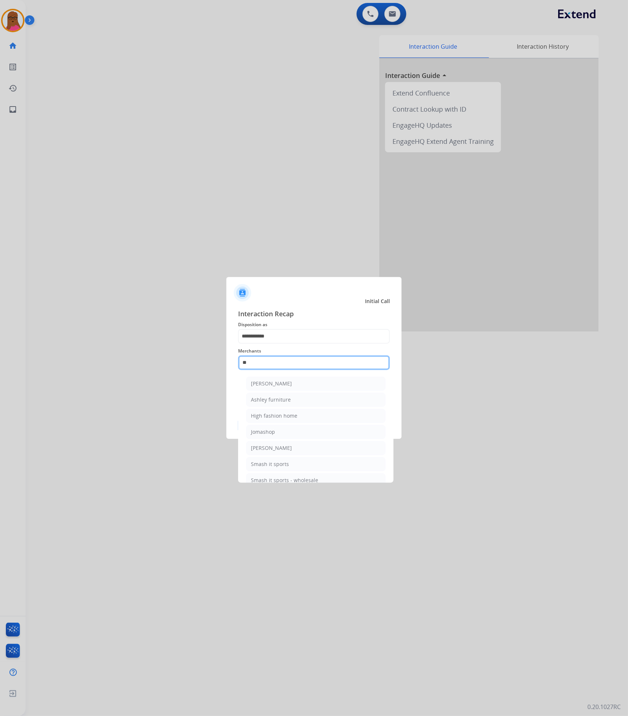
type input "*"
click at [293, 414] on li "[DOMAIN_NAME]" at bounding box center [315, 416] width 139 height 14
type input "**********"
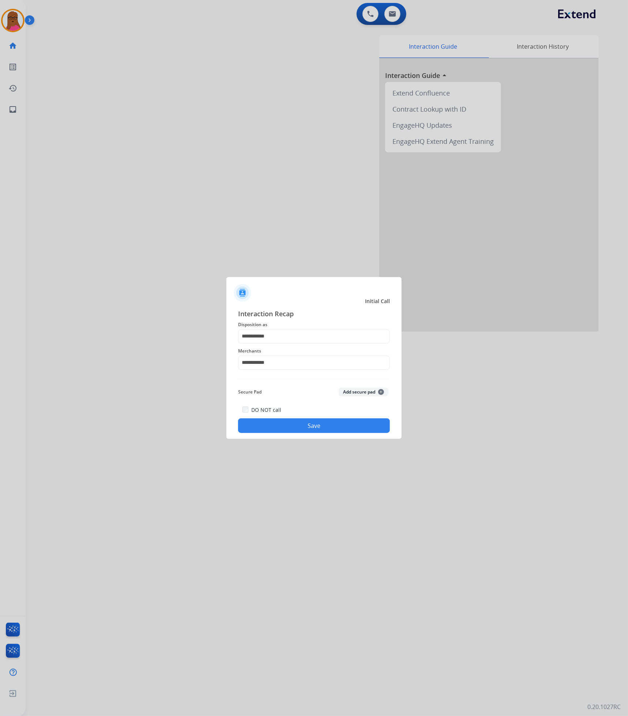
click at [329, 424] on button "Save" at bounding box center [314, 425] width 152 height 15
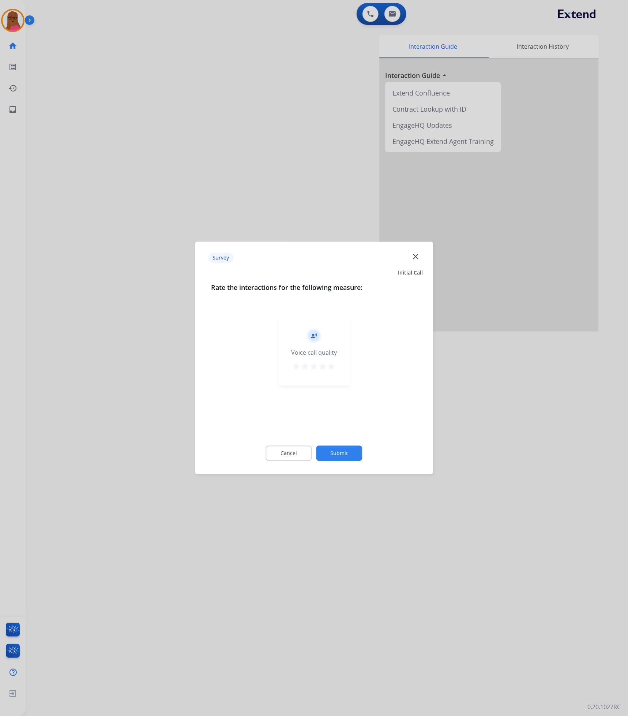
click at [415, 260] on mat-icon "close" at bounding box center [416, 257] width 10 height 10
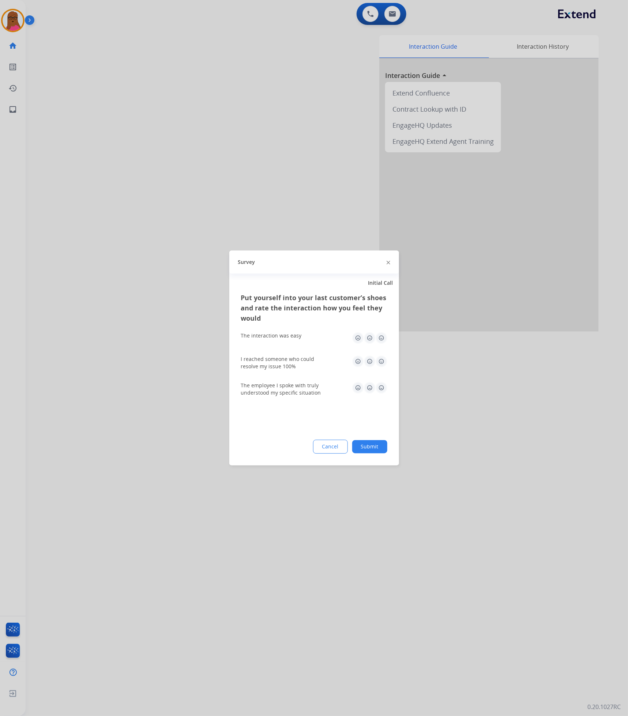
click at [387, 263] on img at bounding box center [389, 263] width 4 height 4
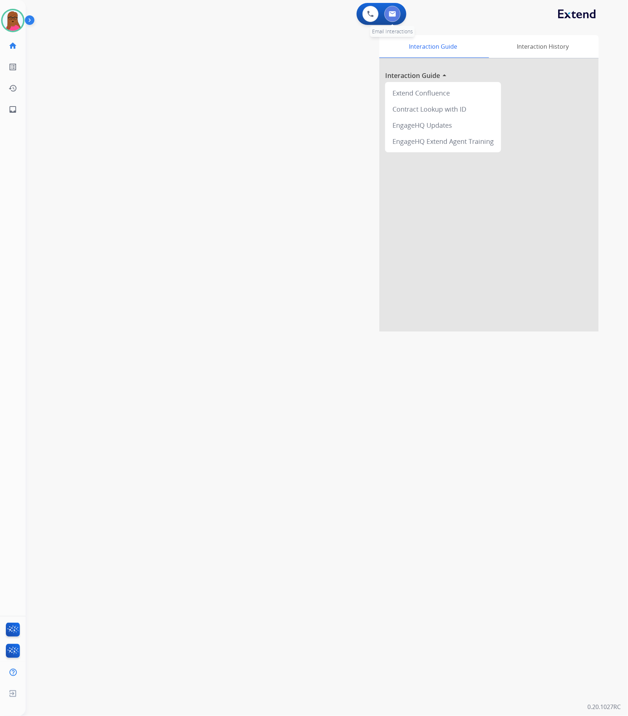
click at [393, 19] on button at bounding box center [393, 14] width 16 height 16
select select "**********"
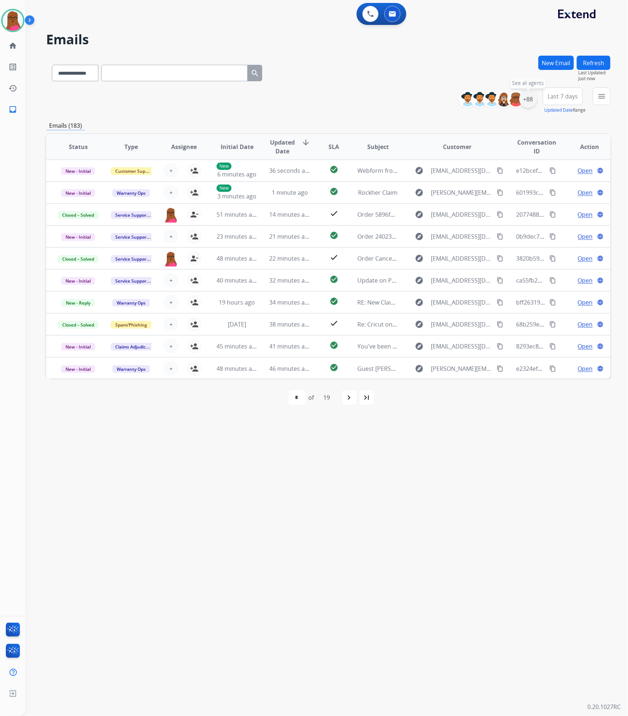
click at [532, 95] on div "+88" at bounding box center [529, 99] width 18 height 18
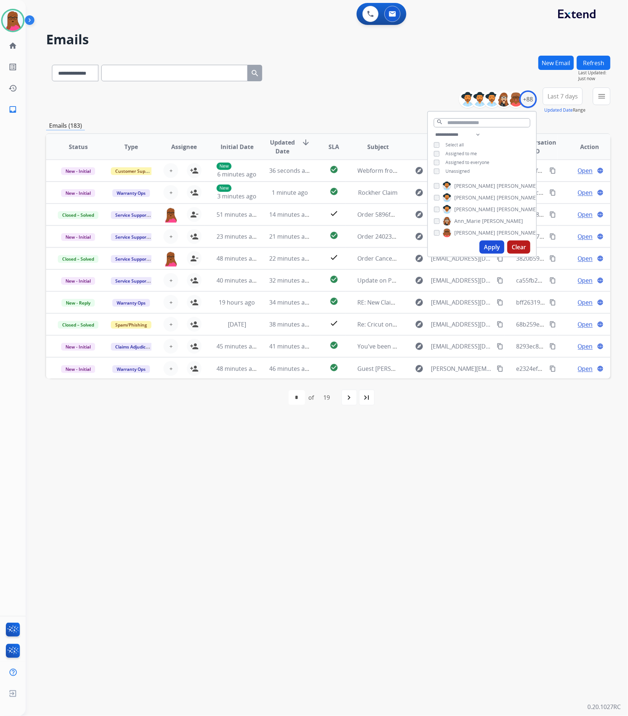
click at [491, 251] on button "Apply" at bounding box center [492, 246] width 25 height 13
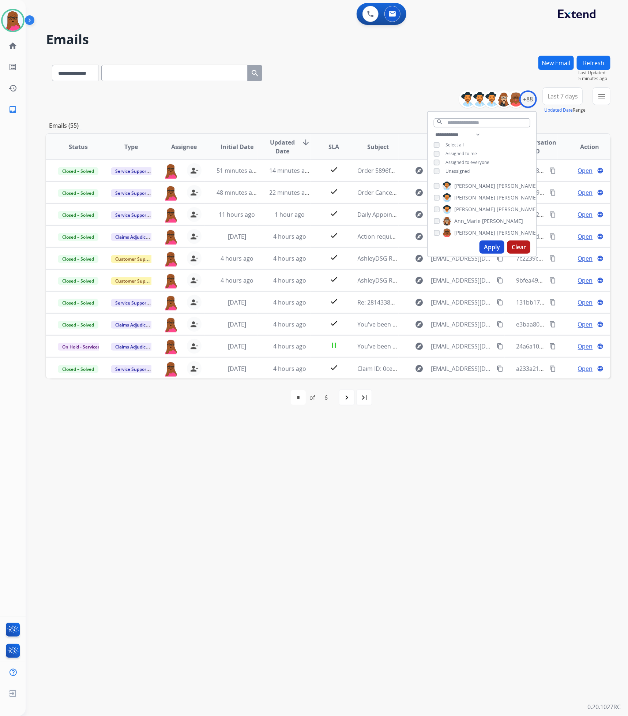
click at [496, 245] on button "Apply" at bounding box center [492, 246] width 25 height 13
click at [481, 248] on button "Apply" at bounding box center [492, 246] width 25 height 13
click at [440, 493] on div "**********" at bounding box center [318, 370] width 585 height 689
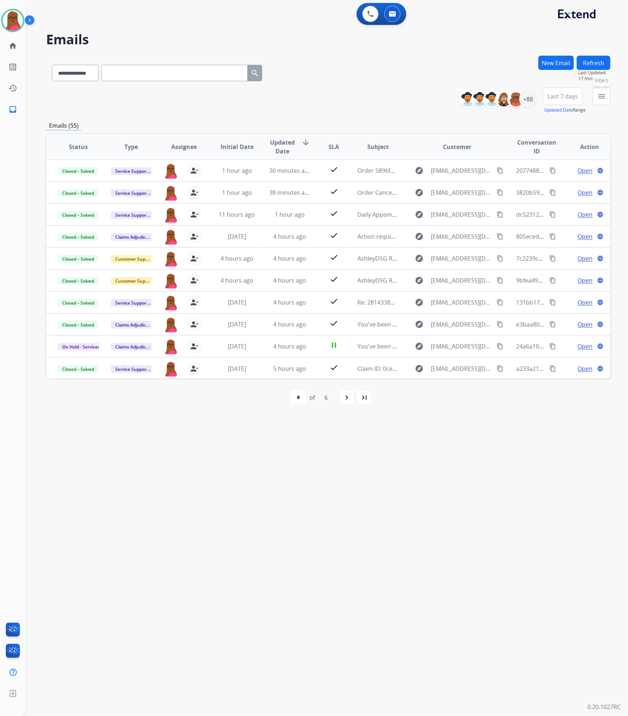
click at [600, 97] on mat-icon "menu" at bounding box center [602, 96] width 9 height 9
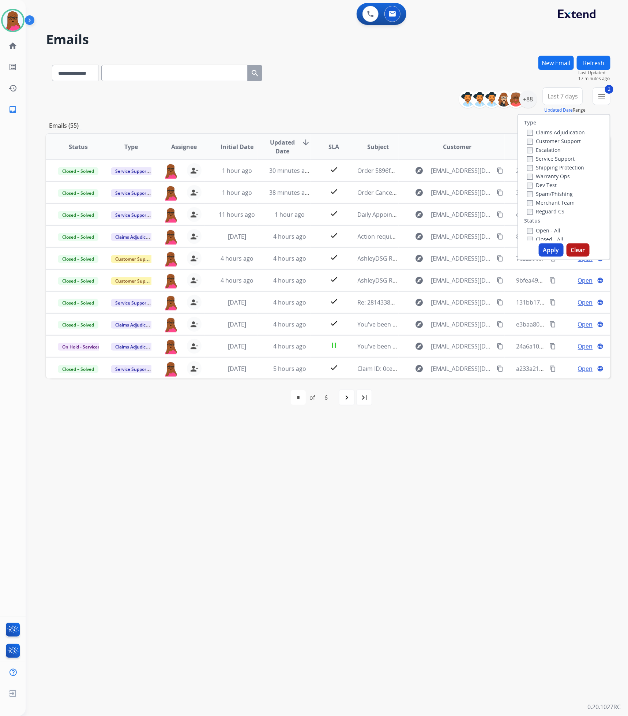
click at [550, 255] on button "Apply" at bounding box center [551, 249] width 25 height 13
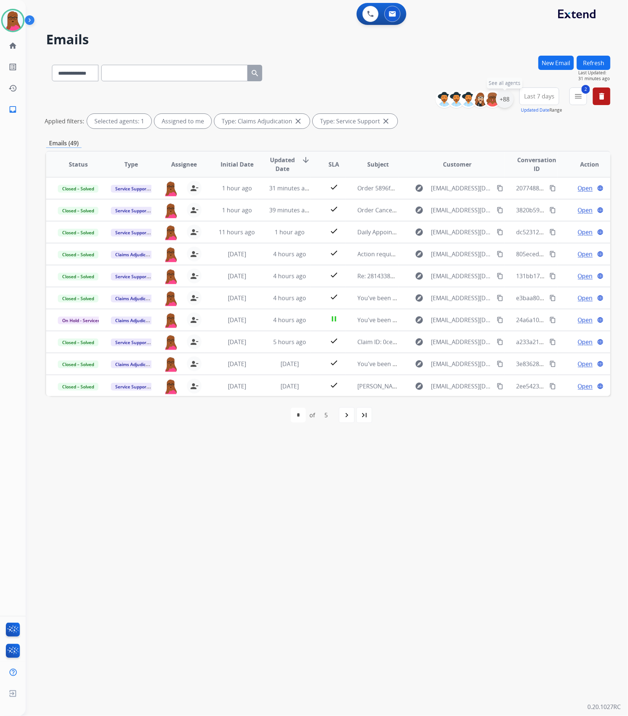
click at [508, 98] on div "+88" at bounding box center [505, 99] width 18 height 18
click at [462, 249] on button "Apply" at bounding box center [468, 246] width 25 height 13
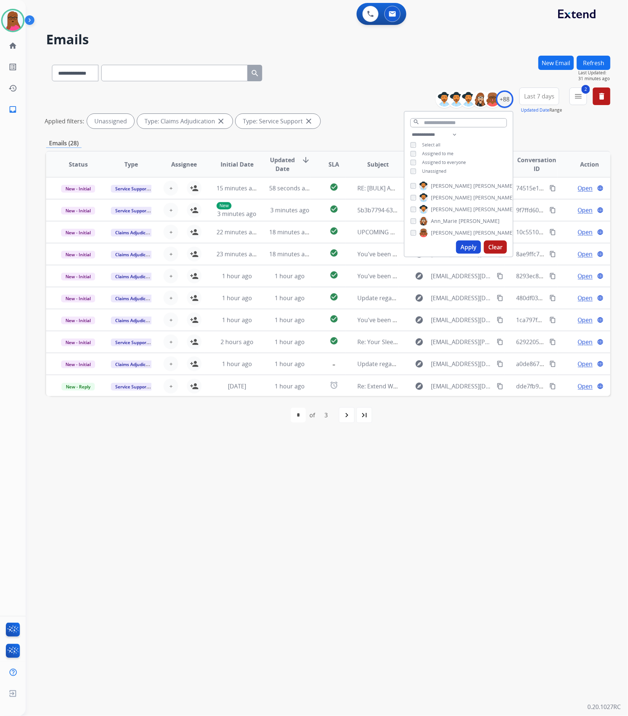
click at [430, 481] on div "**********" at bounding box center [318, 370] width 585 height 689
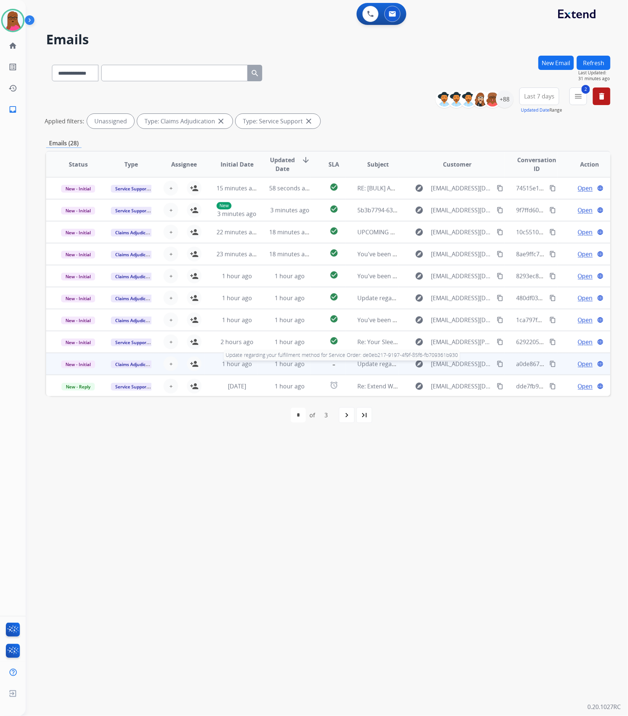
click at [366, 367] on span "Update regarding your fulfillment method for Service Order: de0eb217-9197-4f9f-…" at bounding box center [496, 364] width 276 height 8
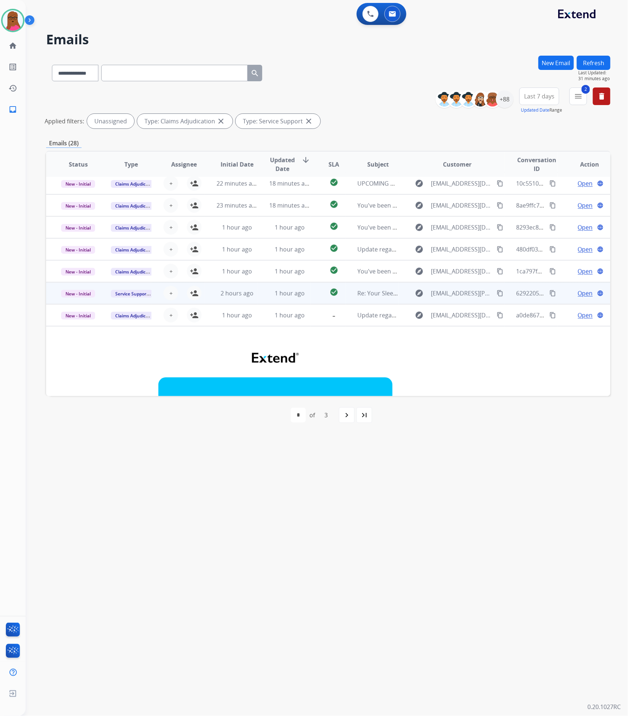
scroll to position [11, 0]
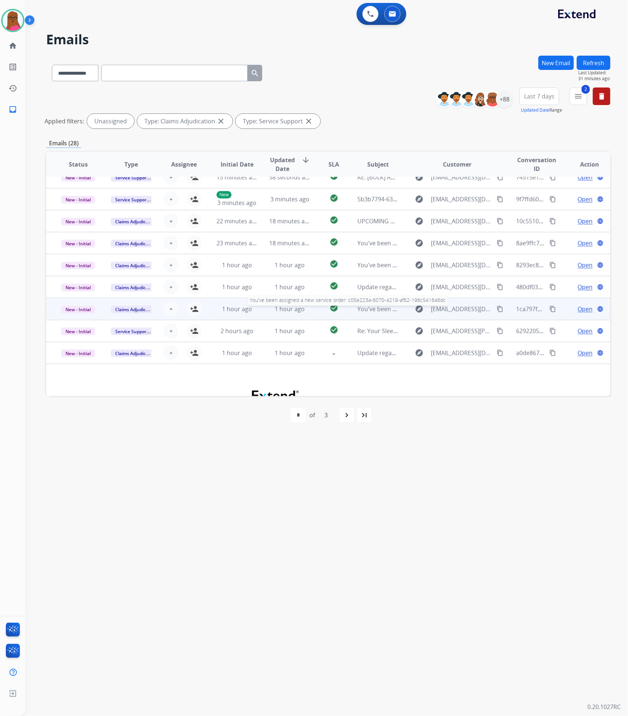
click at [369, 310] on span "You've been assigned a new service order: c05e223a-6070-4219-af62-196c541646dc" at bounding box center [472, 309] width 229 height 8
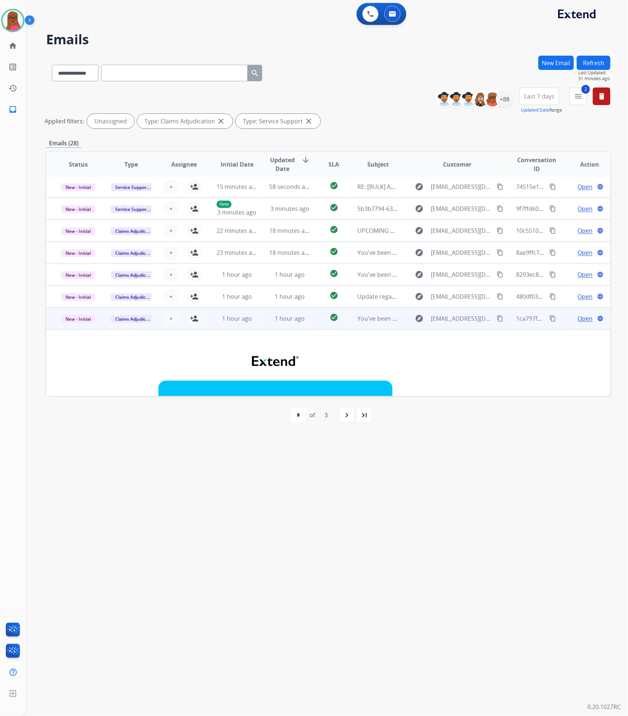
scroll to position [0, 0]
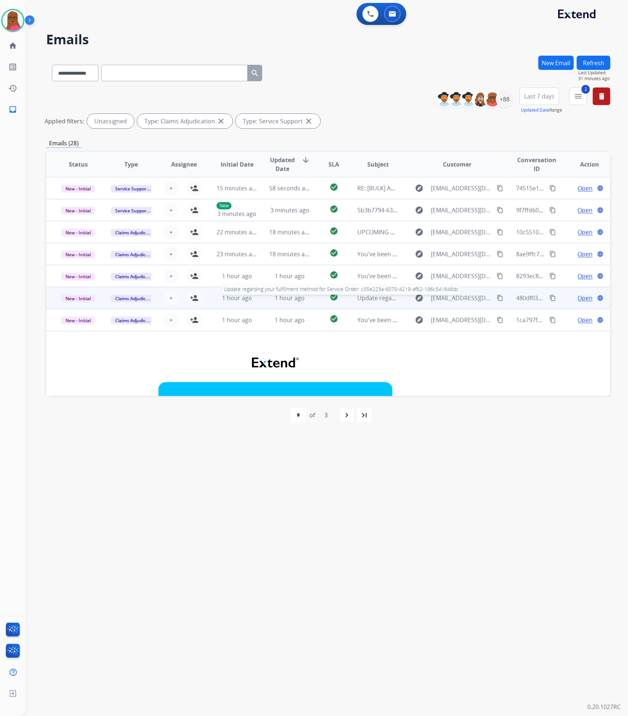
click at [368, 301] on span "Update regarding your fulfillment method for Service Order: c05e223a-6070-4219-…" at bounding box center [497, 298] width 278 height 8
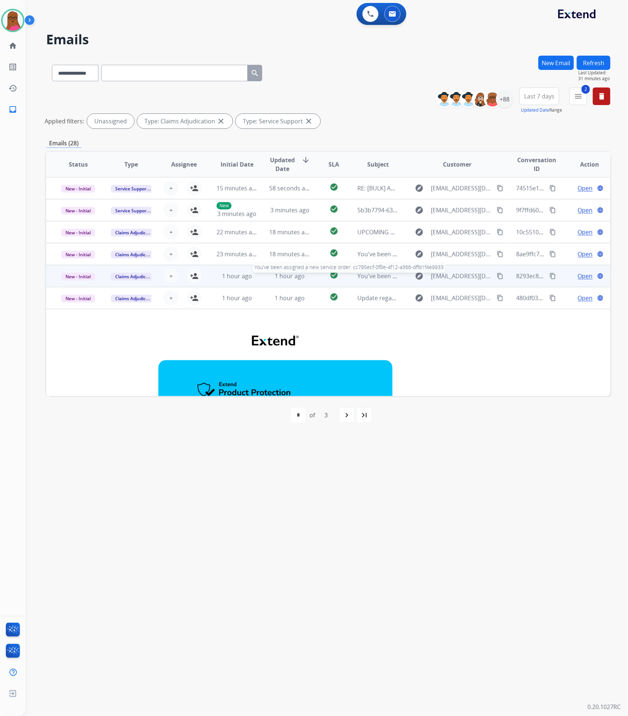
click at [372, 276] on span "You've been assigned a new service order: cc795ecf-0f8e-4f12-a366-dffd1f4e9933" at bounding box center [469, 276] width 222 height 8
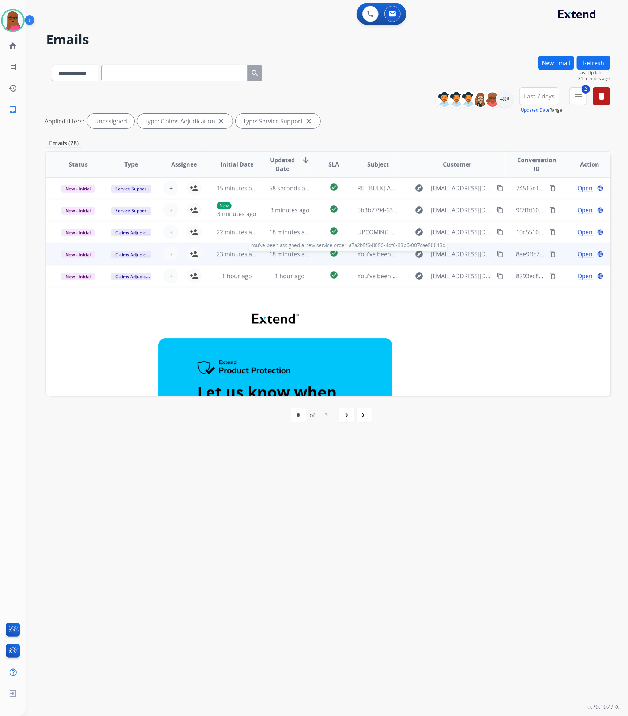
click at [372, 255] on span "You've been assigned a new service order: a7a2b5f6-8056-4df6-83b6-007cae58813d" at bounding box center [472, 254] width 229 height 8
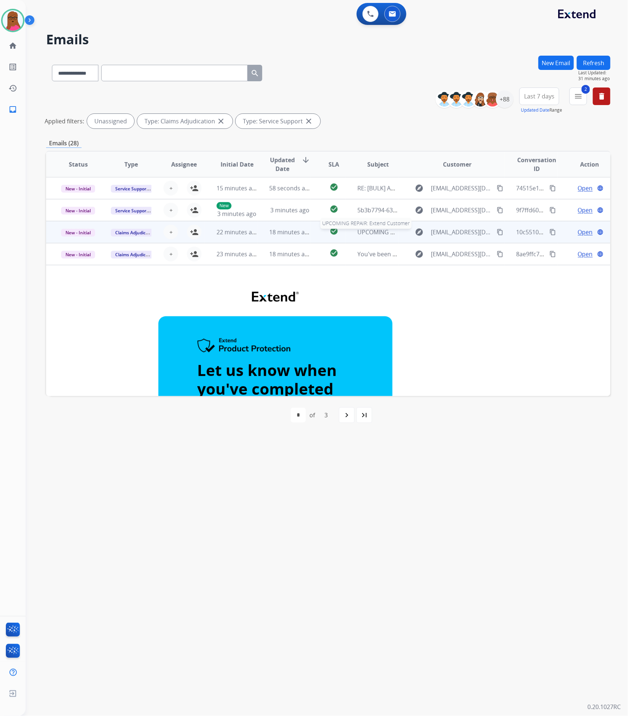
click at [377, 233] on span "UPCOMING REPAIR: Extend Customer" at bounding box center [409, 232] width 103 height 8
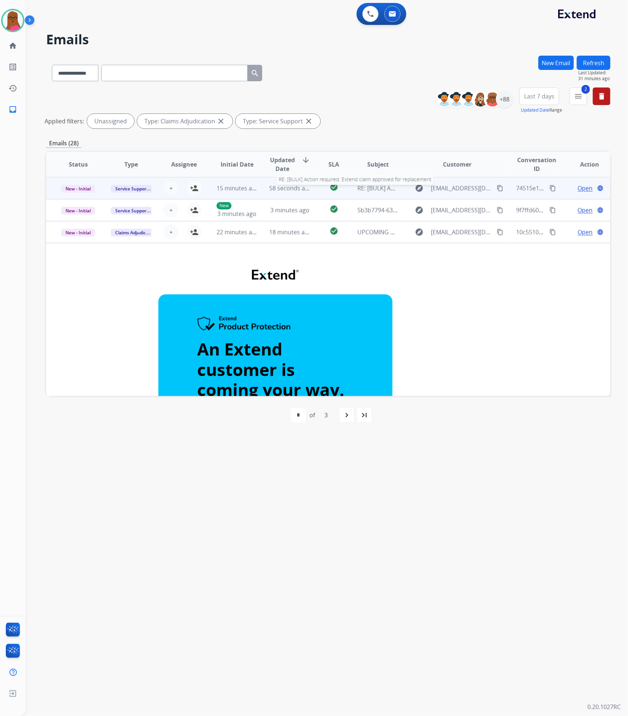
click at [375, 187] on span "RE: [BULK] Action required: Extend claim approved for replacement" at bounding box center [450, 188] width 185 height 8
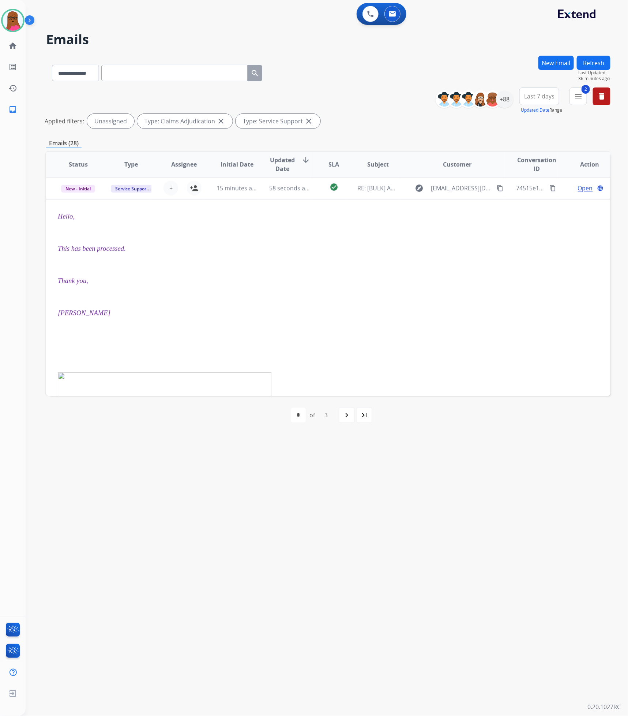
click at [593, 62] on button "Refresh" at bounding box center [594, 63] width 34 height 14
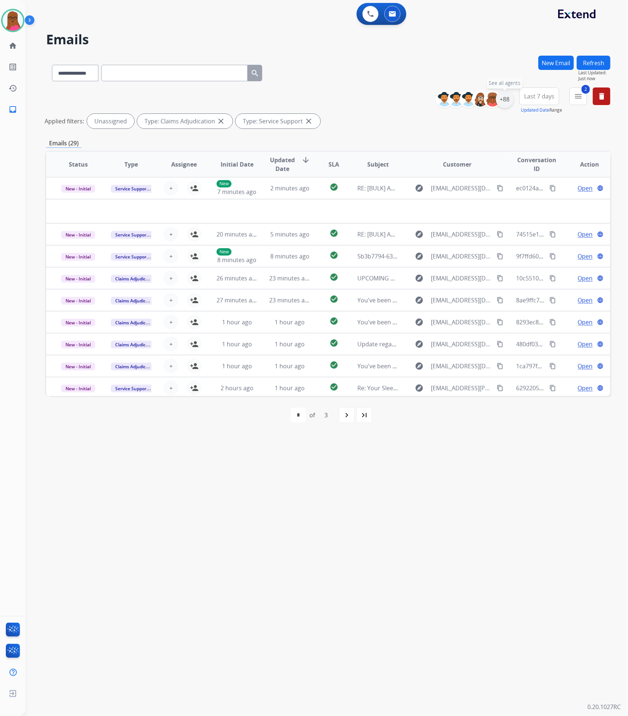
click at [508, 104] on div "+88" at bounding box center [505, 99] width 18 height 18
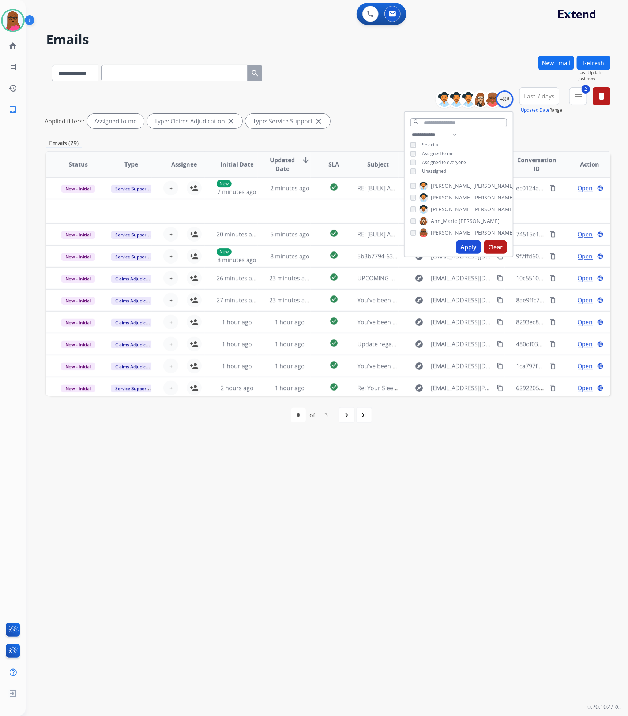
click at [465, 242] on button "Apply" at bounding box center [468, 246] width 25 height 13
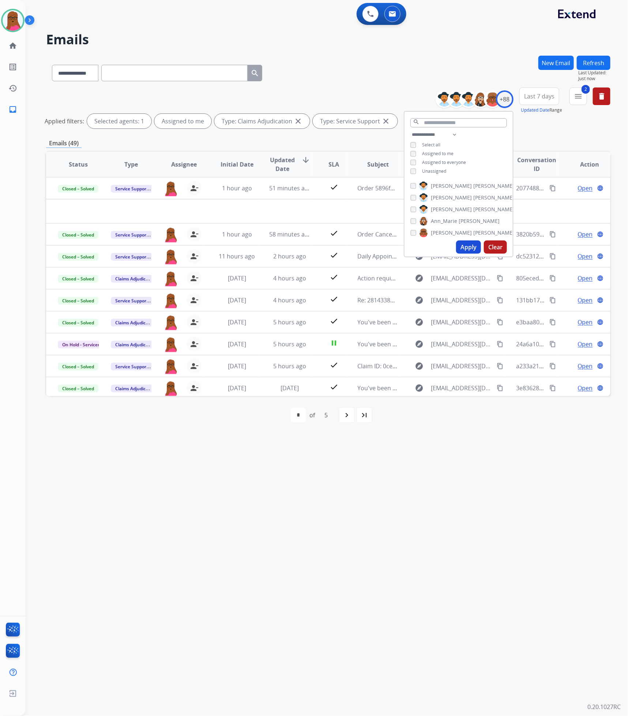
click at [493, 494] on div "**********" at bounding box center [318, 370] width 585 height 689
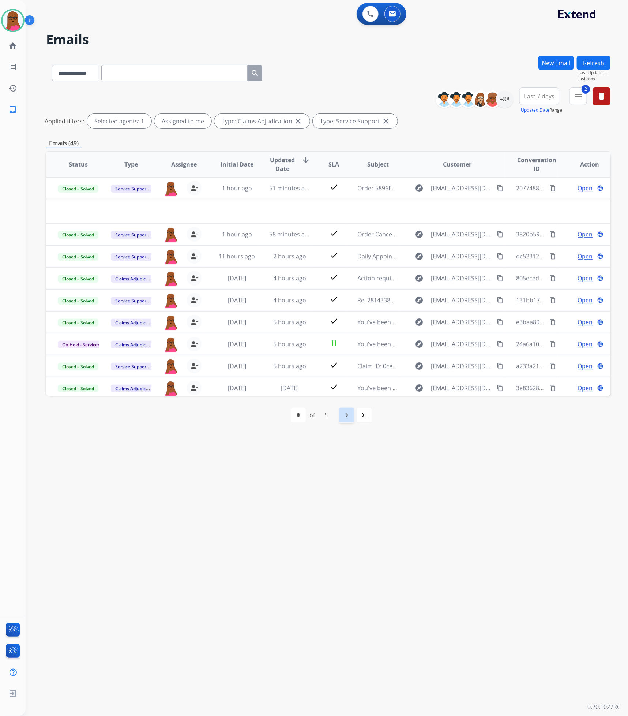
click at [348, 414] on mat-icon "navigate_next" at bounding box center [346, 415] width 9 height 9
click at [535, 100] on button "Last 7 days" at bounding box center [540, 96] width 40 height 18
click at [536, 173] on div "Last 30 days" at bounding box center [537, 172] width 40 height 11
click at [348, 413] on mat-icon "navigate_next" at bounding box center [349, 415] width 9 height 9
click at [360, 419] on div "navigate_next" at bounding box center [365, 415] width 16 height 16
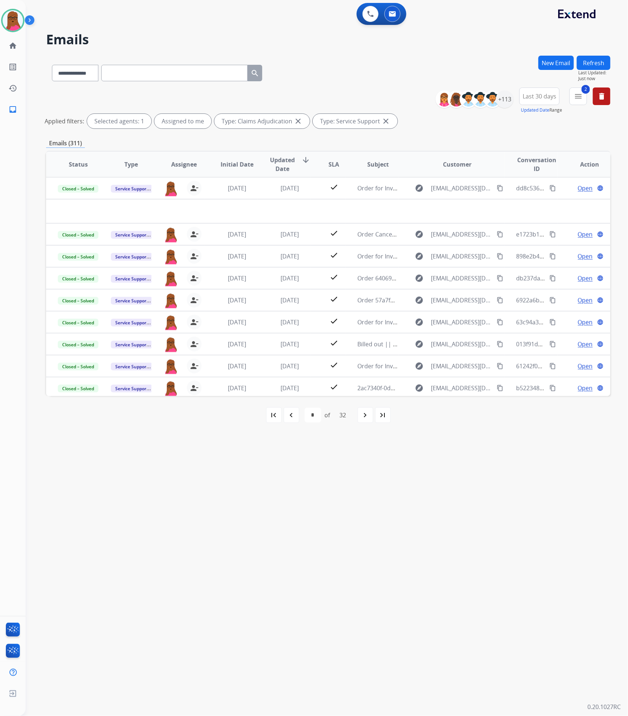
click at [360, 419] on div "navigate_next" at bounding box center [365, 415] width 16 height 16
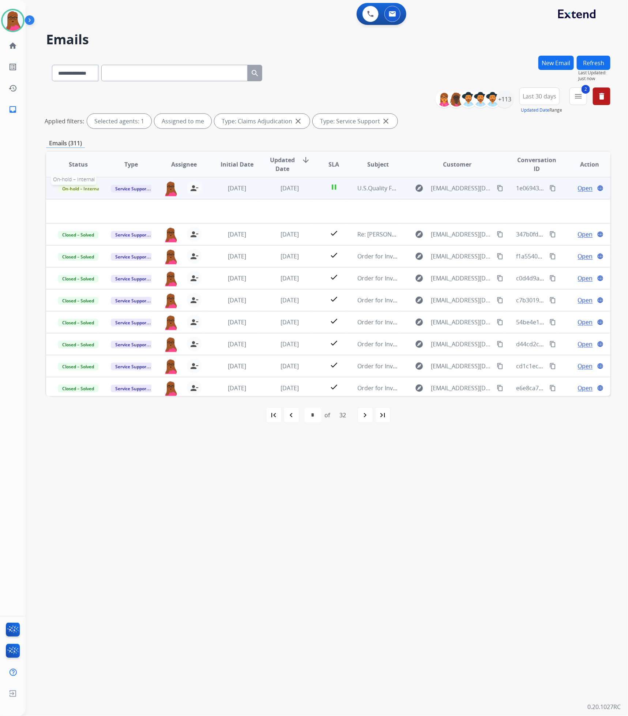
click at [91, 187] on span "On-hold – Internal" at bounding box center [81, 189] width 47 height 8
click at [118, 260] on p "Closed – Solved" at bounding box center [115, 257] width 42 height 10
click at [368, 414] on mat-icon "navigate_next" at bounding box center [365, 415] width 9 height 9
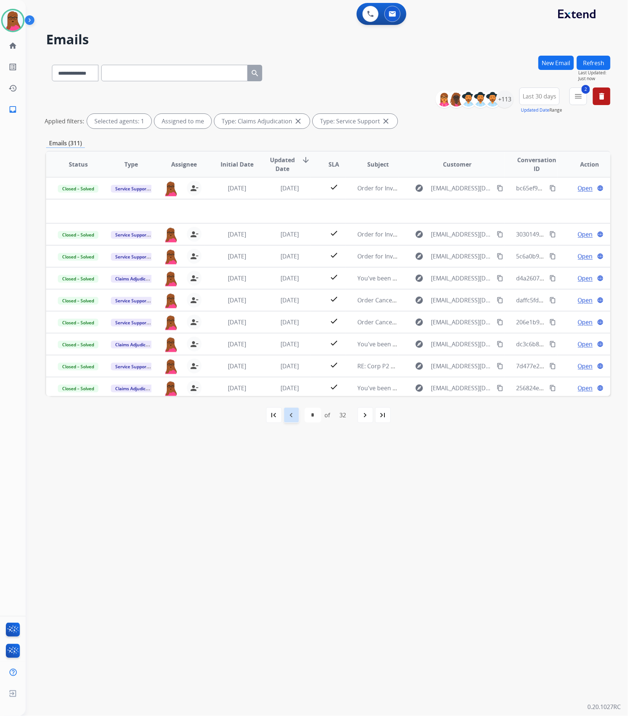
click at [288, 413] on mat-icon "navigate_before" at bounding box center [291, 415] width 9 height 9
click at [292, 411] on mat-icon "navigate_before" at bounding box center [291, 415] width 9 height 9
click at [271, 414] on mat-icon "first_page" at bounding box center [274, 415] width 9 height 9
select select "*"
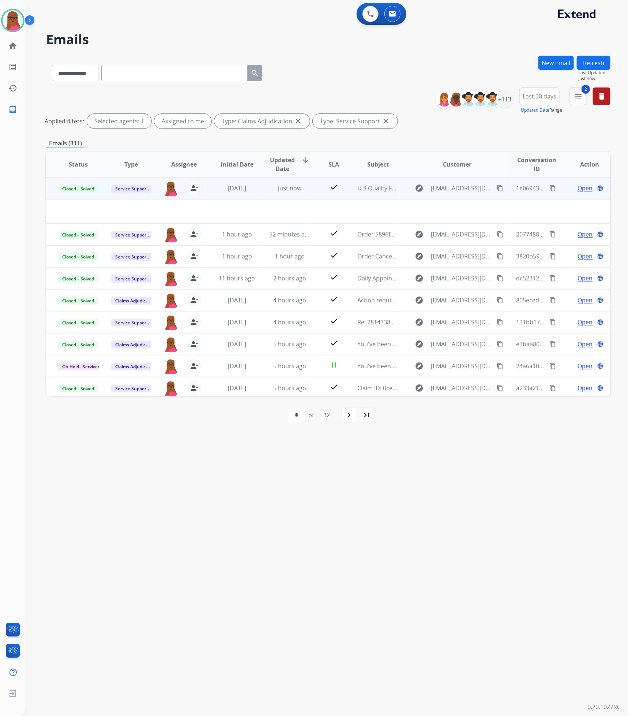
click at [497, 189] on mat-icon "content_copy" at bounding box center [500, 188] width 7 height 7
click at [92, 74] on select "**********" at bounding box center [75, 73] width 46 height 16
select select "**********"
click at [52, 65] on select "**********" at bounding box center [75, 73] width 46 height 16
click at [143, 76] on input "text" at bounding box center [174, 73] width 146 height 16
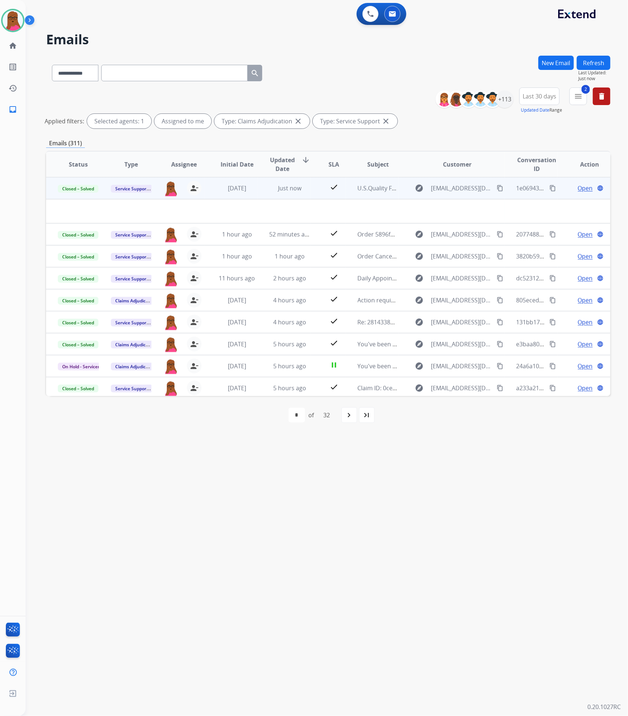
paste input "**********"
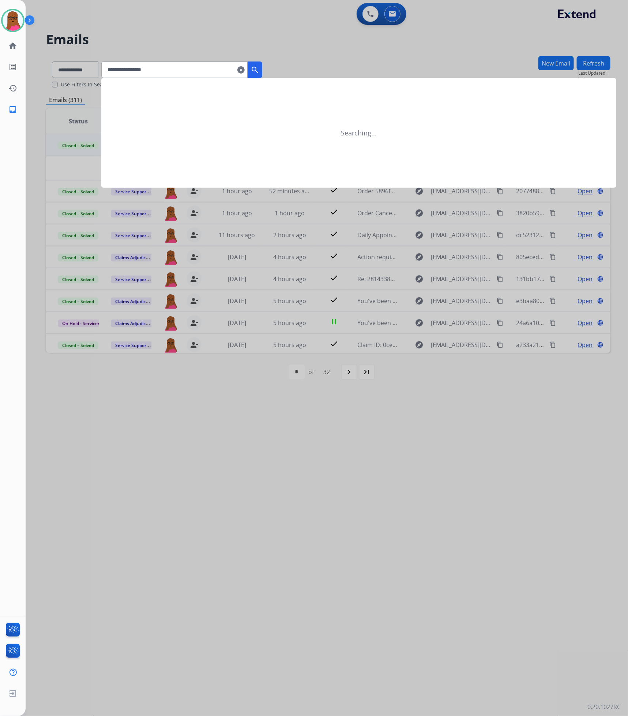
type input "**********"
click at [259, 70] on mat-icon "search" at bounding box center [255, 69] width 9 height 9
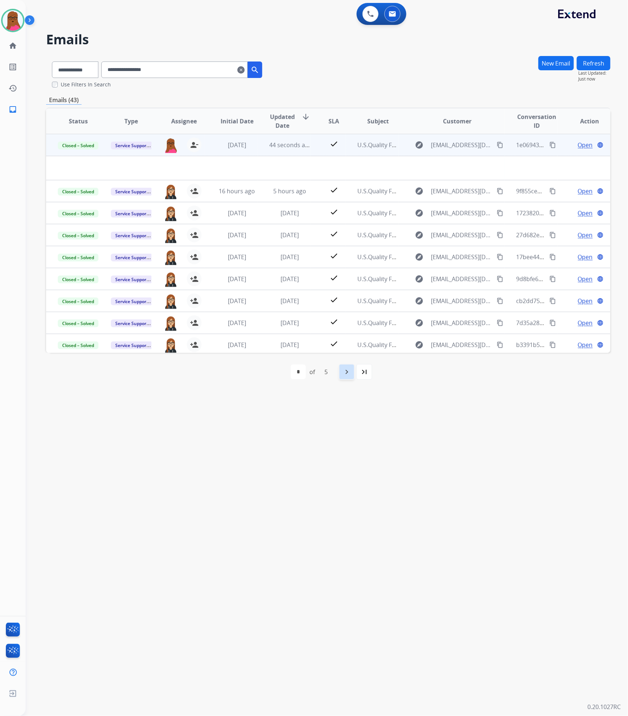
click at [348, 377] on div "navigate_next" at bounding box center [347, 372] width 16 height 16
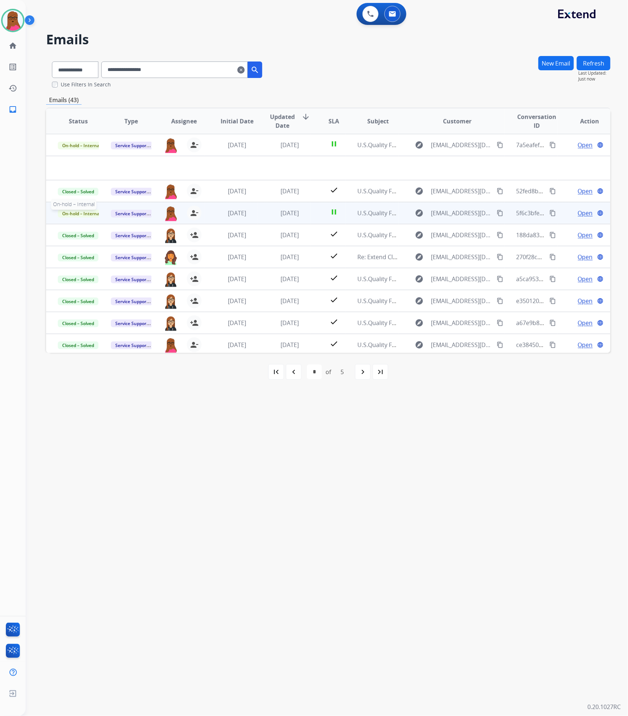
click at [94, 214] on span "On-hold – Internal" at bounding box center [81, 214] width 47 height 8
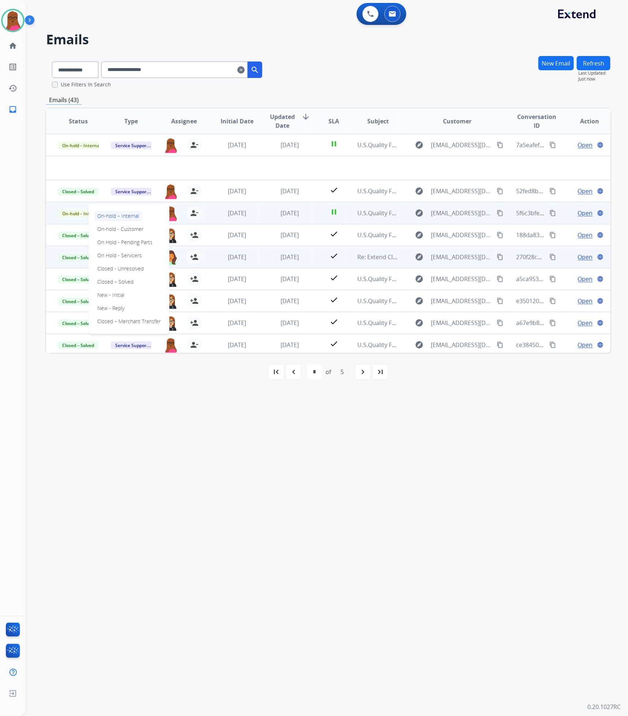
drag, startPoint x: 132, startPoint y: 281, endPoint x: 123, endPoint y: 252, distance: 30.6
click at [132, 281] on p "Closed – Solved" at bounding box center [115, 282] width 42 height 10
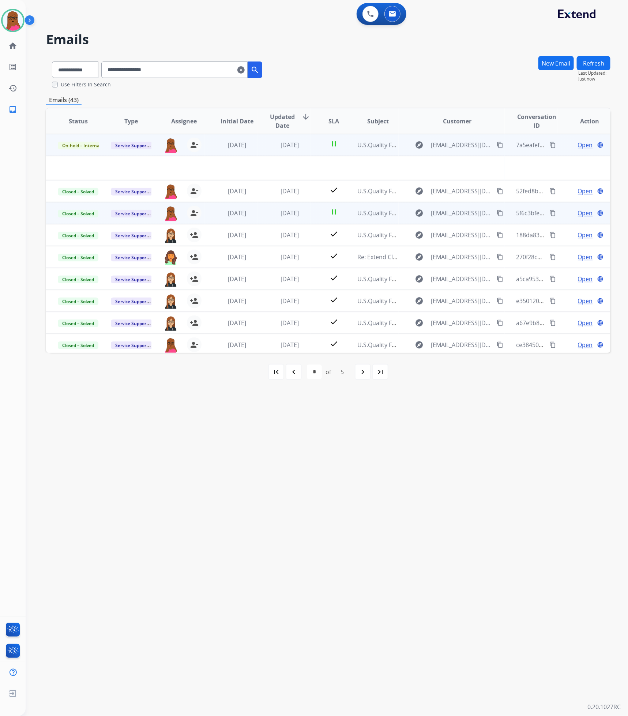
click at [86, 153] on td "On-hold – Internal" at bounding box center [72, 145] width 53 height 22
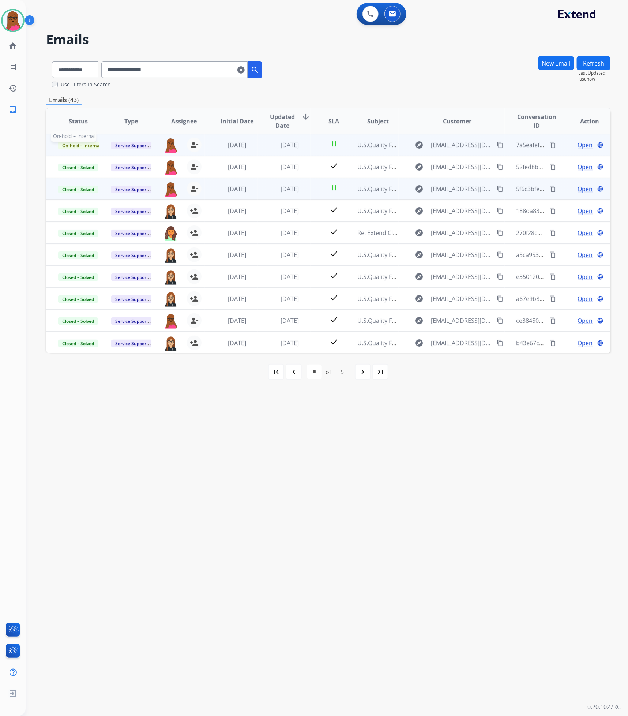
click at [88, 147] on span "On-hold – Internal" at bounding box center [81, 146] width 47 height 8
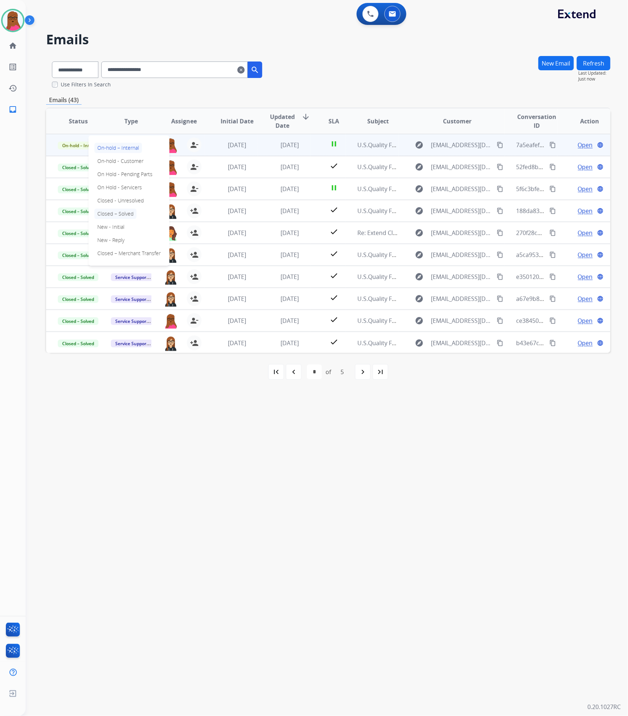
click at [131, 213] on p "Closed – Solved" at bounding box center [115, 214] width 42 height 10
click at [277, 376] on mat-icon "first_page" at bounding box center [276, 371] width 9 height 9
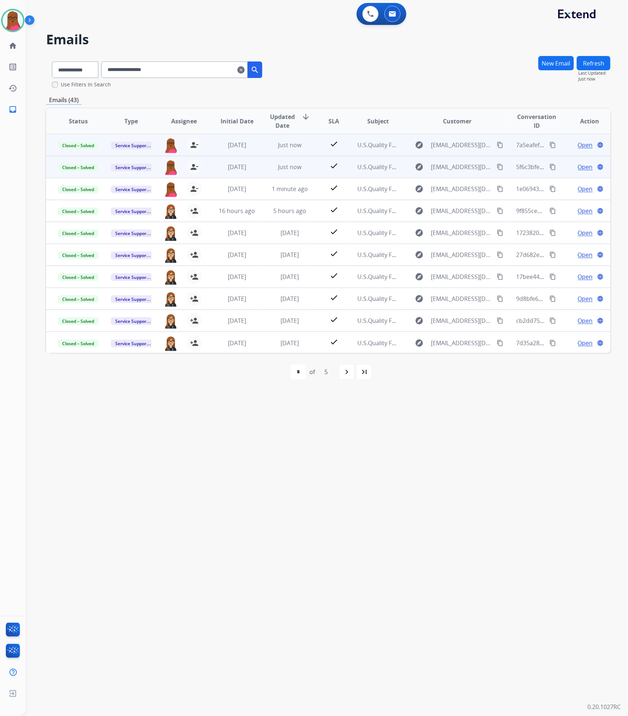
click at [580, 167] on span "Open" at bounding box center [585, 166] width 15 height 9
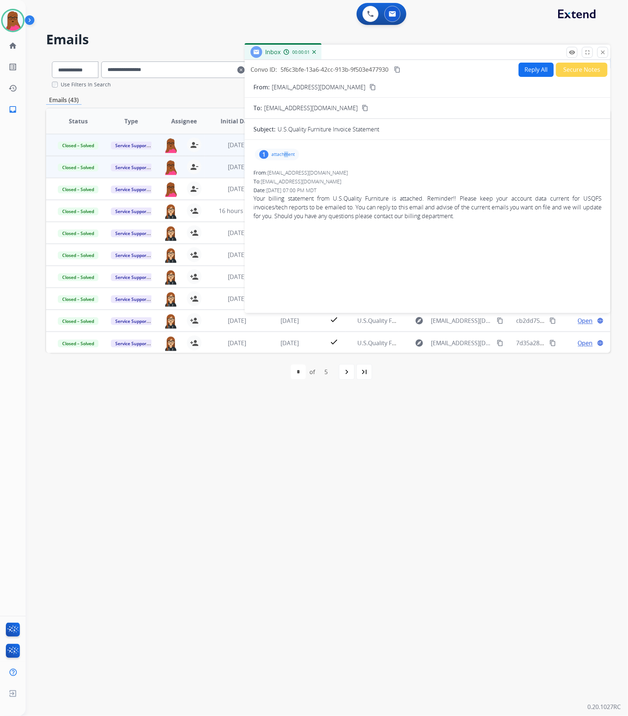
click at [286, 157] on p "attachment" at bounding box center [282, 154] width 23 height 6
click at [297, 178] on div "EXTW.pdf download" at bounding box center [281, 173] width 52 height 26
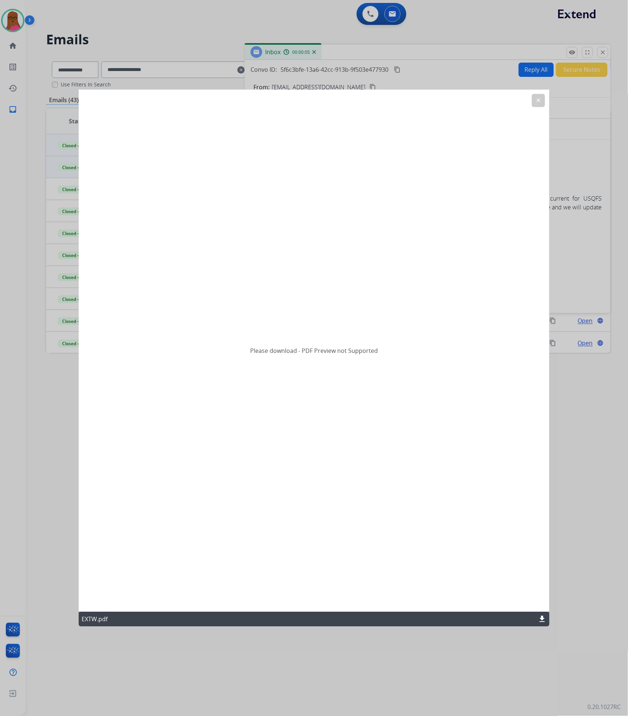
click at [539, 619] on mat-icon "download" at bounding box center [542, 619] width 9 height 9
click at [539, 102] on mat-icon "clear" at bounding box center [538, 100] width 7 height 7
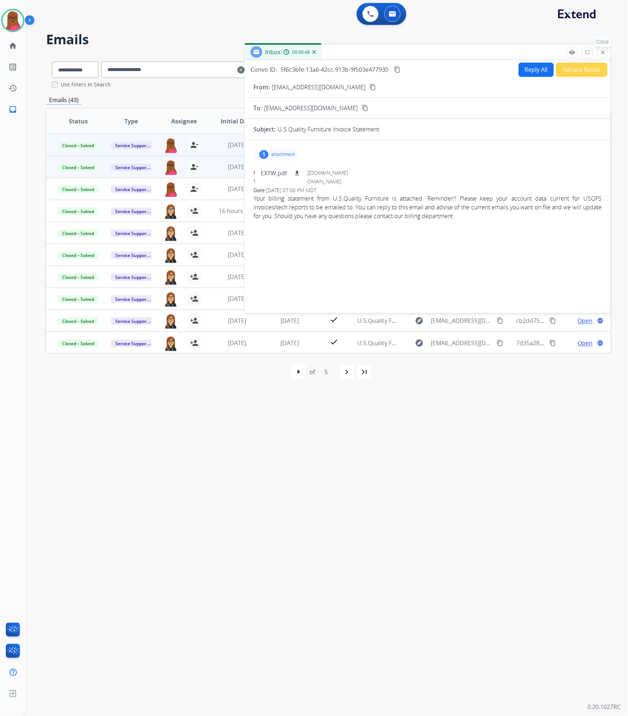
click at [600, 52] on mat-icon "close" at bounding box center [603, 52] width 7 height 7
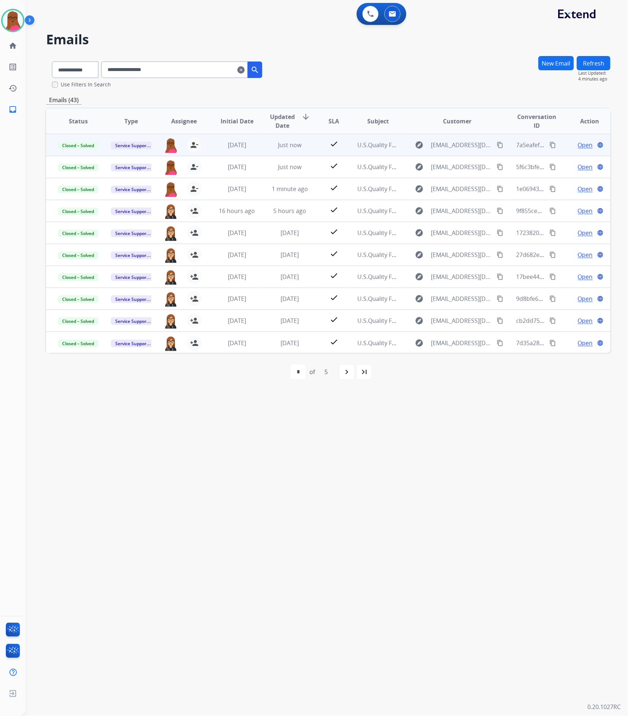
click at [582, 142] on span "Open" at bounding box center [585, 145] width 15 height 9
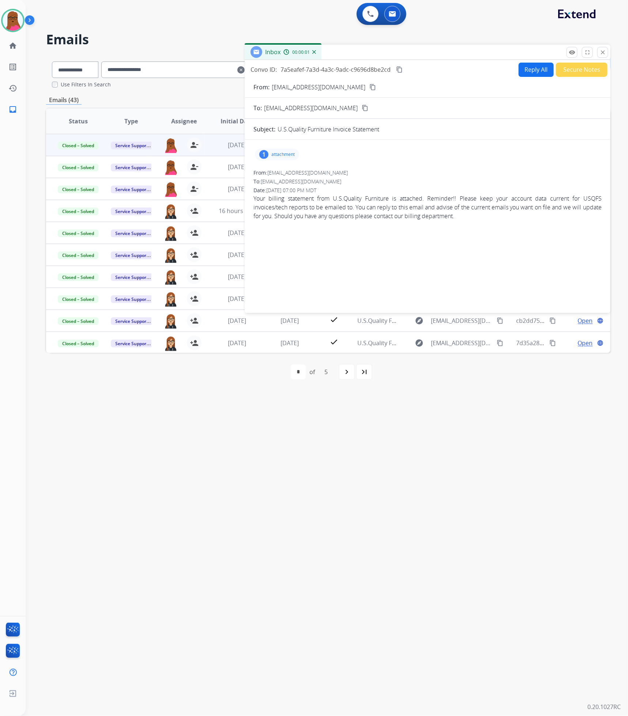
click at [277, 156] on p "attachment" at bounding box center [282, 154] width 23 height 6
click at [288, 175] on div "EXTW.pdf download" at bounding box center [281, 173] width 41 height 9
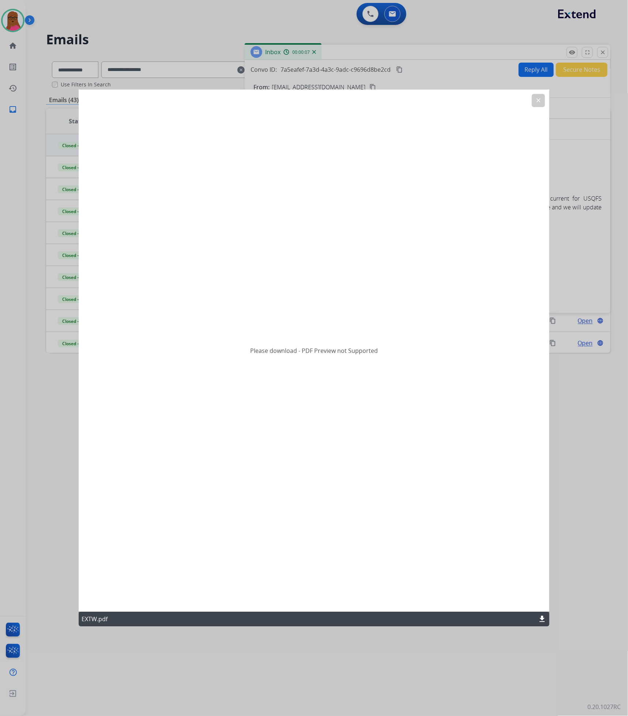
click at [546, 616] on mat-icon "download" at bounding box center [542, 619] width 9 height 9
click at [537, 103] on mat-icon "clear" at bounding box center [538, 100] width 7 height 7
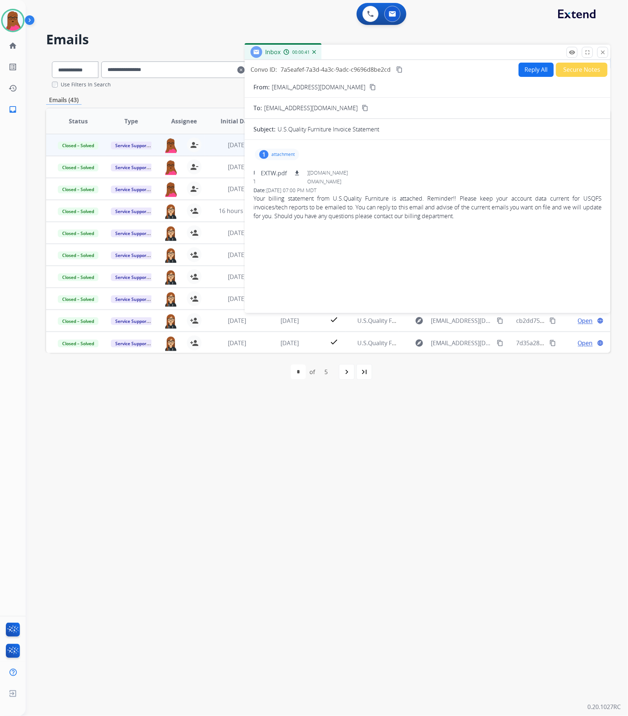
click at [603, 50] on mat-icon "close" at bounding box center [603, 52] width 7 height 7
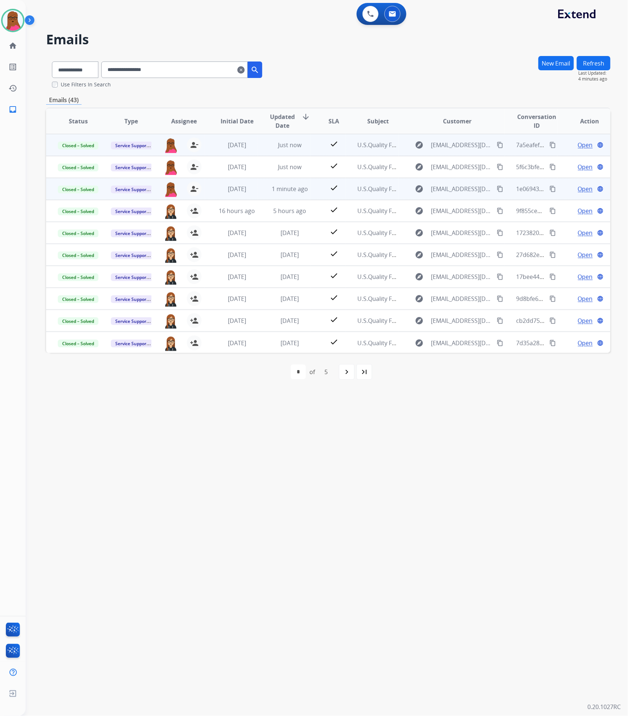
click at [579, 188] on span "Open" at bounding box center [585, 188] width 15 height 9
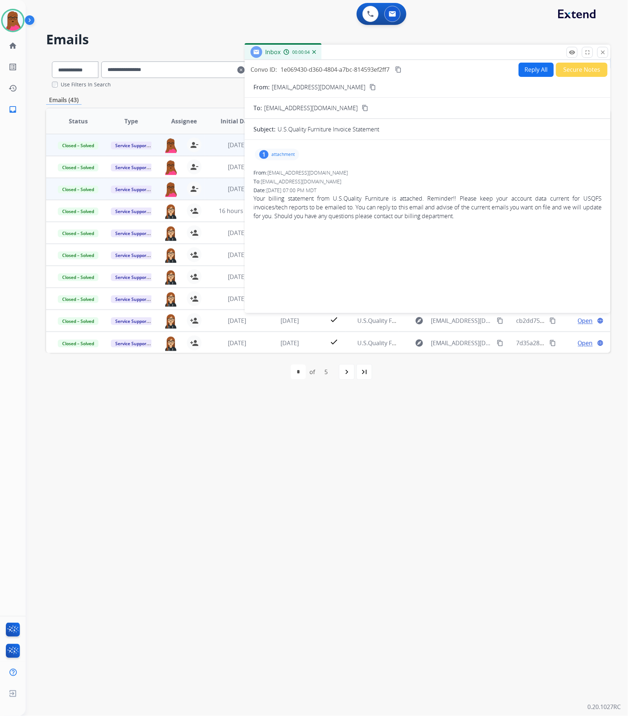
click at [288, 155] on p "attachment" at bounding box center [282, 154] width 23 height 6
click at [283, 170] on p "EXTW.pdf" at bounding box center [274, 173] width 26 height 9
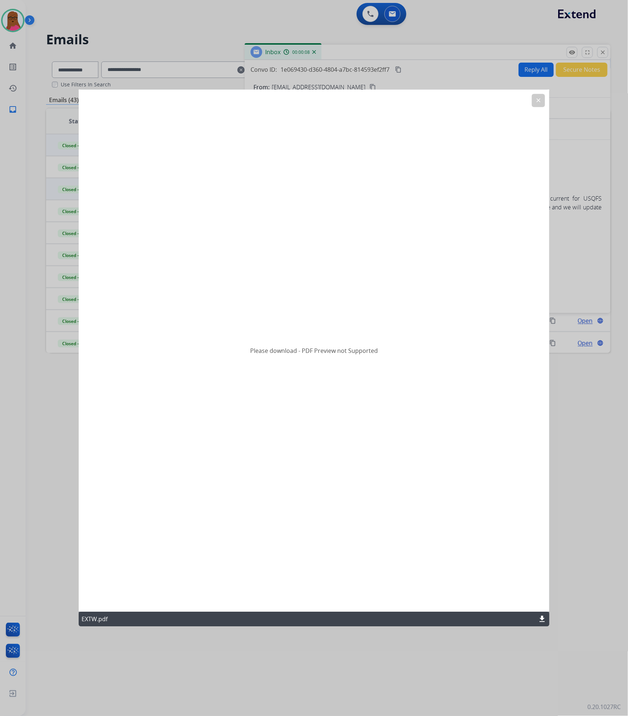
click at [542, 620] on mat-icon "download" at bounding box center [542, 619] width 9 height 9
click at [536, 97] on mat-icon "clear" at bounding box center [538, 100] width 7 height 7
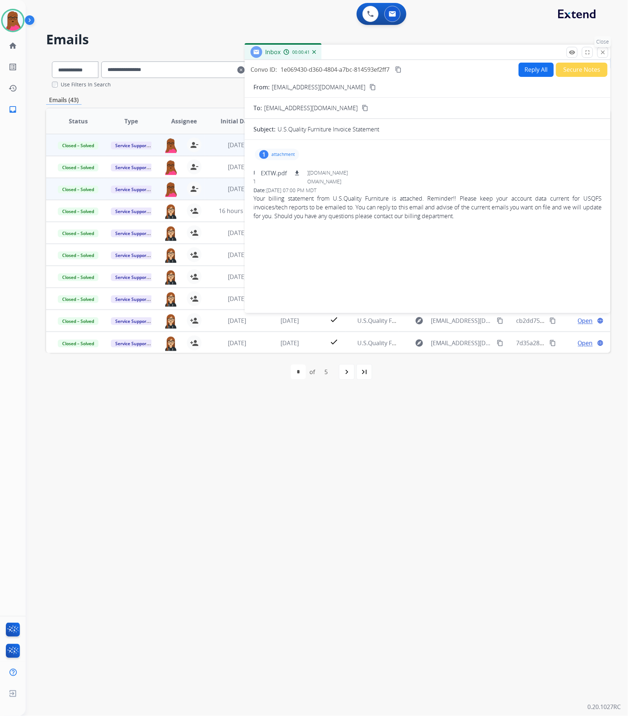
click at [602, 57] on button "close Close" at bounding box center [603, 52] width 11 height 11
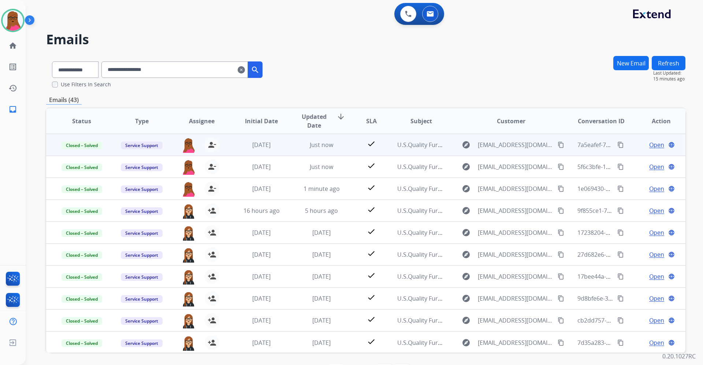
click at [245, 71] on mat-icon "clear" at bounding box center [240, 69] width 7 height 9
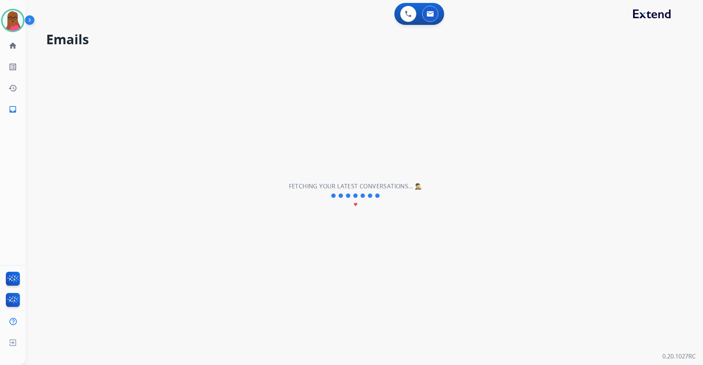
select select "**********"
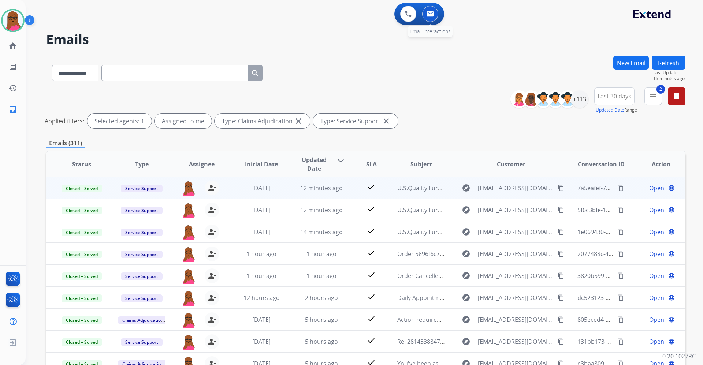
click at [424, 15] on button at bounding box center [430, 14] width 16 height 16
click at [435, 15] on button at bounding box center [430, 14] width 16 height 16
click at [575, 103] on div "+113" at bounding box center [579, 99] width 18 height 18
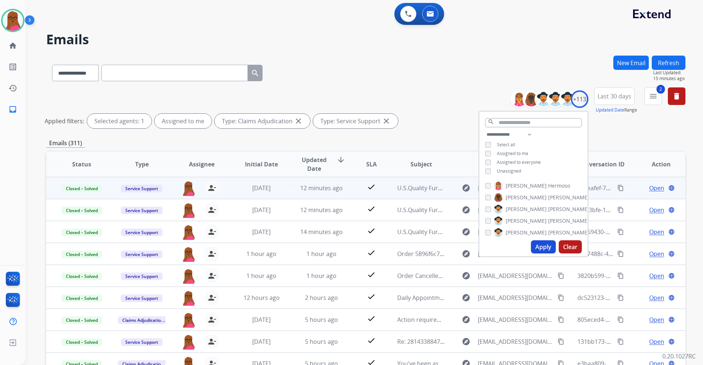
click at [537, 245] on button "Apply" at bounding box center [543, 246] width 25 height 13
click at [452, 72] on div "**********" at bounding box center [365, 72] width 639 height 32
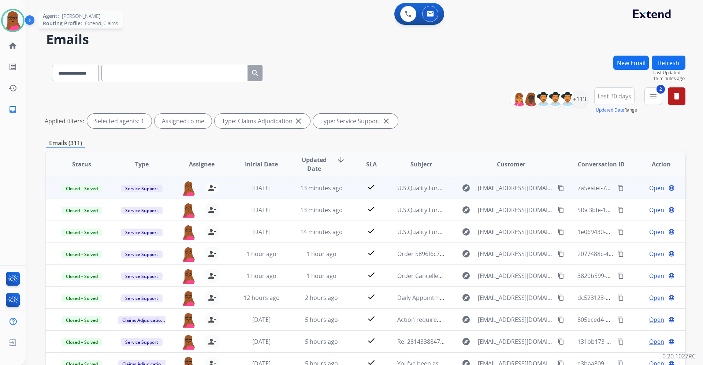
click at [8, 19] on img at bounding box center [13, 20] width 20 height 20
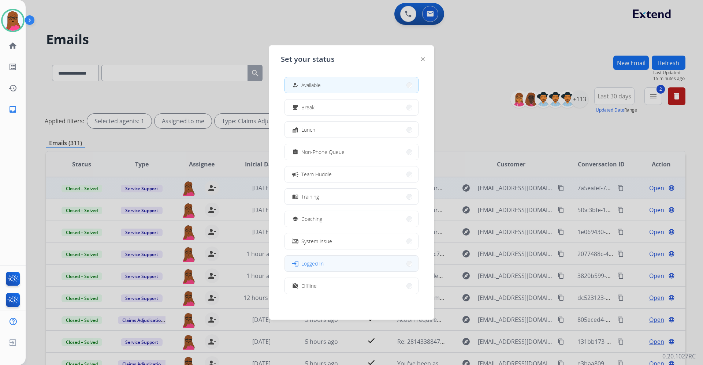
click at [330, 262] on button "login Logged In" at bounding box center [351, 264] width 133 height 16
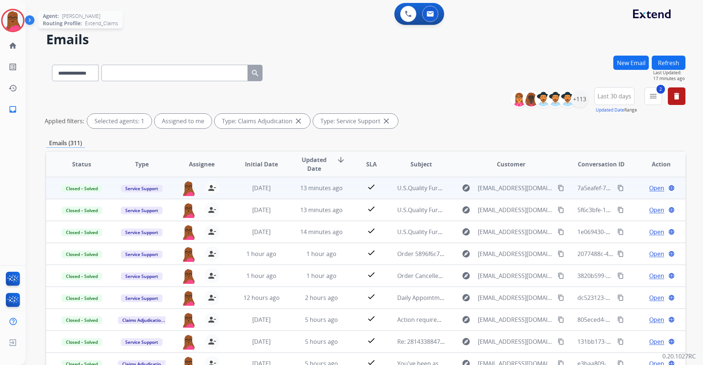
click at [12, 24] on img at bounding box center [13, 20] width 20 height 20
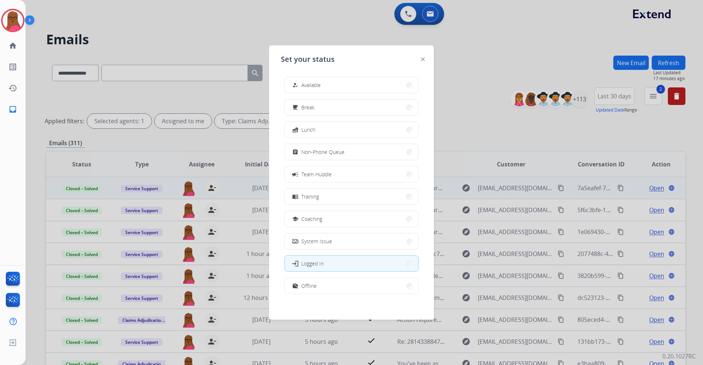
click at [275, 42] on div at bounding box center [351, 182] width 703 height 365
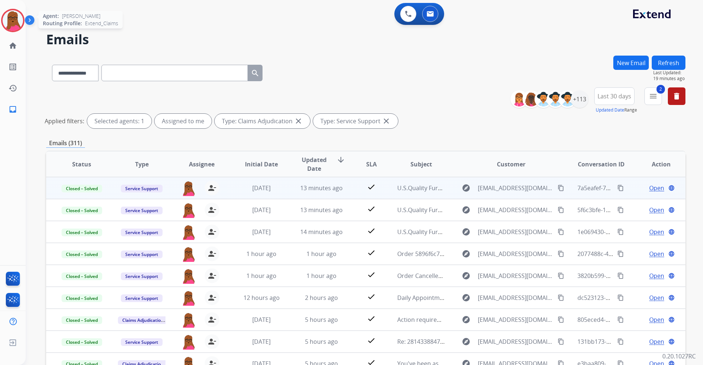
click at [17, 23] on img at bounding box center [13, 20] width 20 height 20
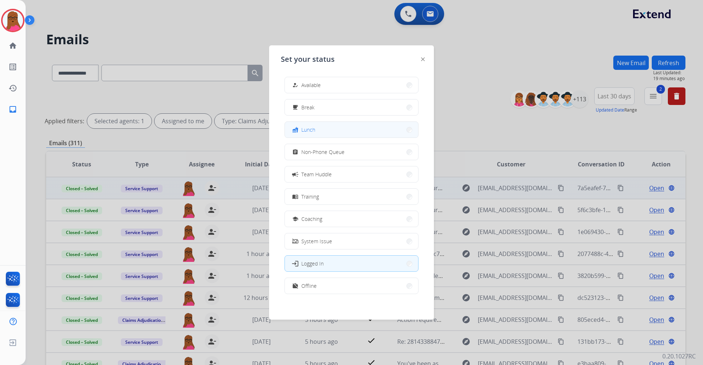
click at [318, 128] on button "fastfood Lunch" at bounding box center [351, 130] width 133 height 16
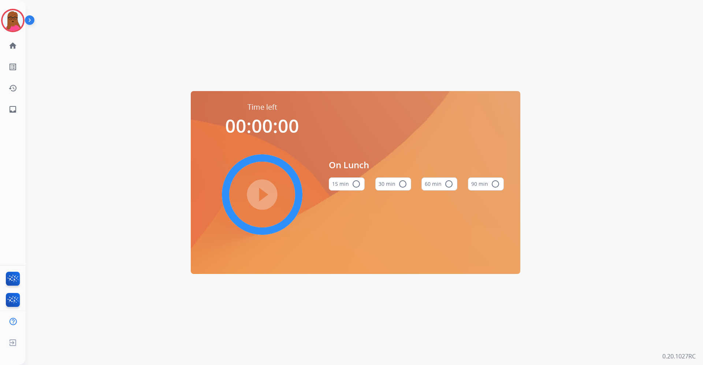
click at [453, 187] on button "60 min radio_button_unchecked" at bounding box center [439, 183] width 36 height 13
click at [265, 190] on mat-icon "play_circle_filled" at bounding box center [262, 194] width 9 height 9
